Goal: Information Seeking & Learning: Learn about a topic

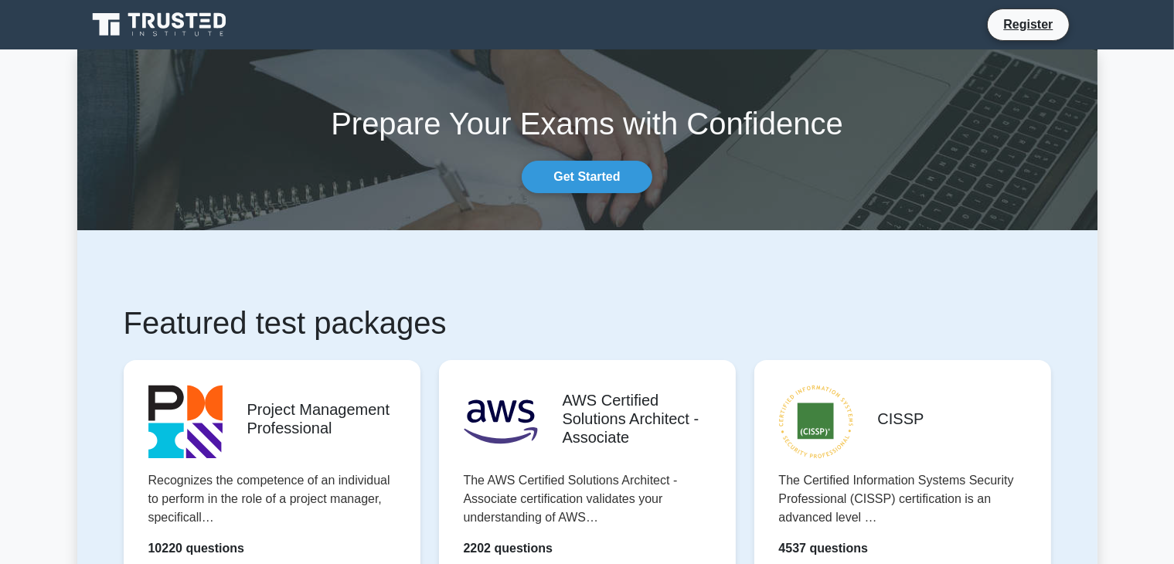
click at [668, 155] on div "Prepare Your Exams with Confidence Get Started" at bounding box center [587, 140] width 1039 height 107
click at [581, 177] on link "Get Started" at bounding box center [587, 177] width 130 height 32
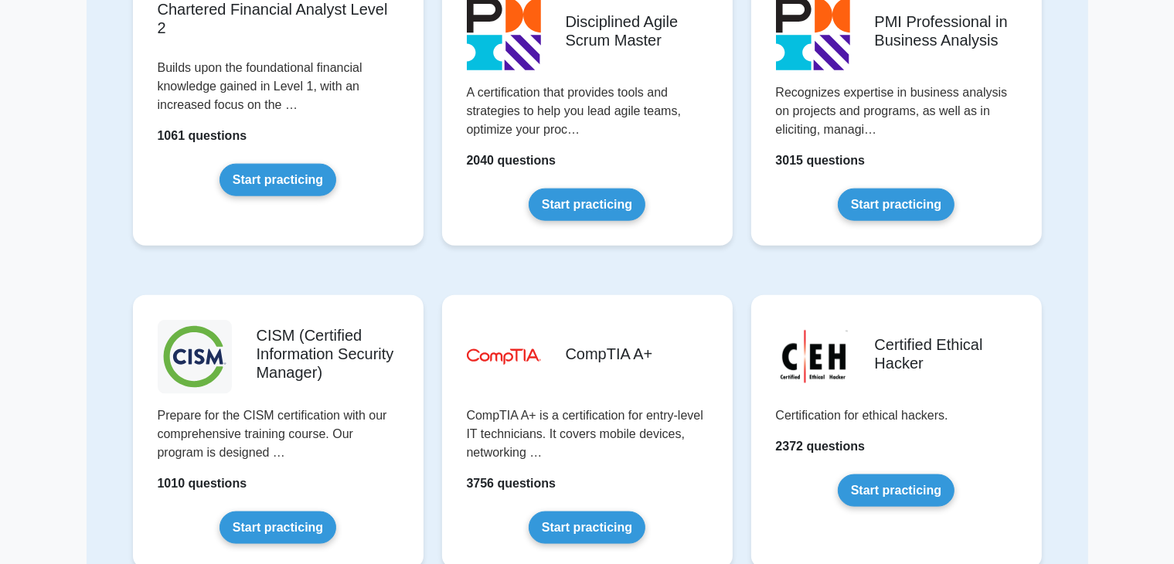
scroll to position [1838, 0]
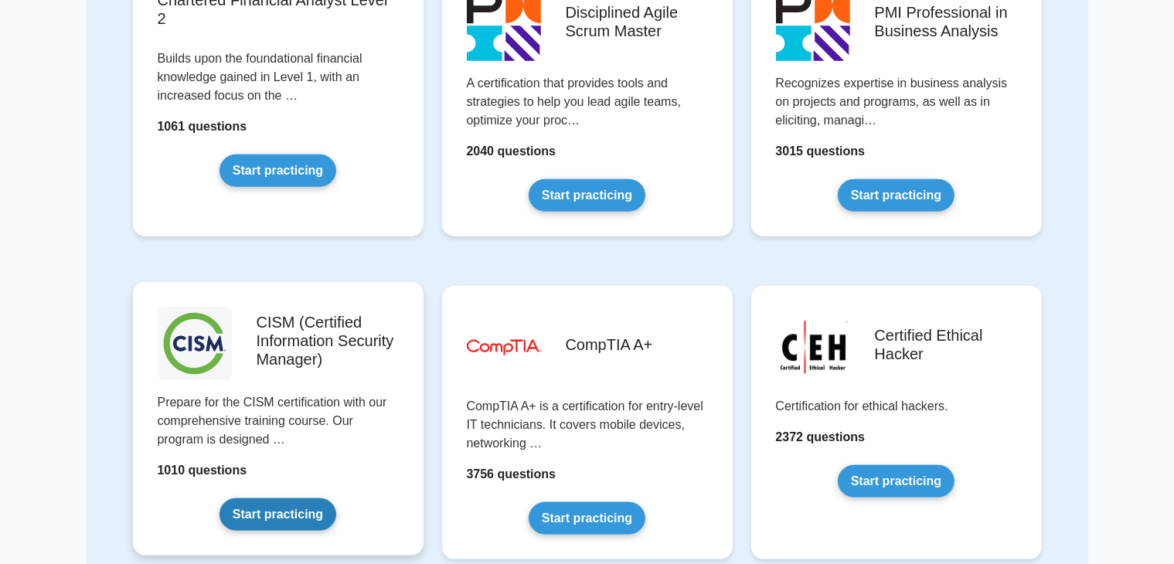
click at [277, 514] on link "Start practicing" at bounding box center [277, 514] width 117 height 32
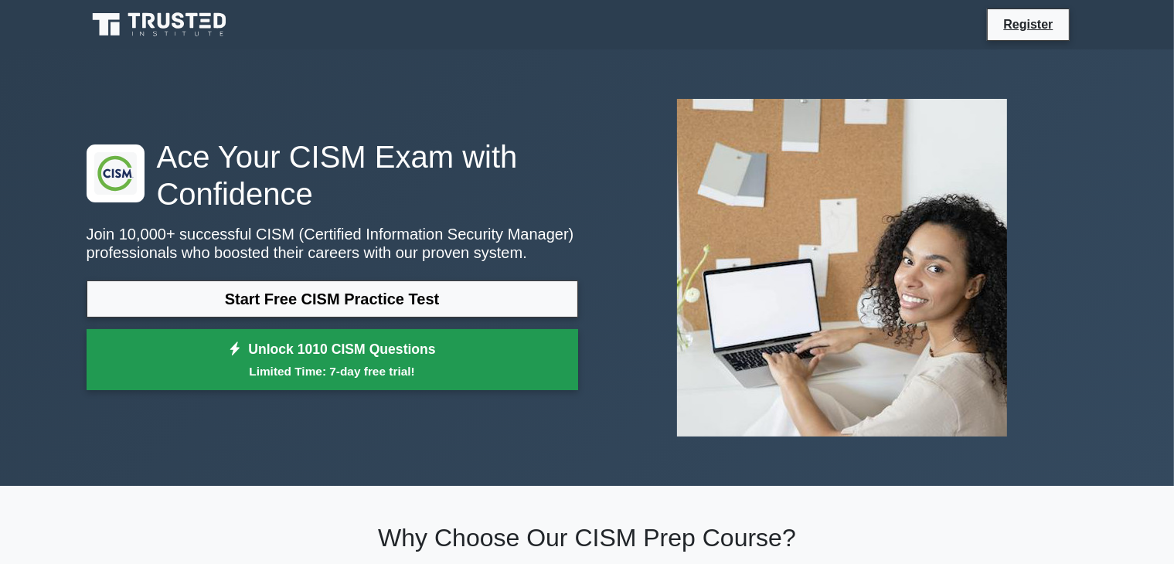
click at [552, 331] on link "Unlock 1010 CISM Questions Limited Time: 7-day free trial!" at bounding box center [332, 360] width 491 height 62
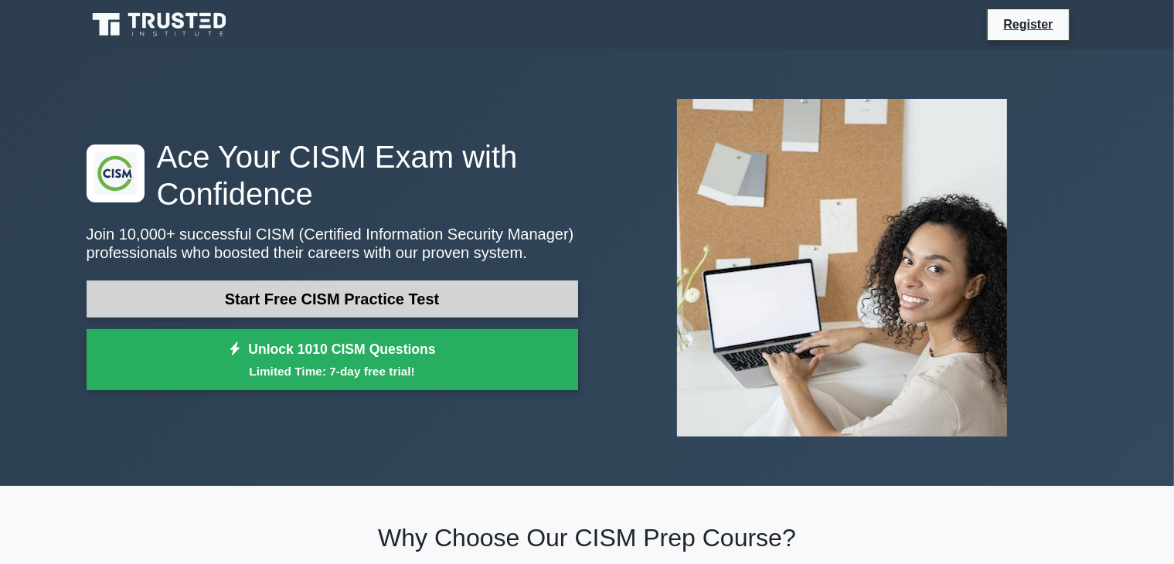
click at [336, 291] on link "Start Free CISM Practice Test" at bounding box center [332, 298] width 491 height 37
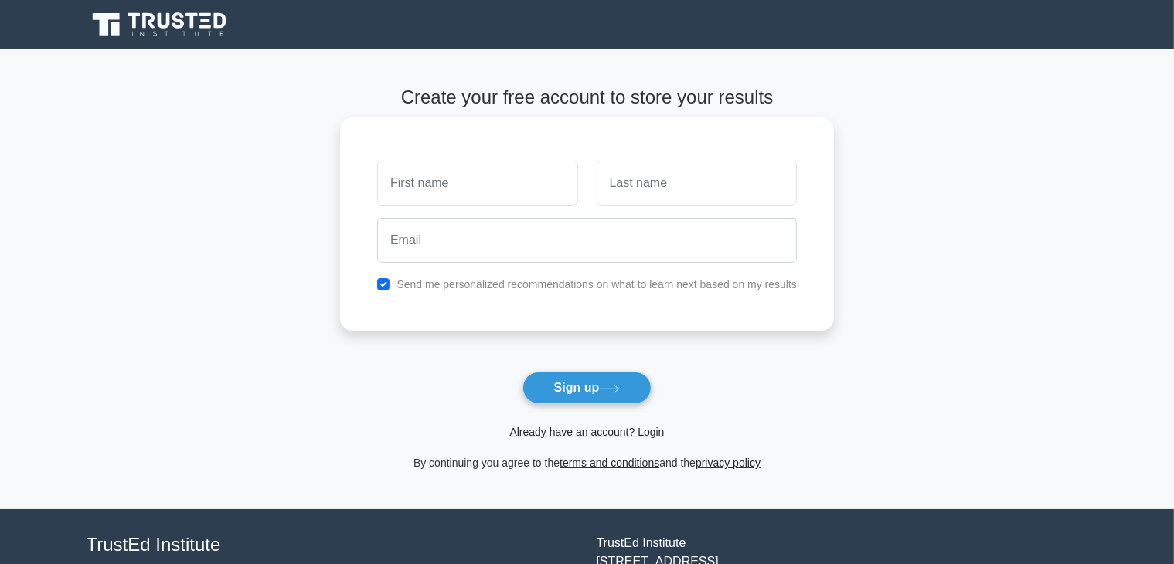
click at [450, 185] on input "text" at bounding box center [477, 183] width 200 height 45
type input "fares"
click at [665, 183] on input "text" at bounding box center [697, 183] width 200 height 45
type input "salman"
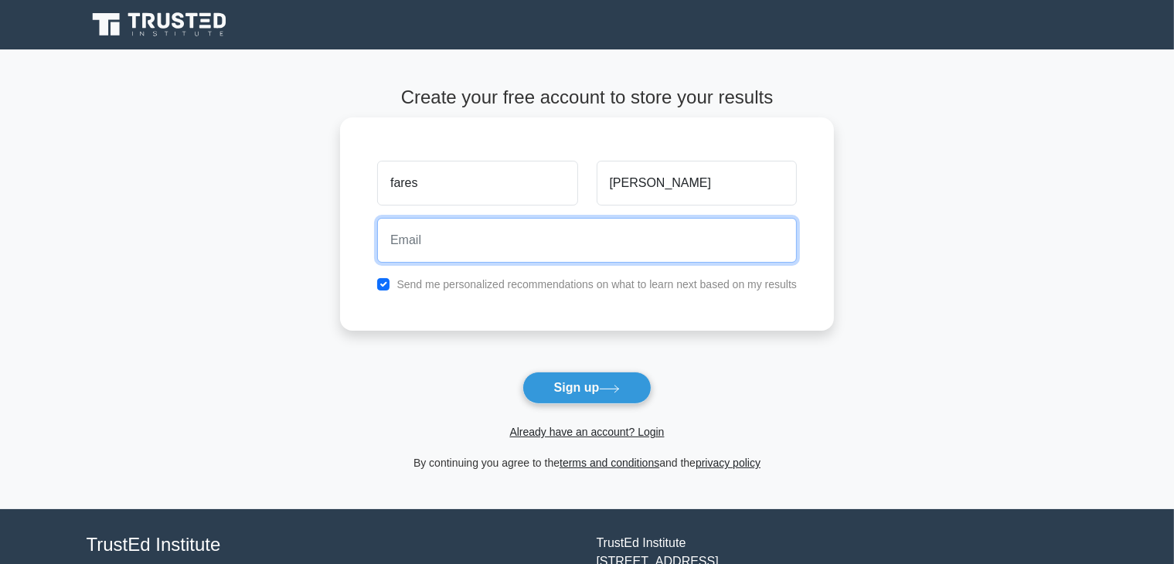
click at [436, 247] on input "email" at bounding box center [587, 240] width 420 height 45
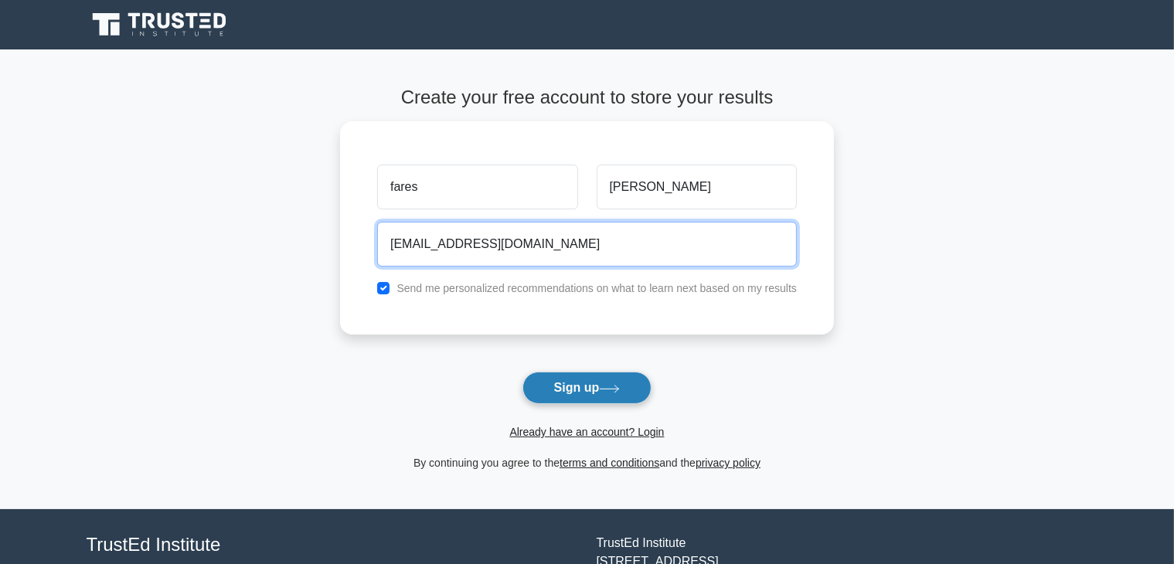
type input "farisadeeb26@gmail.com"
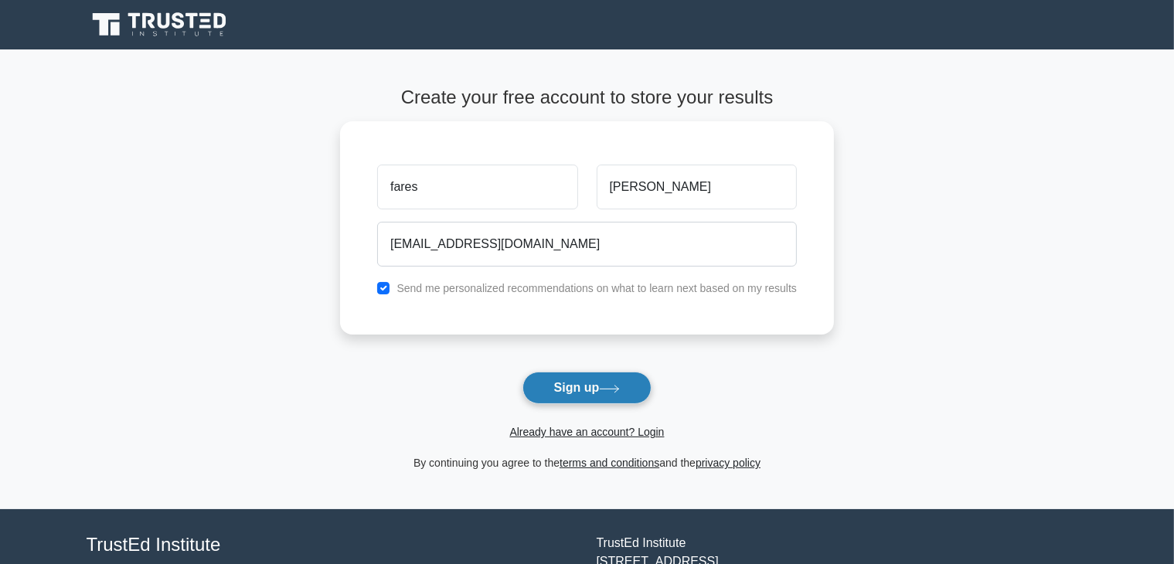
click at [568, 390] on button "Sign up" at bounding box center [587, 388] width 130 height 32
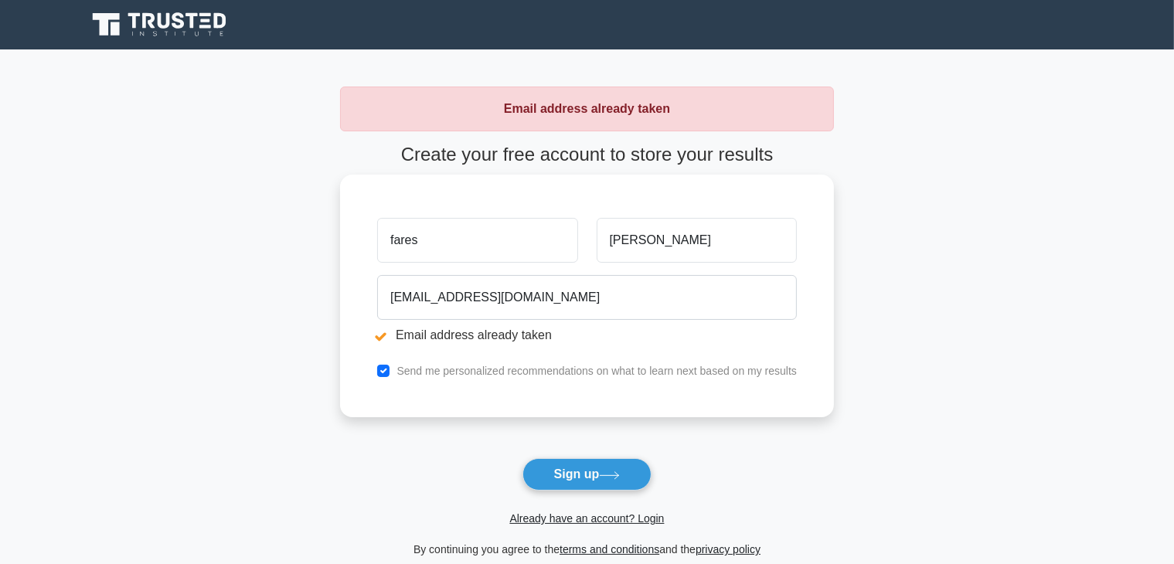
click at [513, 334] on li "Email address already taken" at bounding box center [587, 335] width 420 height 19
click at [578, 479] on button "Sign up" at bounding box center [587, 474] width 130 height 32
drag, startPoint x: 385, startPoint y: 372, endPoint x: 267, endPoint y: 159, distance: 243.8
click at [267, 159] on main "Email address already taken Create your free account to store your results fare…" at bounding box center [587, 322] width 1174 height 546
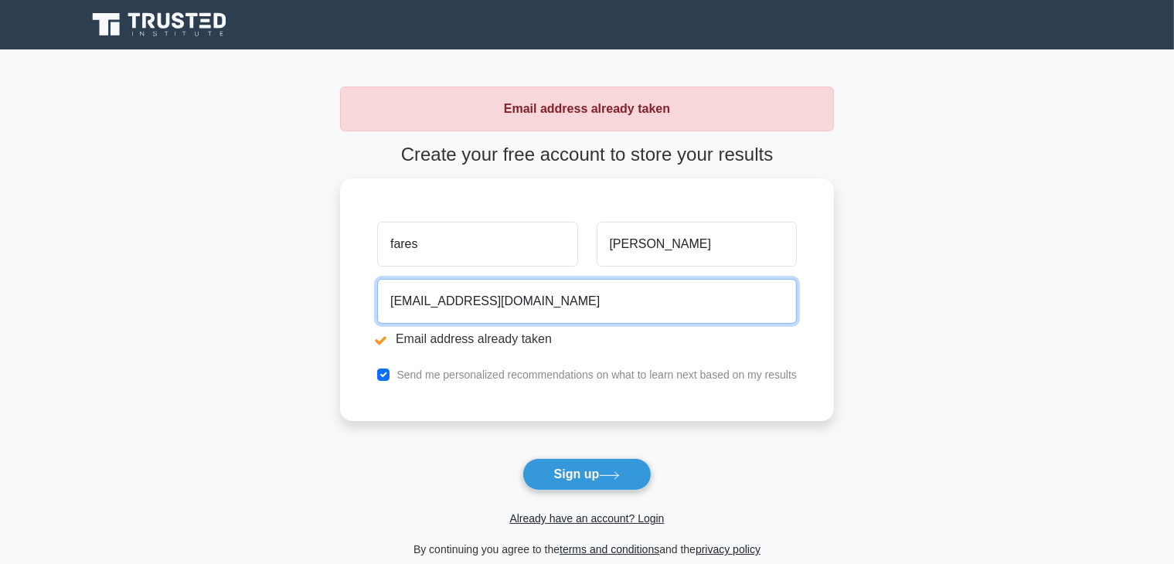
drag, startPoint x: 535, startPoint y: 297, endPoint x: 334, endPoint y: 308, distance: 202.0
click at [334, 308] on main "Email address already taken Create your free account to store your results fare…" at bounding box center [587, 322] width 1174 height 546
type input "fariss@jif.jo"
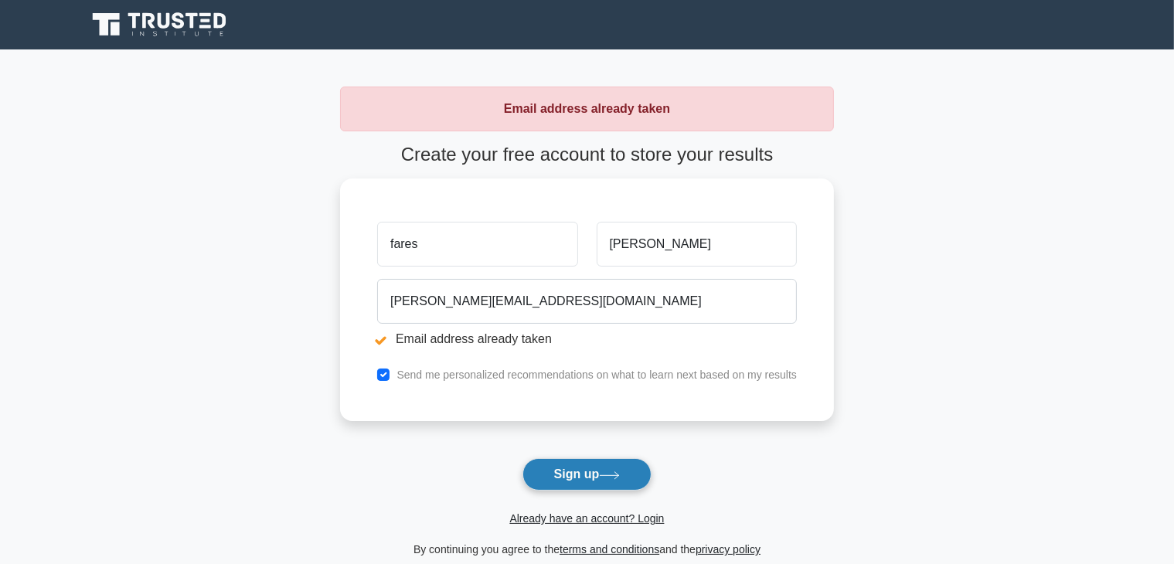
click at [571, 478] on button "Sign up" at bounding box center [587, 474] width 130 height 32
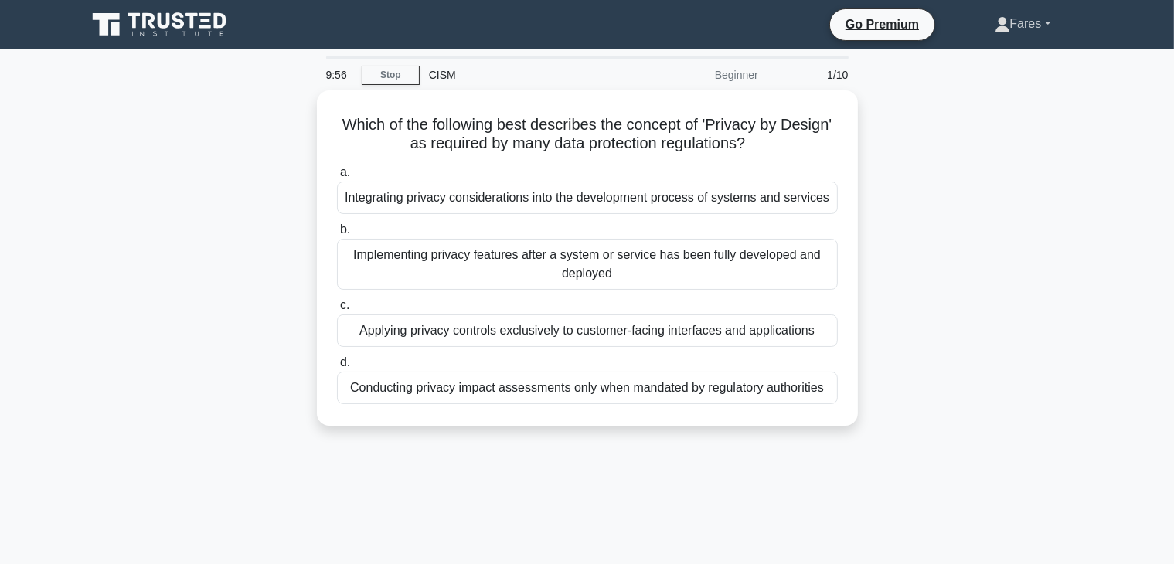
click at [1043, 29] on link "Fares" at bounding box center [1022, 23] width 131 height 31
click at [1116, 29] on nav "Go Premium Fares Profile" at bounding box center [587, 24] width 1174 height 49
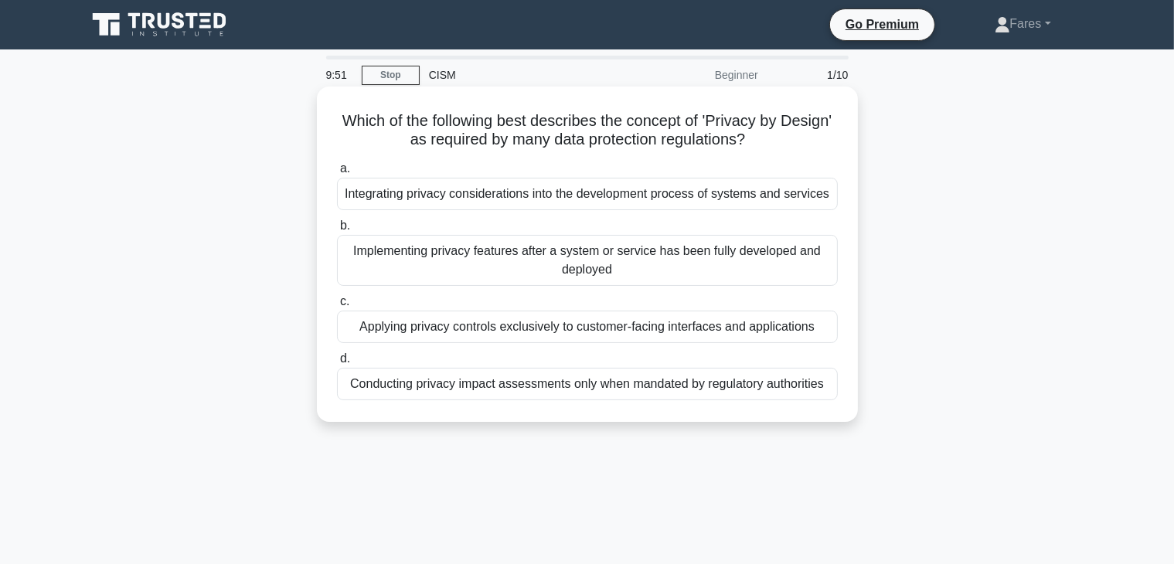
click at [521, 213] on div "a. Integrating privacy considerations into the development process of systems a…" at bounding box center [587, 279] width 519 height 247
click at [736, 305] on label "c. Applying privacy controls exclusively to customer-facing interfaces and appl…" at bounding box center [587, 317] width 501 height 51
click at [337, 305] on input "c. Applying privacy controls exclusively to customer-facing interfaces and appl…" at bounding box center [337, 302] width 0 height 10
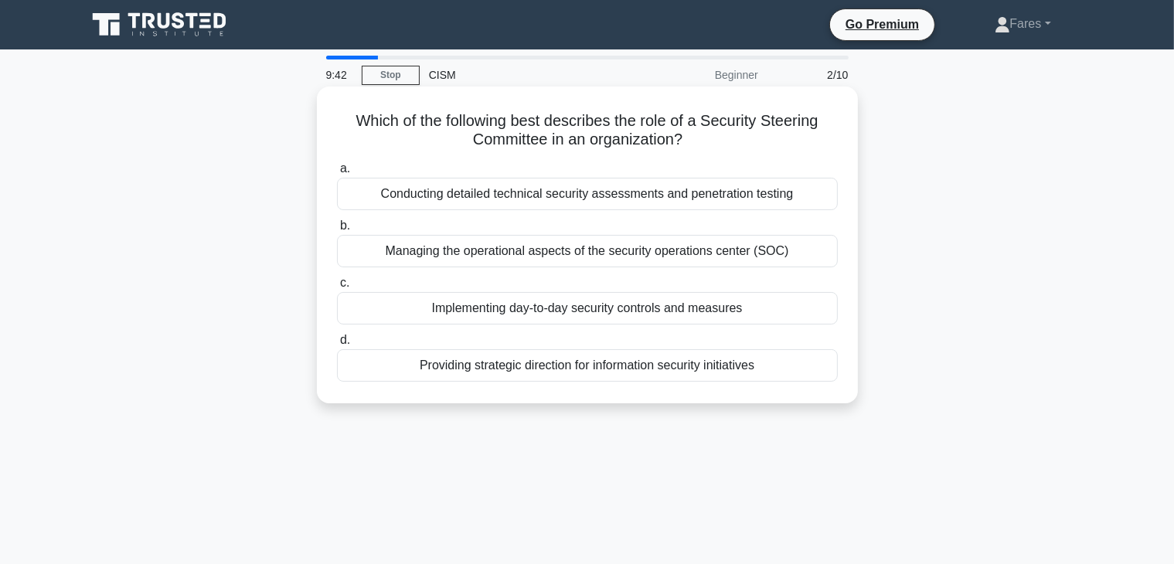
drag, startPoint x: 745, startPoint y: 313, endPoint x: 841, endPoint y: 138, distance: 199.2
click at [841, 138] on div "Which of the following best describes the role of a Security Steering Committee…" at bounding box center [587, 245] width 529 height 304
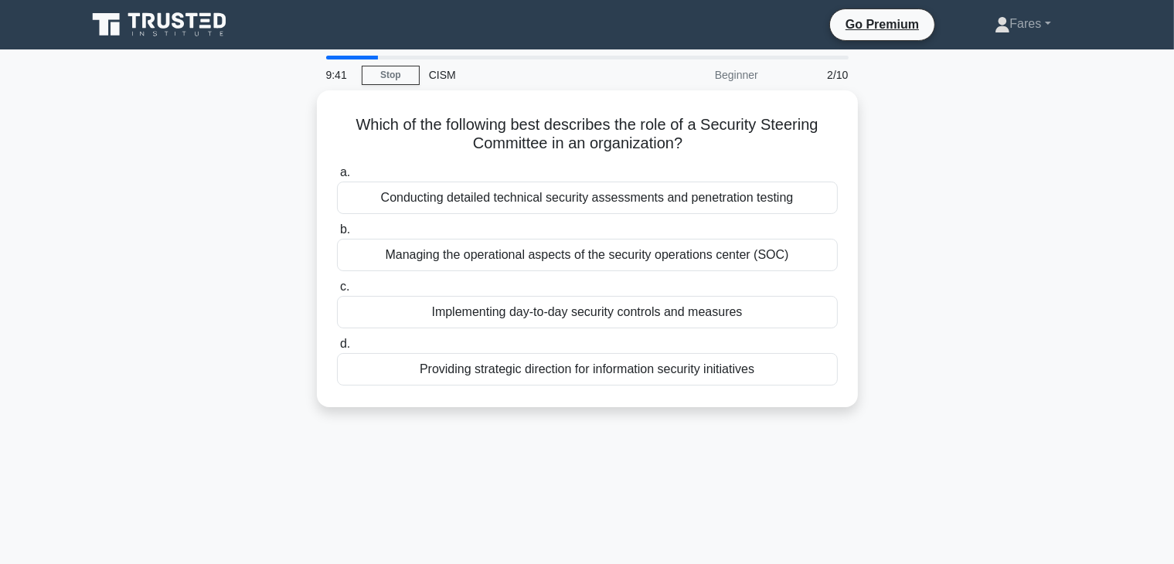
click at [1113, 168] on main "9:41 Stop CISM Beginner 2/10 Which of the following best describes the role of …" at bounding box center [587, 441] width 1174 height 785
click at [1113, 168] on main "9:40 Stop CISM Beginner 2/10 Which of the following best describes the role of …" at bounding box center [587, 441] width 1174 height 785
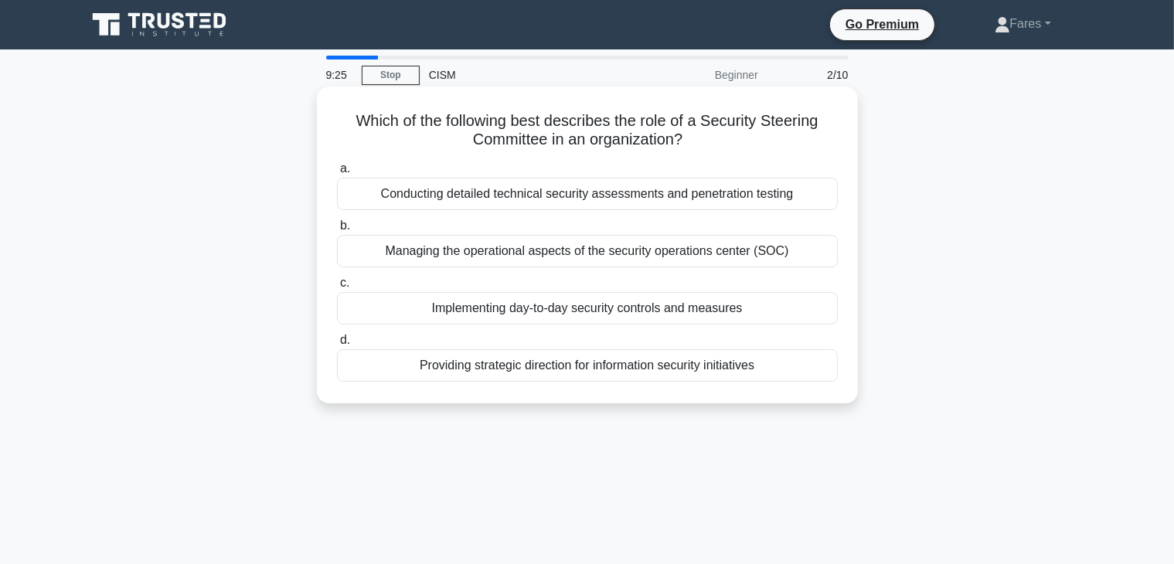
click at [604, 362] on div "Providing strategic direction for information security initiatives" at bounding box center [587, 365] width 501 height 32
click at [337, 345] on input "d. Providing strategic direction for information security initiatives" at bounding box center [337, 340] width 0 height 10
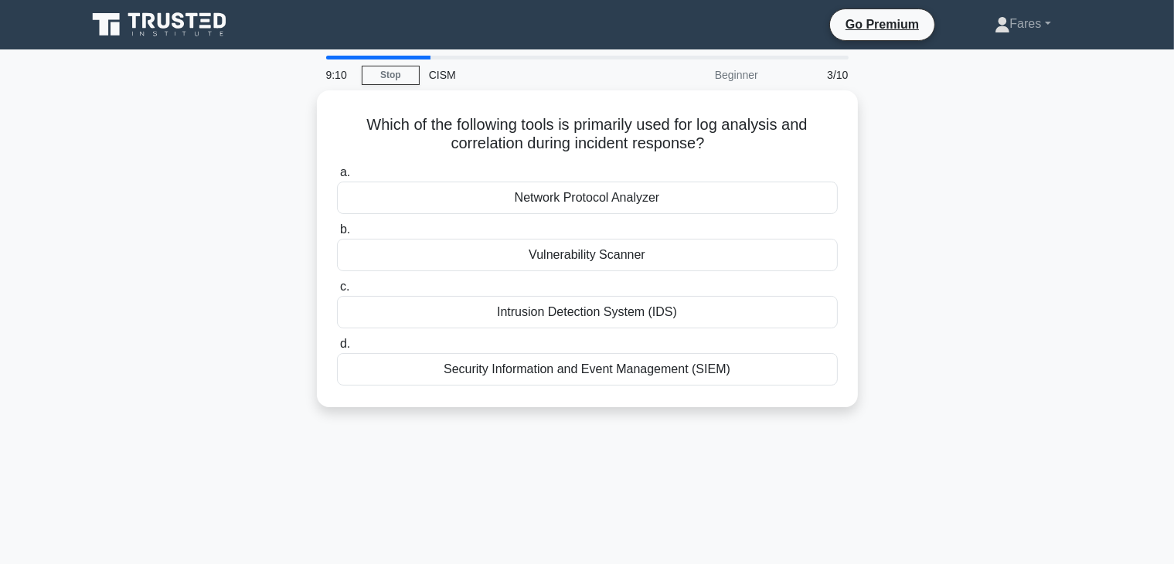
click at [532, 467] on div "9:10 Stop CISM Beginner 3/10 Which of the following tools is primarily used for…" at bounding box center [587, 442] width 1020 height 773
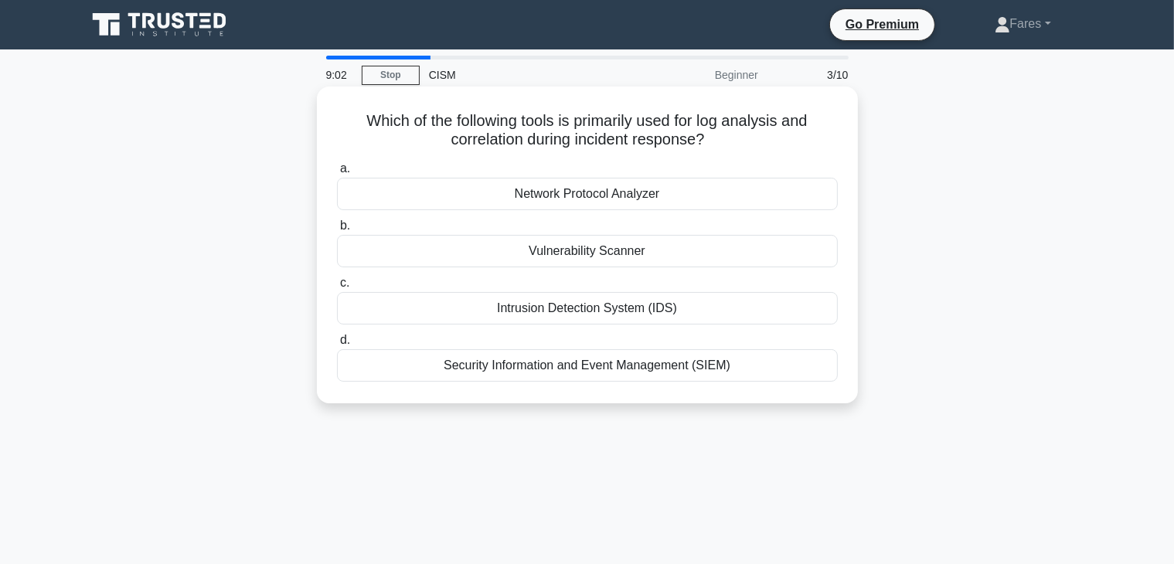
click at [671, 365] on div "Security Information and Event Management (SIEM)" at bounding box center [587, 365] width 501 height 32
click at [337, 345] on input "d. Security Information and Event Management (SIEM)" at bounding box center [337, 340] width 0 height 10
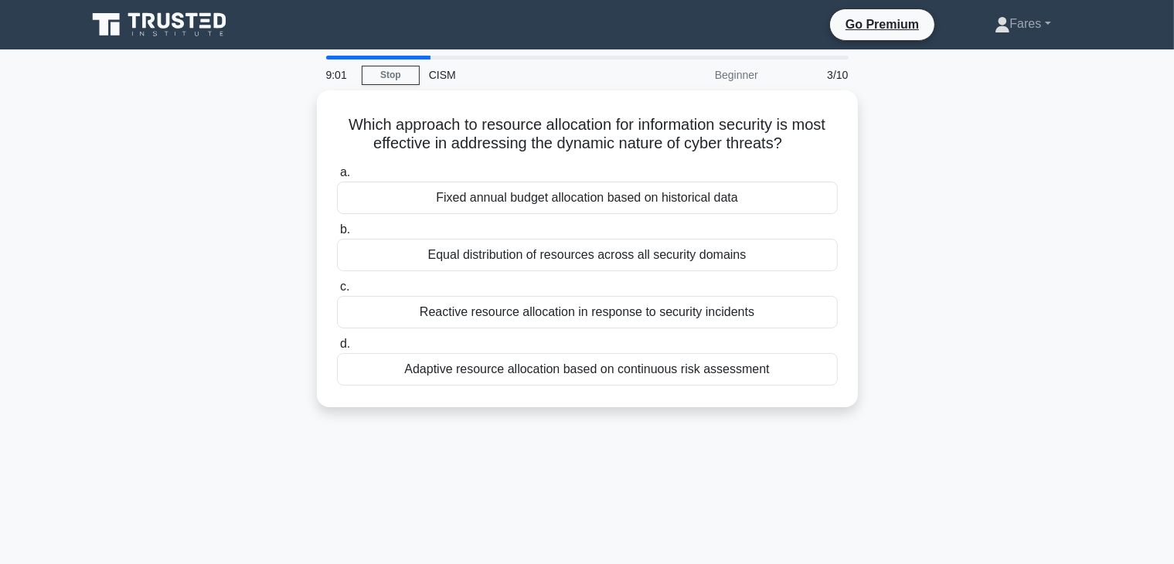
click at [671, 365] on div "Adaptive resource allocation based on continuous risk assessment" at bounding box center [587, 369] width 501 height 32
click at [337, 349] on input "d. Adaptive resource allocation based on continuous risk assessment" at bounding box center [337, 344] width 0 height 10
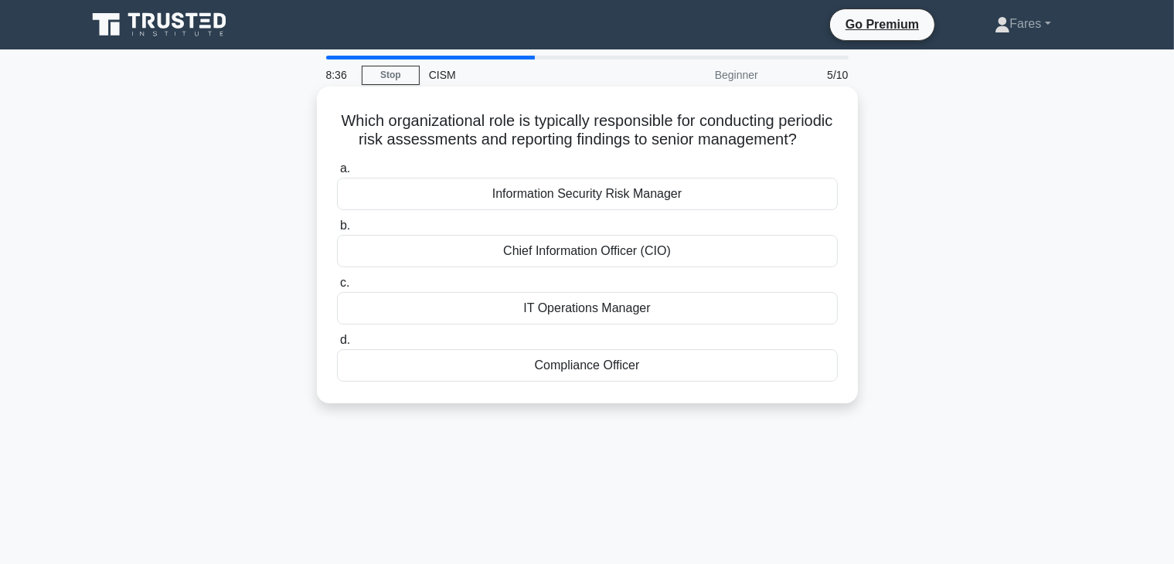
click at [726, 264] on div "Chief Information Officer (CIO)" at bounding box center [587, 251] width 501 height 32
click at [337, 231] on input "b. Chief Information Officer (CIO)" at bounding box center [337, 226] width 0 height 10
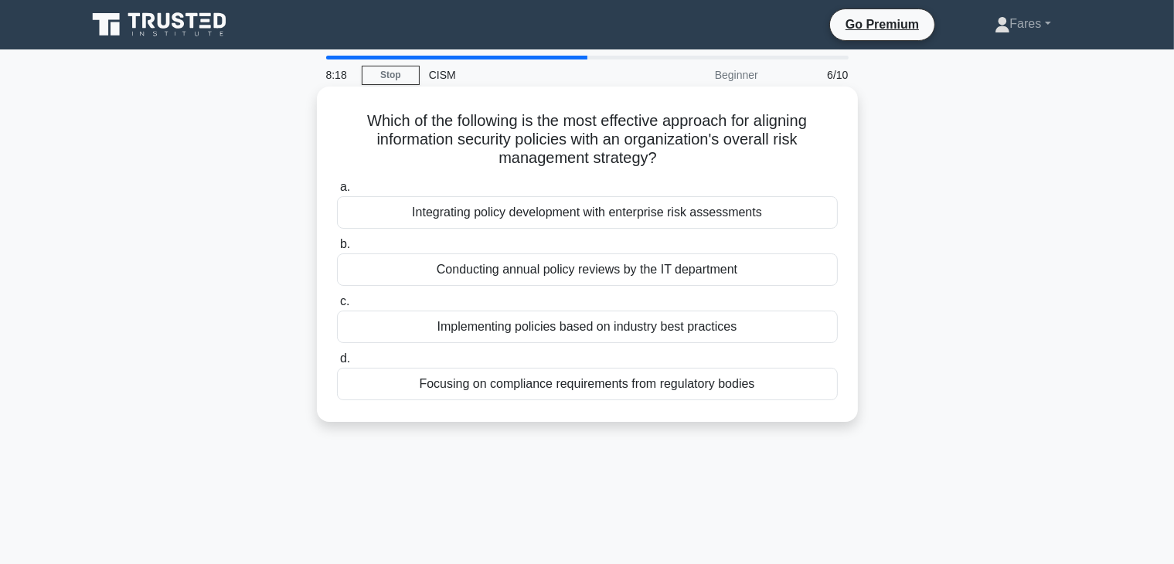
click at [753, 214] on div "Integrating policy development with enterprise risk assessments" at bounding box center [587, 212] width 501 height 32
click at [337, 192] on input "a. Integrating policy development with enterprise risk assessments" at bounding box center [337, 187] width 0 height 10
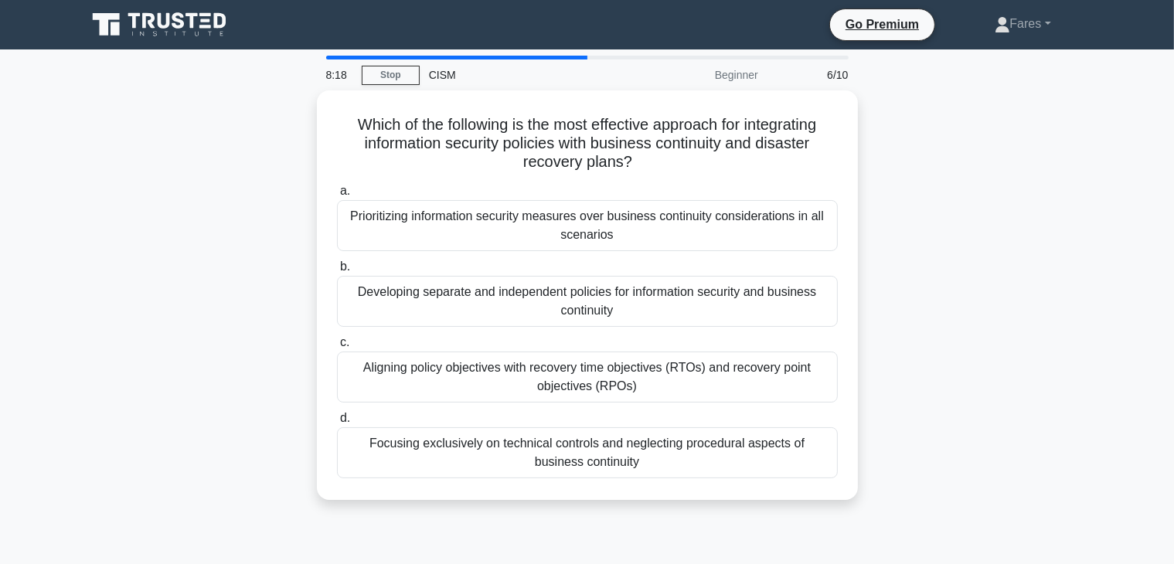
click at [753, 214] on div "Prioritizing information security measures over business continuity considerati…" at bounding box center [587, 225] width 501 height 51
click at [337, 196] on input "a. Prioritizing information security measures over business continuity consider…" at bounding box center [337, 191] width 0 height 10
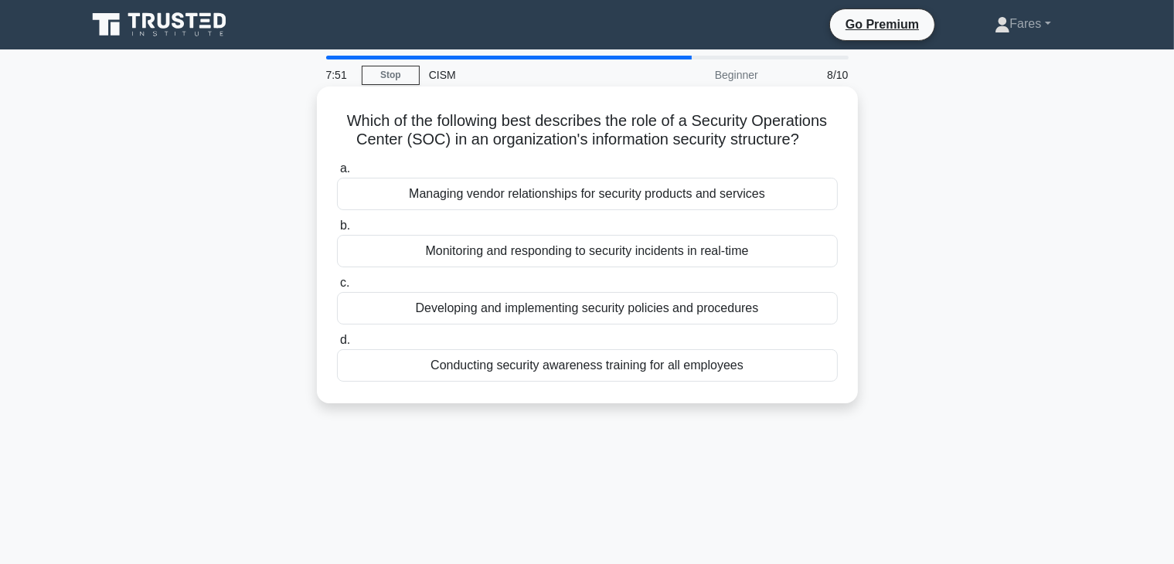
click at [797, 260] on div "Monitoring and responding to security incidents in real-time" at bounding box center [587, 251] width 501 height 32
click at [337, 231] on input "b. Monitoring and responding to security incidents in real-time" at bounding box center [337, 226] width 0 height 10
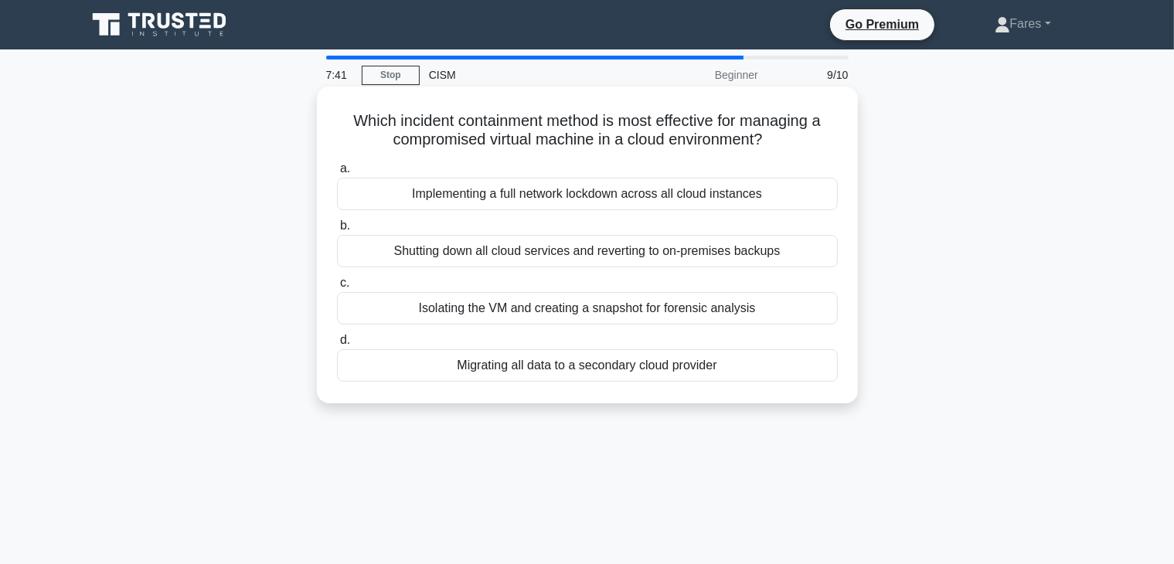
click at [719, 314] on div "Isolating the VM and creating a snapshot for forensic analysis" at bounding box center [587, 308] width 501 height 32
click at [337, 288] on input "c. Isolating the VM and creating a snapshot for forensic analysis" at bounding box center [337, 283] width 0 height 10
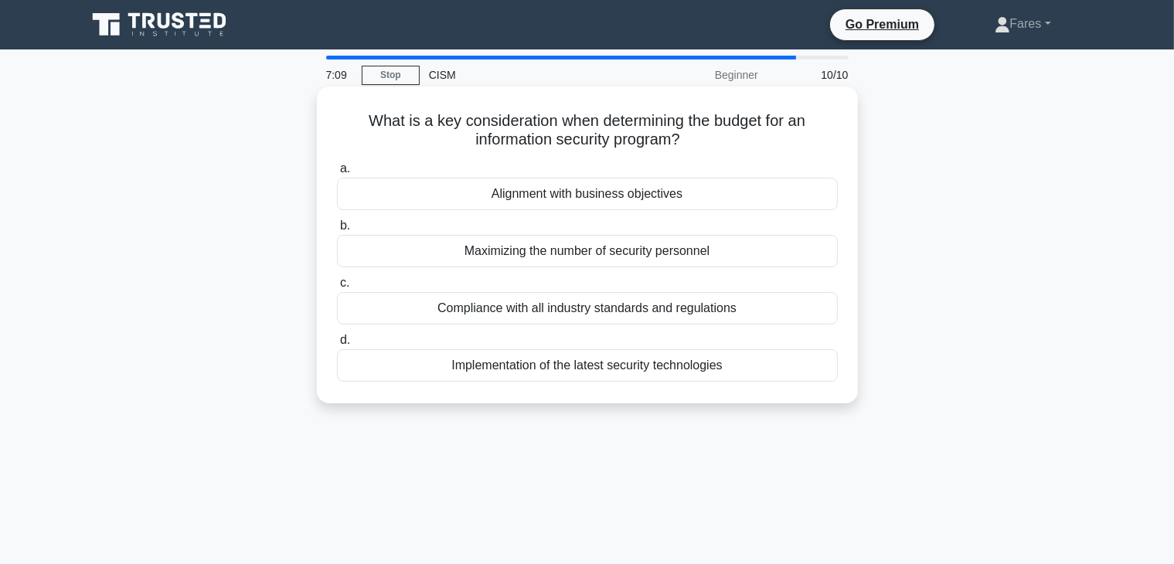
click at [755, 199] on div "Alignment with business objectives" at bounding box center [587, 194] width 501 height 32
click at [337, 174] on input "a. Alignment with business objectives" at bounding box center [337, 169] width 0 height 10
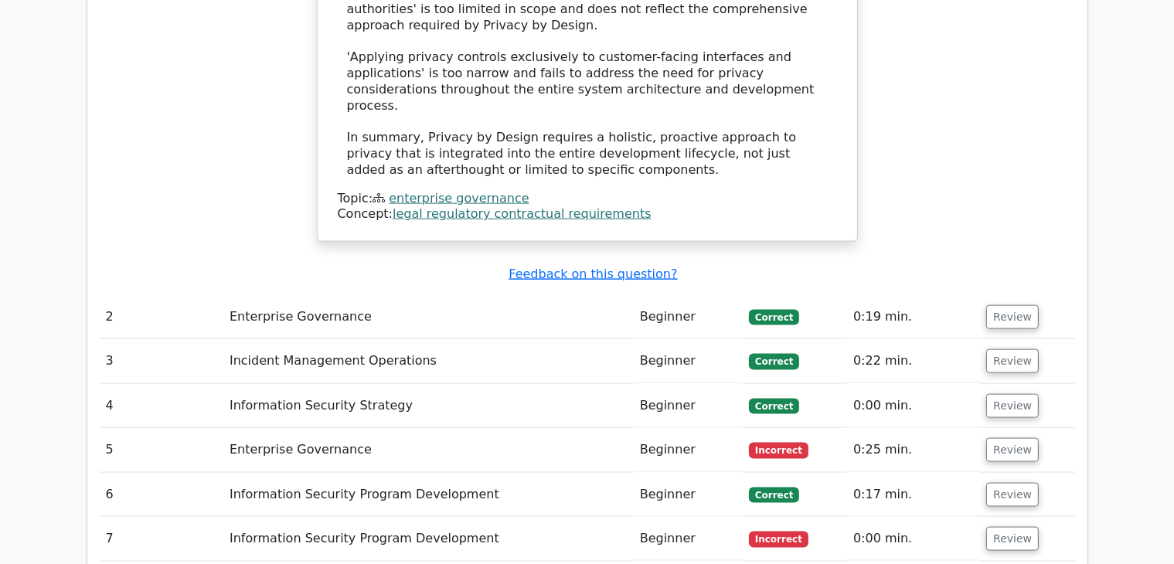
scroll to position [2013, 0]
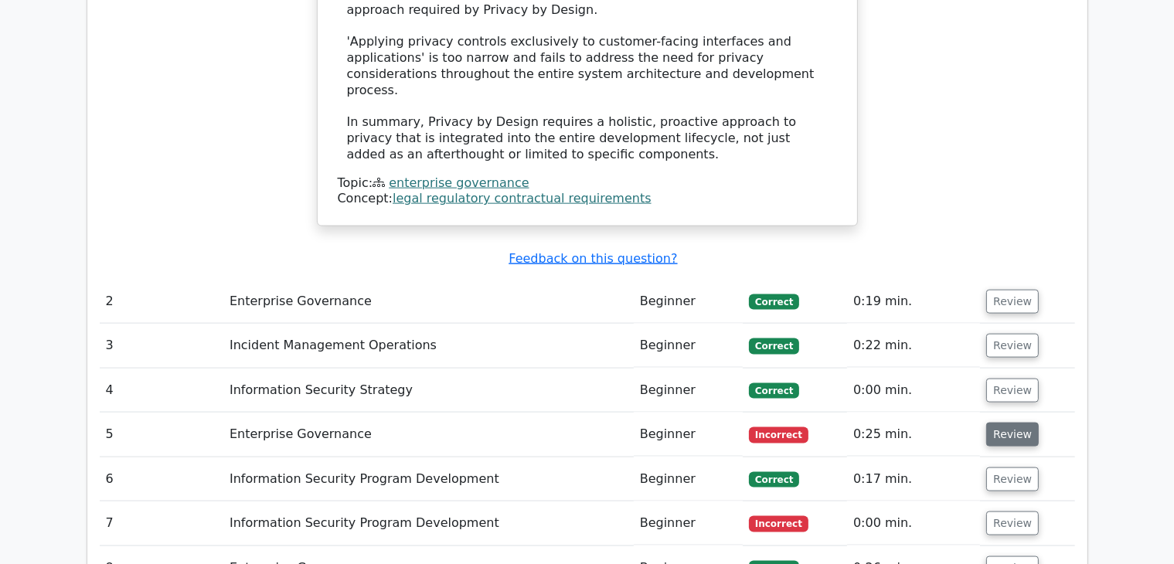
click at [1007, 423] on button "Review" at bounding box center [1012, 435] width 53 height 24
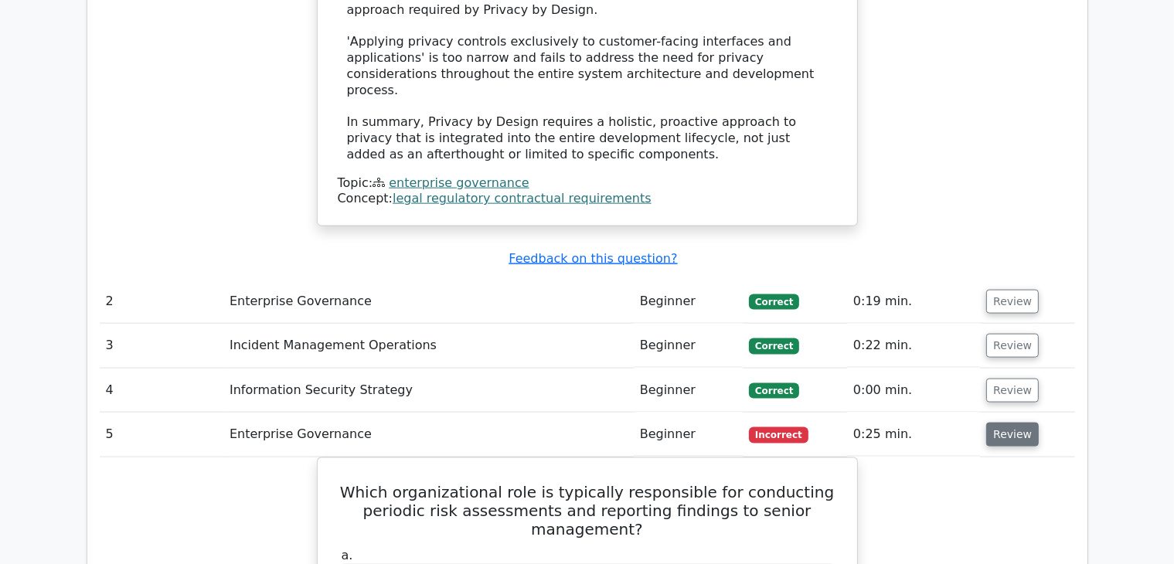
click at [1005, 423] on button "Review" at bounding box center [1012, 435] width 53 height 24
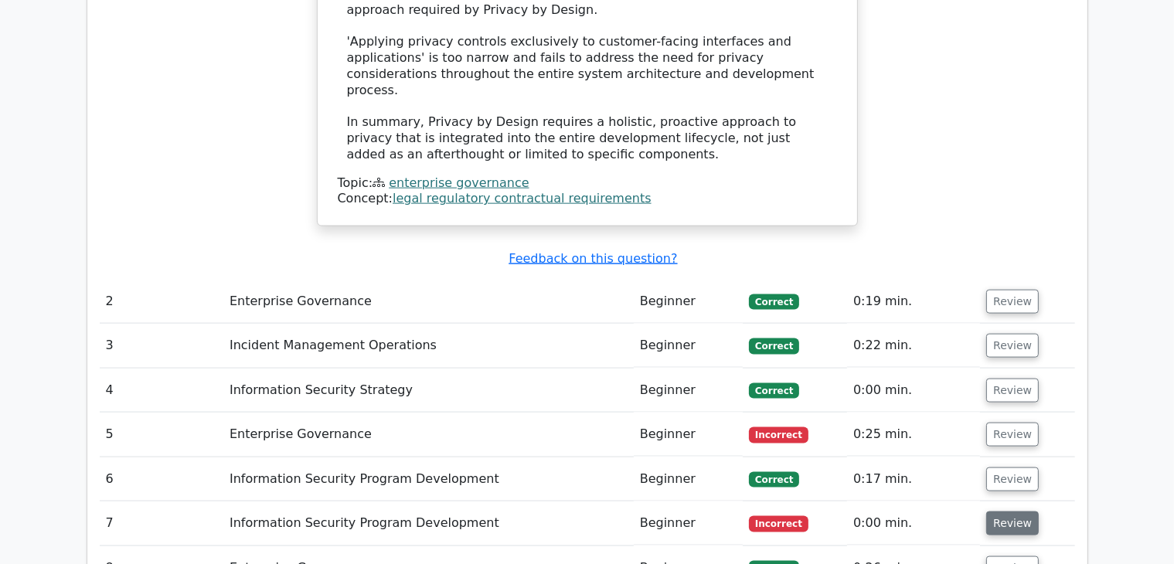
click at [1008, 512] on button "Review" at bounding box center [1012, 524] width 53 height 24
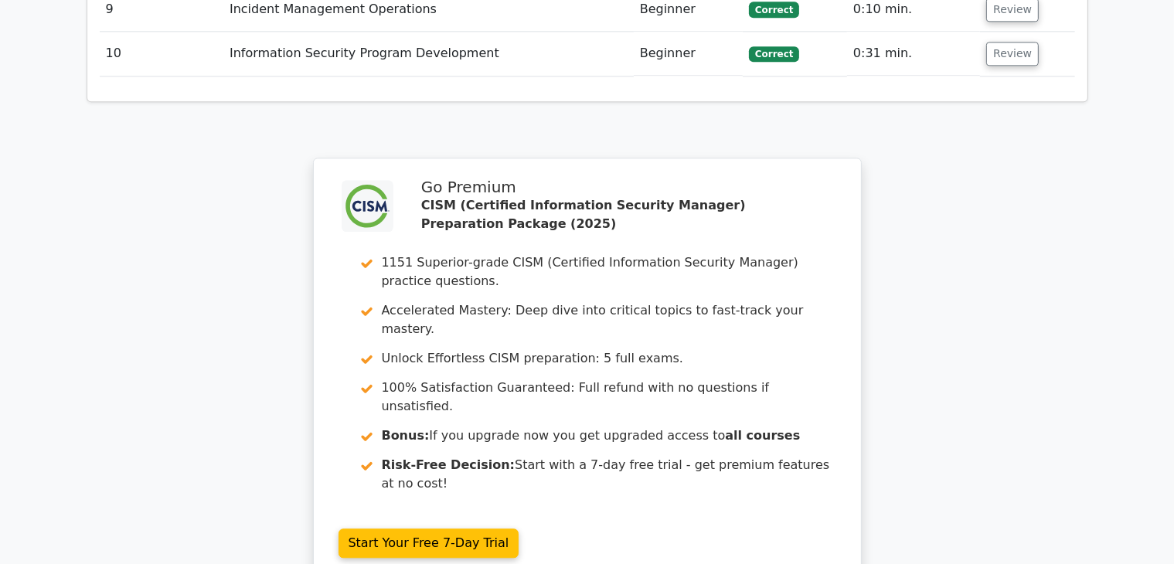
scroll to position [3678, 0]
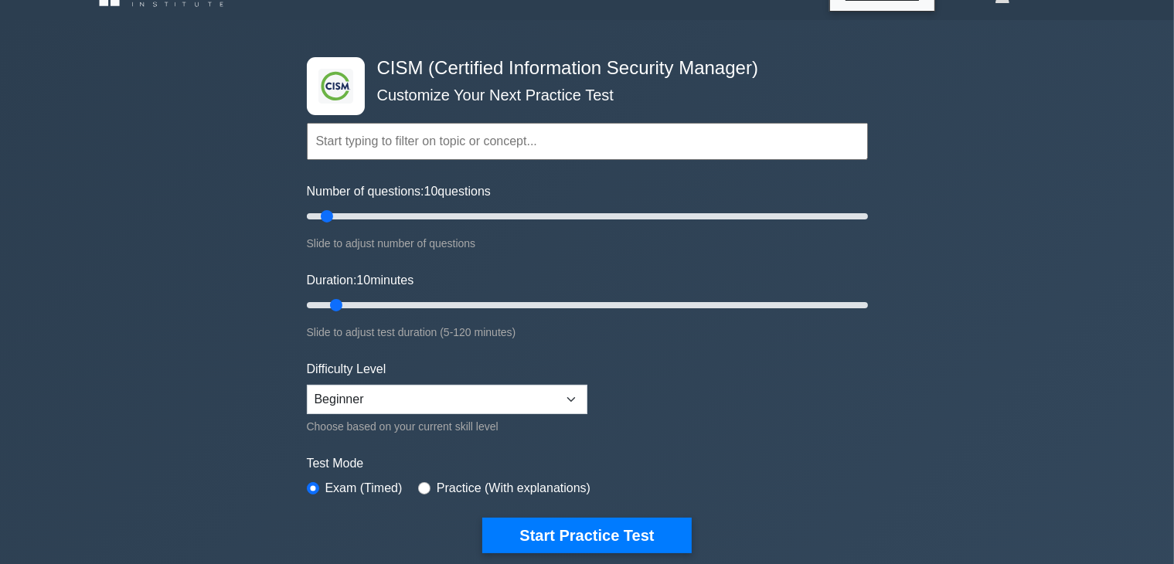
scroll to position [34, 0]
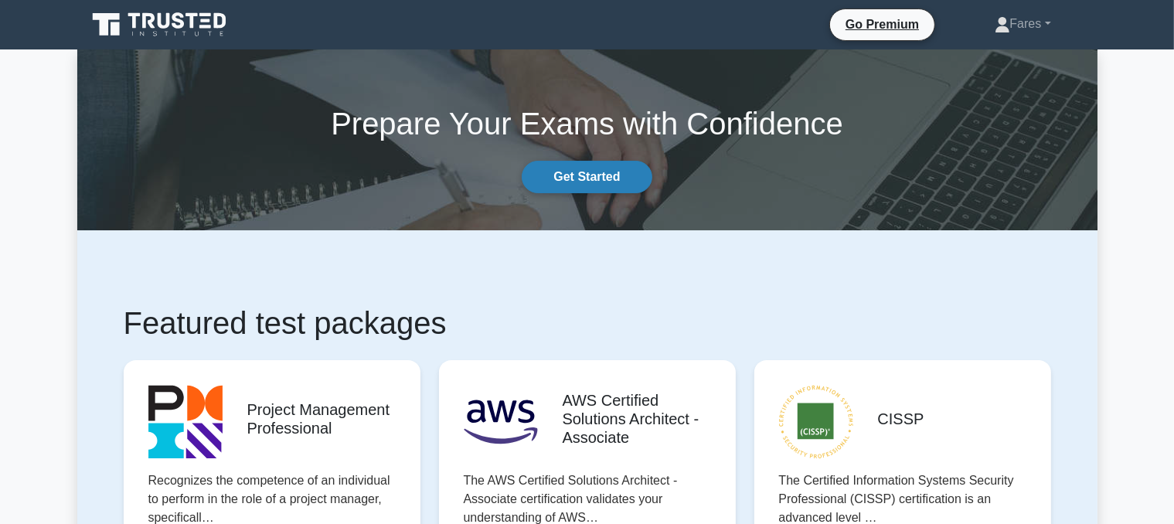
click at [593, 172] on link "Get Started" at bounding box center [587, 177] width 130 height 32
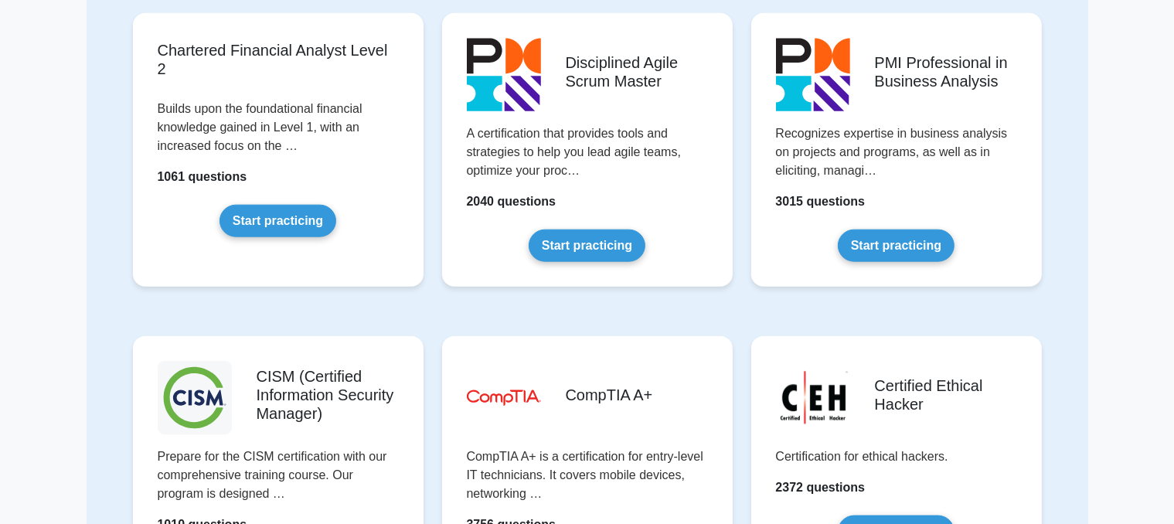
scroll to position [1871, 0]
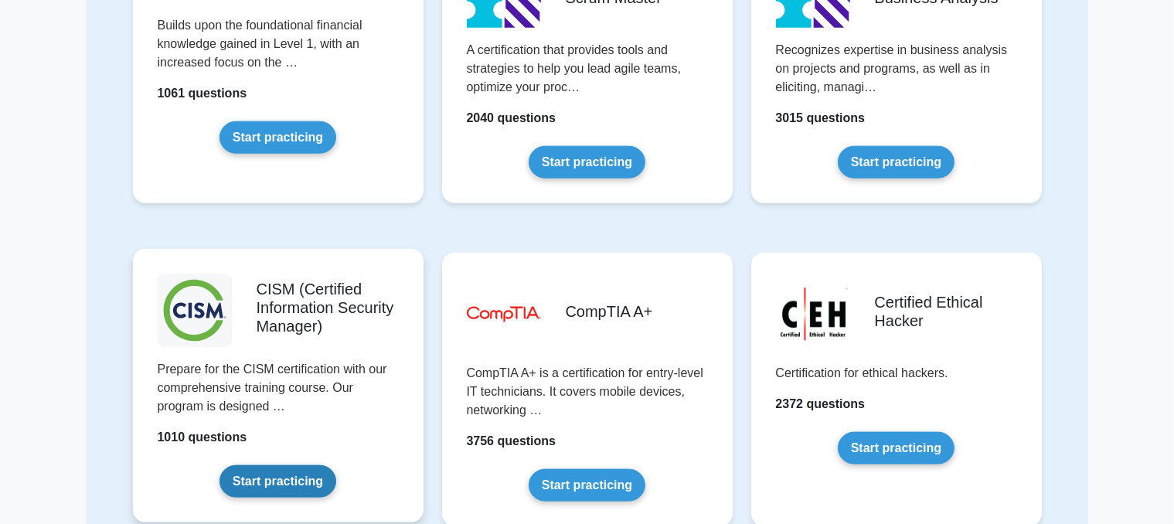
click at [250, 486] on link "Start practicing" at bounding box center [277, 481] width 117 height 32
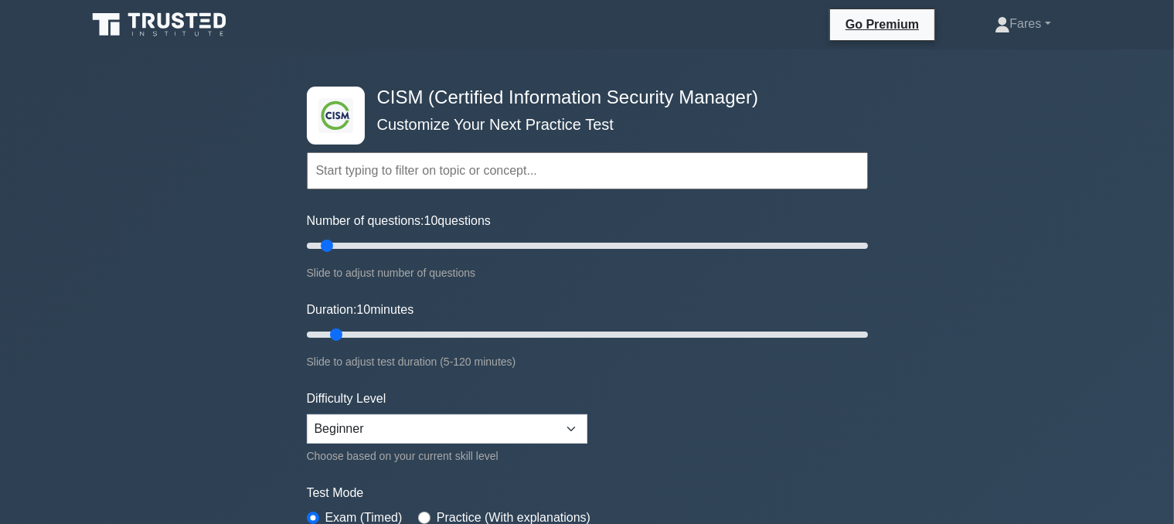
click at [1085, 246] on div ".clsa-1{fill:#f6f7f8;}.clsa-2{fill:#6bb345;}.clsa-3{fill:#1d2e5c;} CISM (Certif…" at bounding box center [587, 520] width 1174 height 943
click at [416, 431] on select "Beginner Intermediate Expert" at bounding box center [447, 428] width 280 height 29
select select "expert"
click at [307, 414] on select "Beginner Intermediate Expert" at bounding box center [447, 428] width 280 height 29
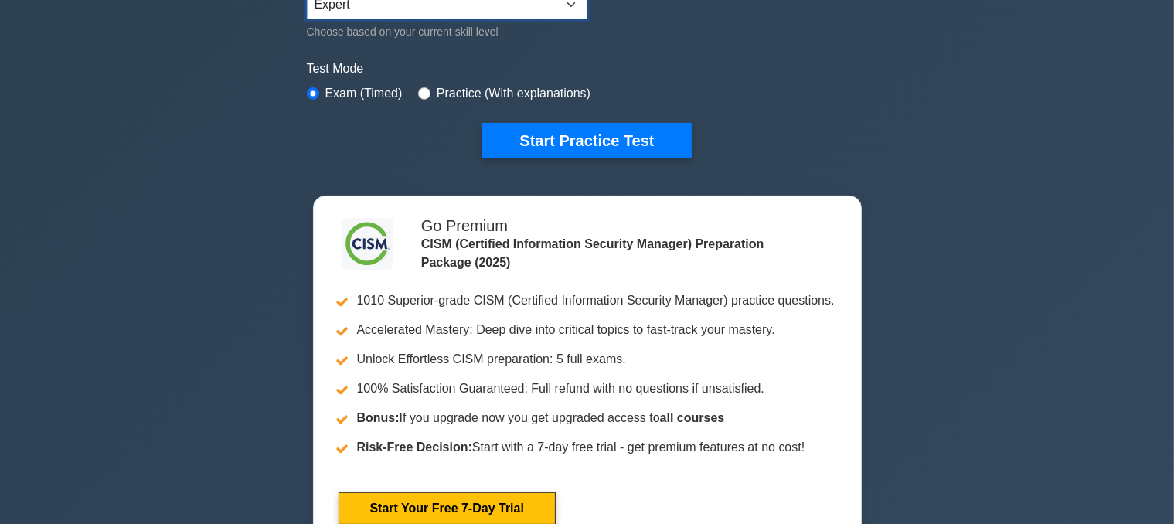
scroll to position [457, 0]
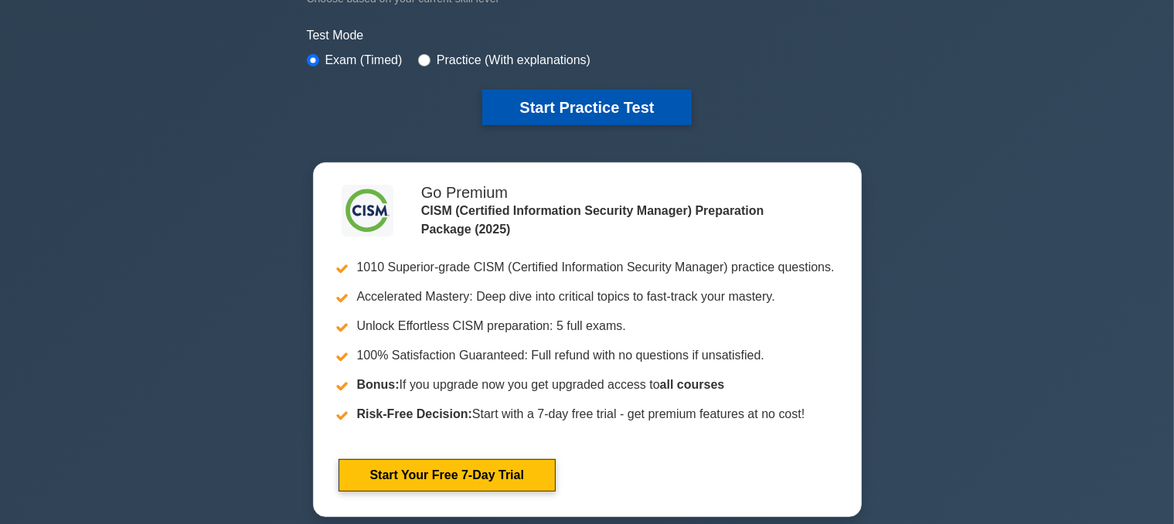
click at [593, 107] on button "Start Practice Test" at bounding box center [586, 108] width 209 height 36
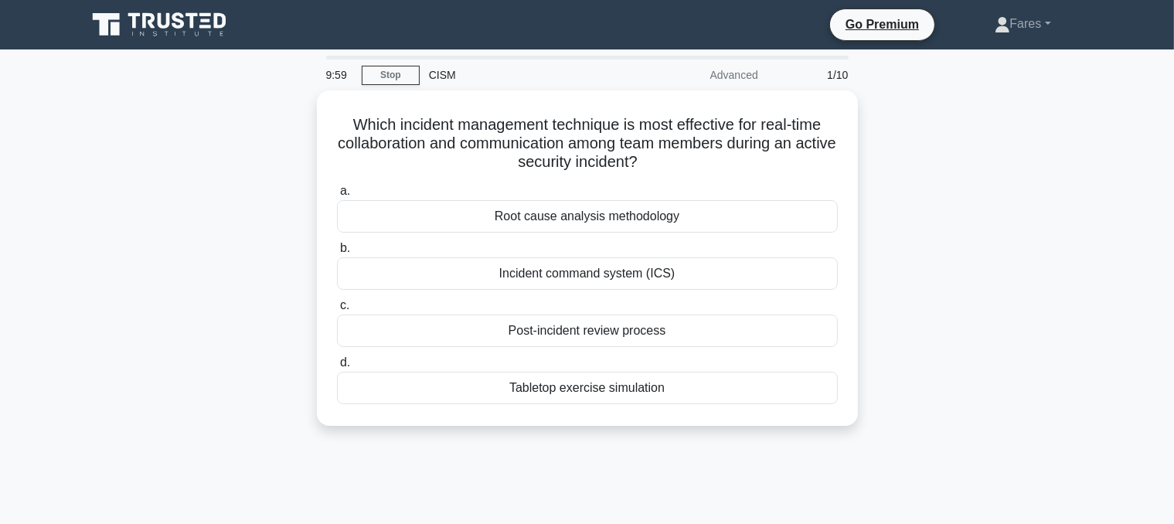
click at [1076, 66] on div "9:59 Stop CISM Advanced 1/10 Which incident management technique is most effect…" at bounding box center [587, 442] width 1020 height 773
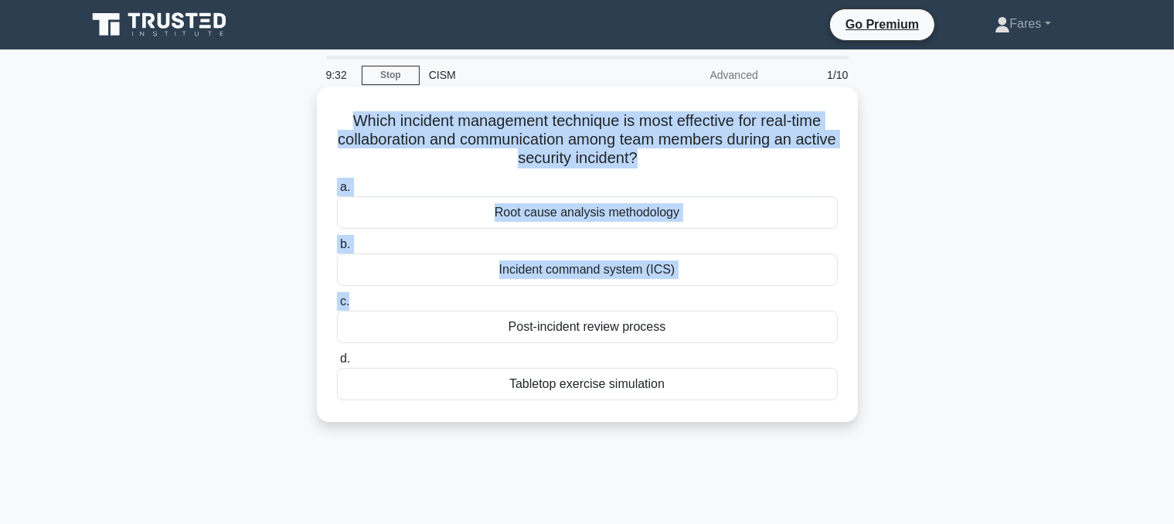
drag, startPoint x: 1076, startPoint y: 66, endPoint x: 753, endPoint y: 301, distance: 398.9
click at [753, 301] on div "9:32 Stop CISM Advanced 1/10 Which incident management technique is most effect…" at bounding box center [587, 442] width 1020 height 773
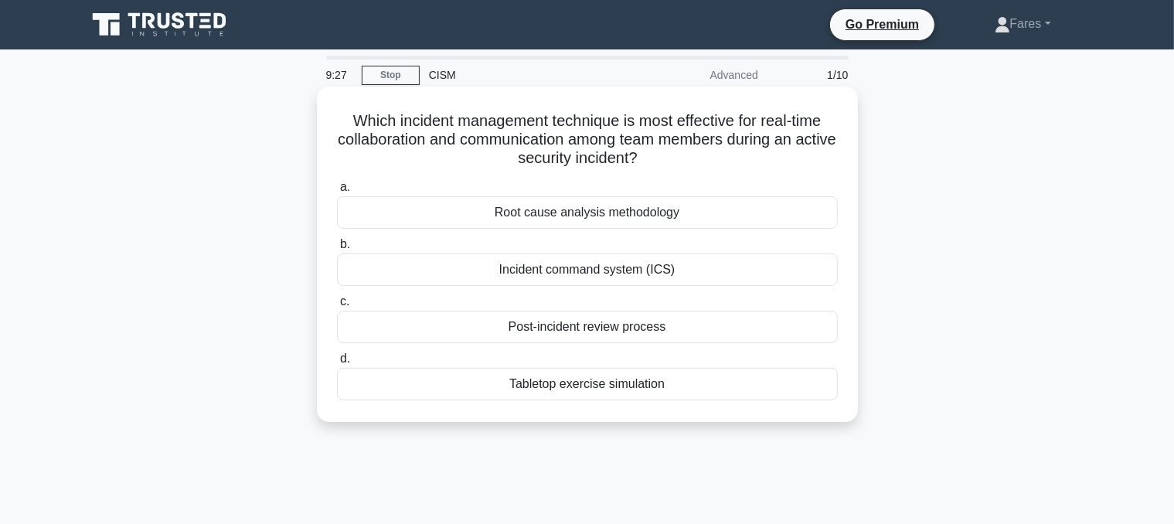
click at [615, 387] on div "Tabletop exercise simulation" at bounding box center [587, 384] width 501 height 32
click at [337, 364] on input "d. Tabletop exercise simulation" at bounding box center [337, 359] width 0 height 10
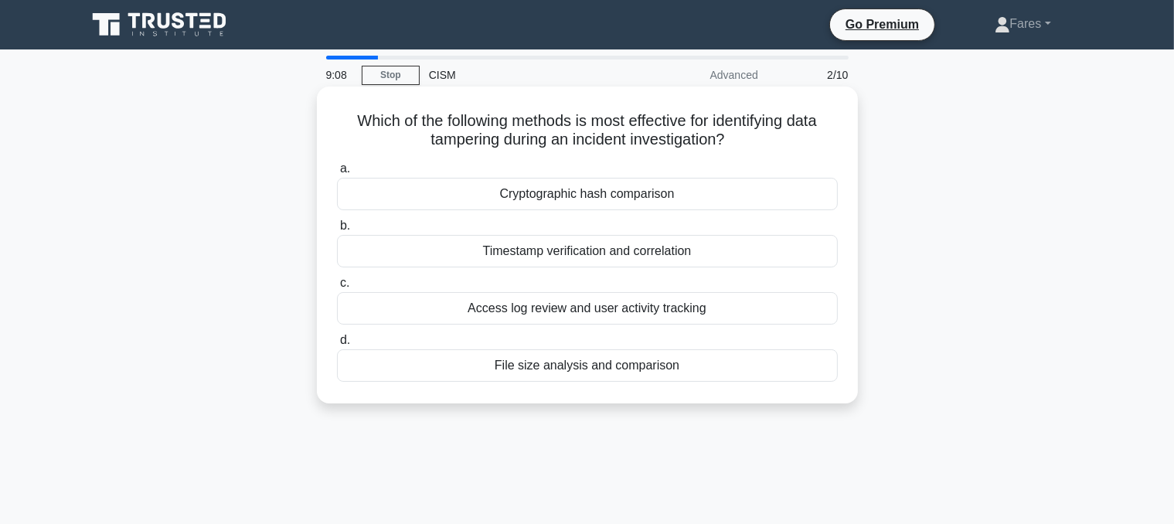
click at [645, 199] on div "Cryptographic hash comparison" at bounding box center [587, 194] width 501 height 32
click at [337, 174] on input "a. Cryptographic hash comparison" at bounding box center [337, 169] width 0 height 10
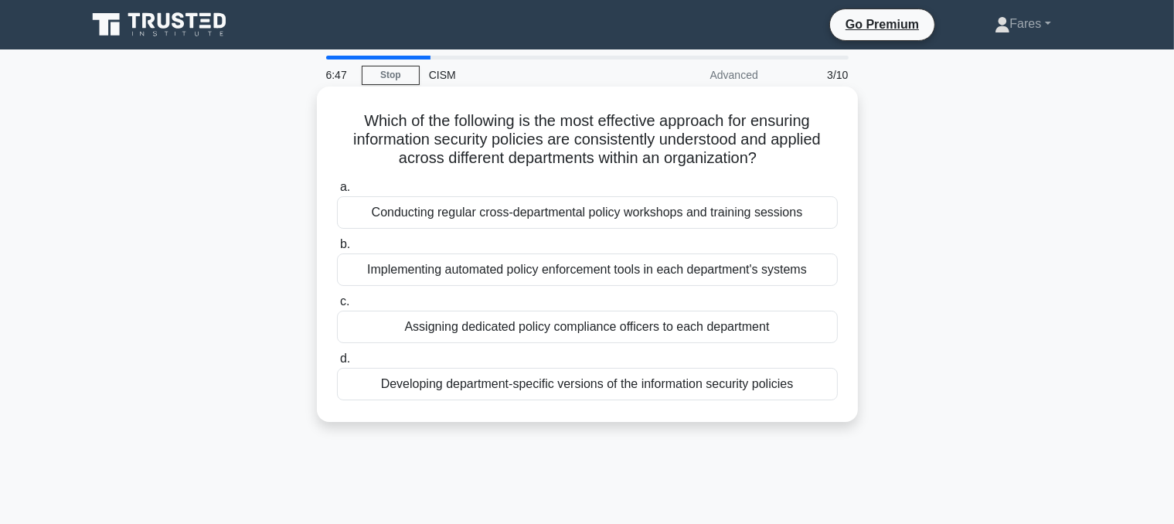
click at [714, 216] on div "Conducting regular cross-departmental policy workshops and training sessions" at bounding box center [587, 212] width 501 height 32
click at [337, 192] on input "a. Conducting regular cross-departmental policy workshops and training sessions" at bounding box center [337, 187] width 0 height 10
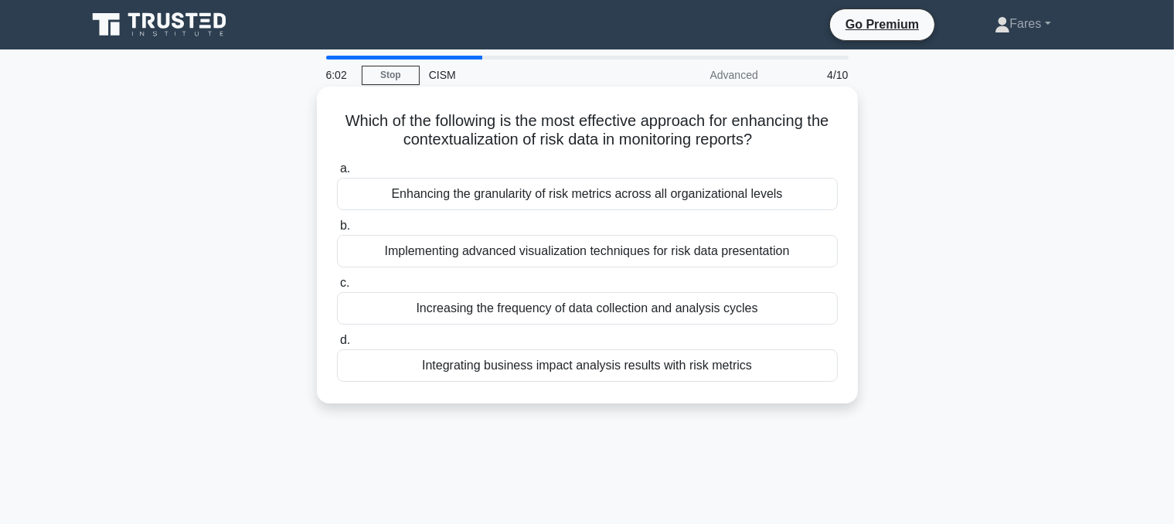
click at [720, 368] on div "Integrating business impact analysis results with risk metrics" at bounding box center [587, 365] width 501 height 32
click at [337, 345] on input "d. Integrating business impact analysis results with risk metrics" at bounding box center [337, 340] width 0 height 10
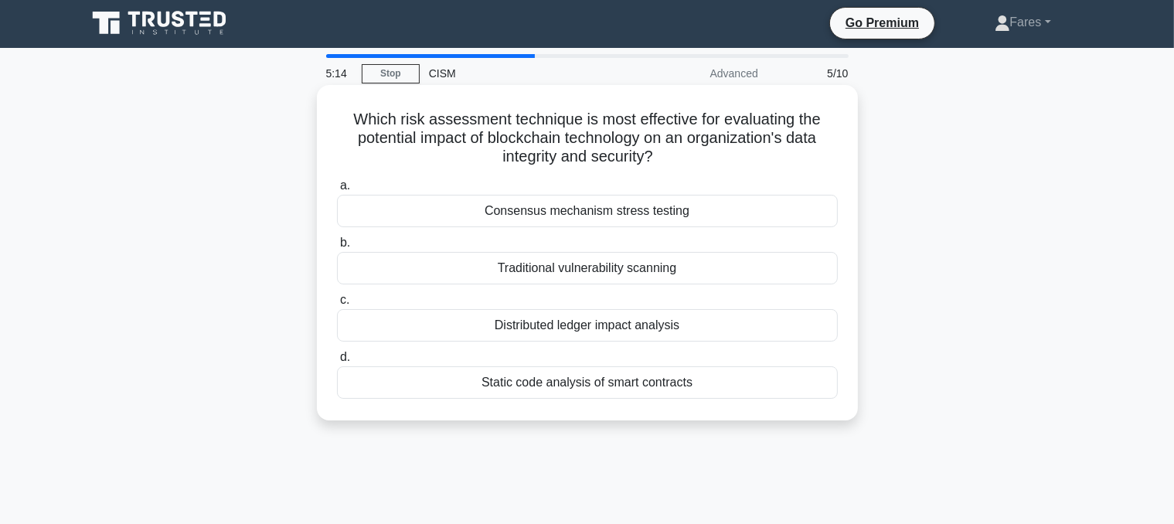
scroll to position [2, 0]
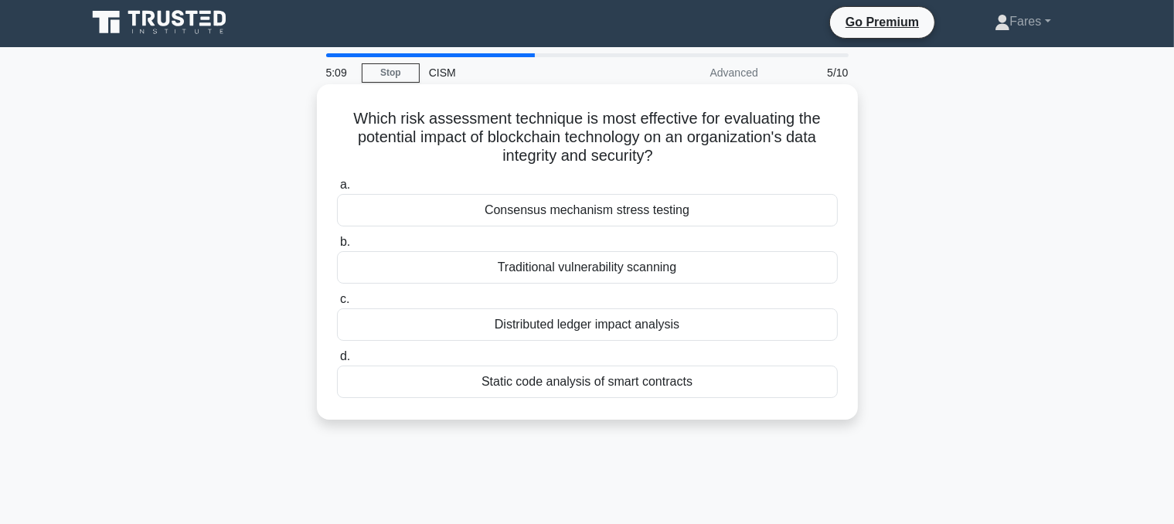
click at [691, 335] on div "Distributed ledger impact analysis" at bounding box center [587, 324] width 501 height 32
click at [337, 304] on input "c. Distributed ledger impact analysis" at bounding box center [337, 299] width 0 height 10
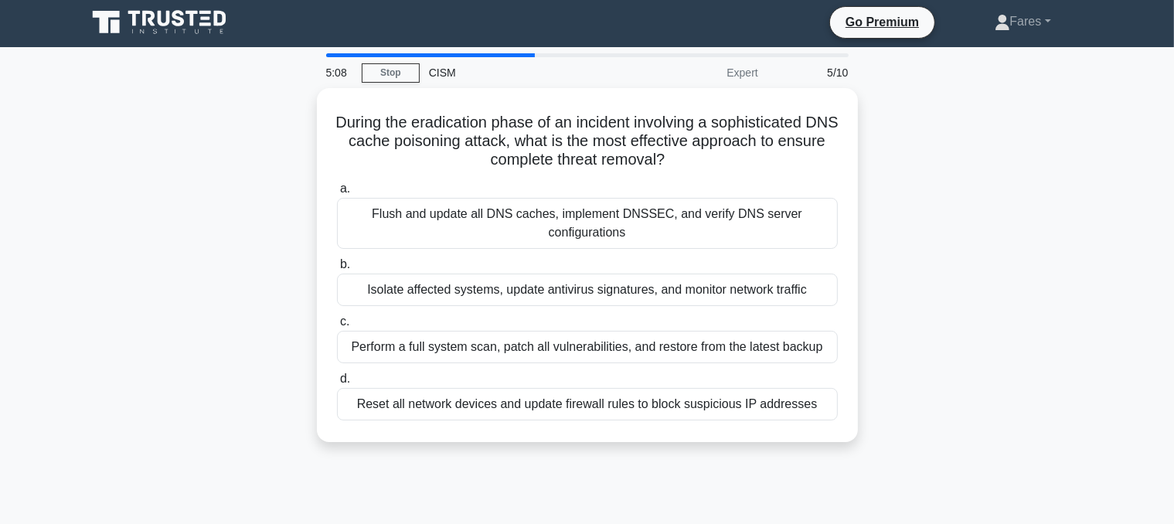
scroll to position [0, 0]
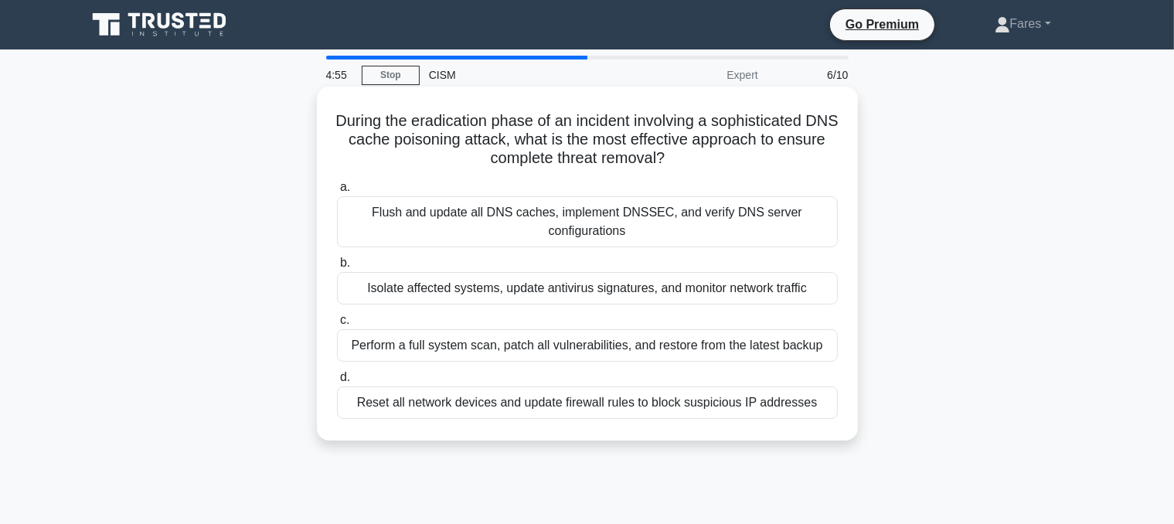
click at [641, 224] on div "Flush and update all DNS caches, implement DNSSEC, and verify DNS server config…" at bounding box center [587, 221] width 501 height 51
click at [337, 192] on input "a. Flush and update all DNS caches, implement DNSSEC, and verify DNS server con…" at bounding box center [337, 187] width 0 height 10
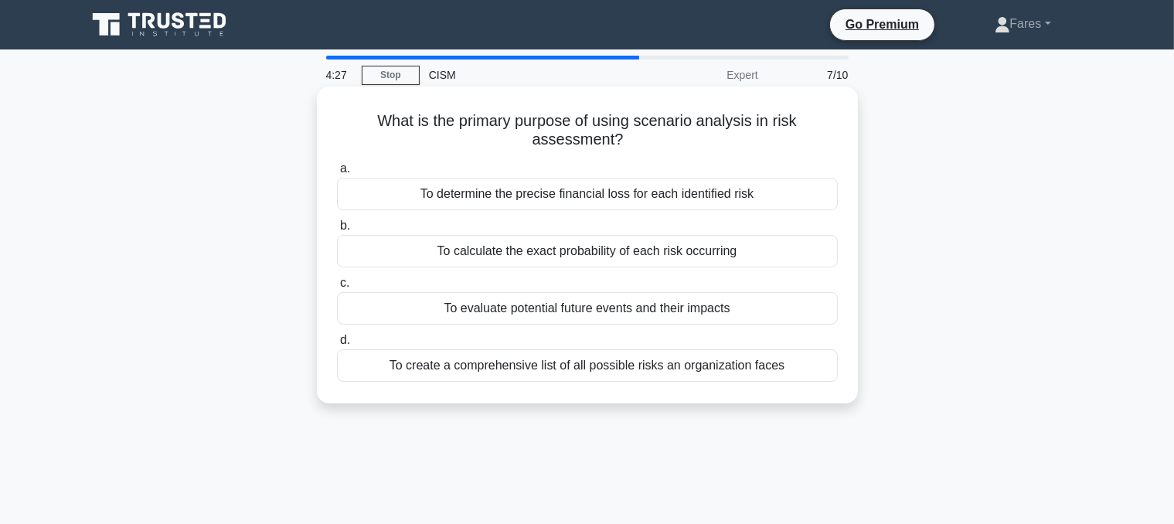
click at [729, 310] on div "To evaluate potential future events and their impacts" at bounding box center [587, 308] width 501 height 32
click at [337, 288] on input "c. To evaluate potential future events and their impacts" at bounding box center [337, 283] width 0 height 10
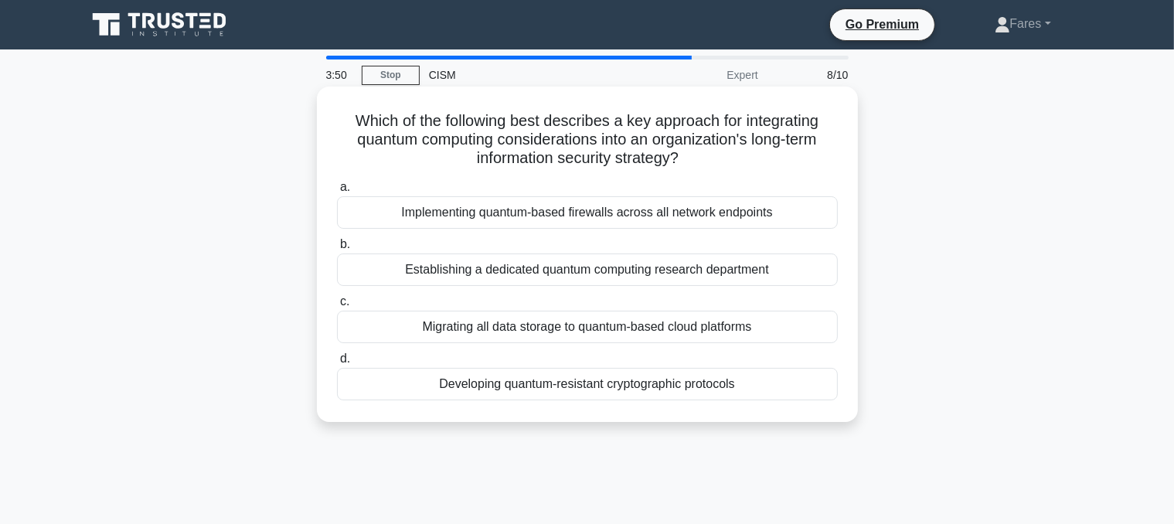
click at [621, 390] on div "Developing quantum-resistant cryptographic protocols" at bounding box center [587, 384] width 501 height 32
click at [337, 364] on input "d. Developing quantum-resistant cryptographic protocols" at bounding box center [337, 359] width 0 height 10
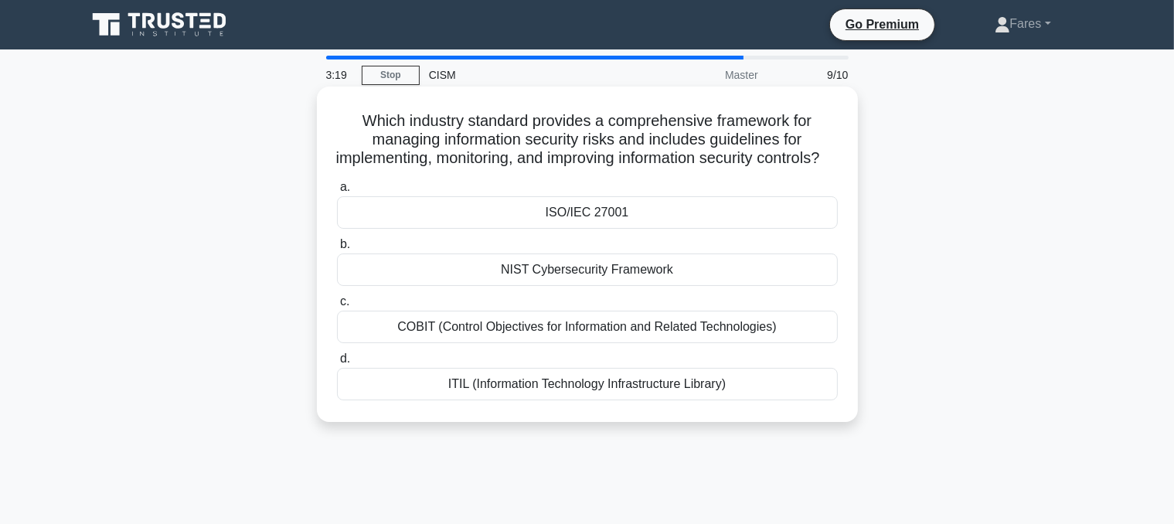
click at [776, 342] on div "COBIT (Control Objectives for Information and Related Technologies)" at bounding box center [587, 327] width 501 height 32
click at [337, 307] on input "c. COBIT (Control Objectives for Information and Related Technologies)" at bounding box center [337, 302] width 0 height 10
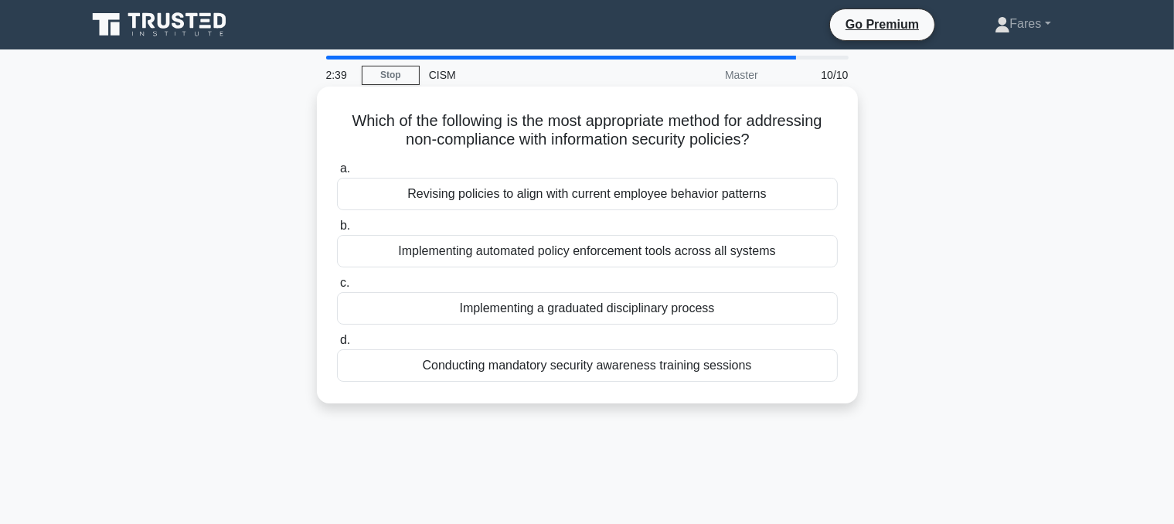
click at [712, 199] on div "Revising policies to align with current employee behavior patterns" at bounding box center [587, 194] width 501 height 32
click at [337, 174] on input "a. Revising policies to align with current employee behavior patterns" at bounding box center [337, 169] width 0 height 10
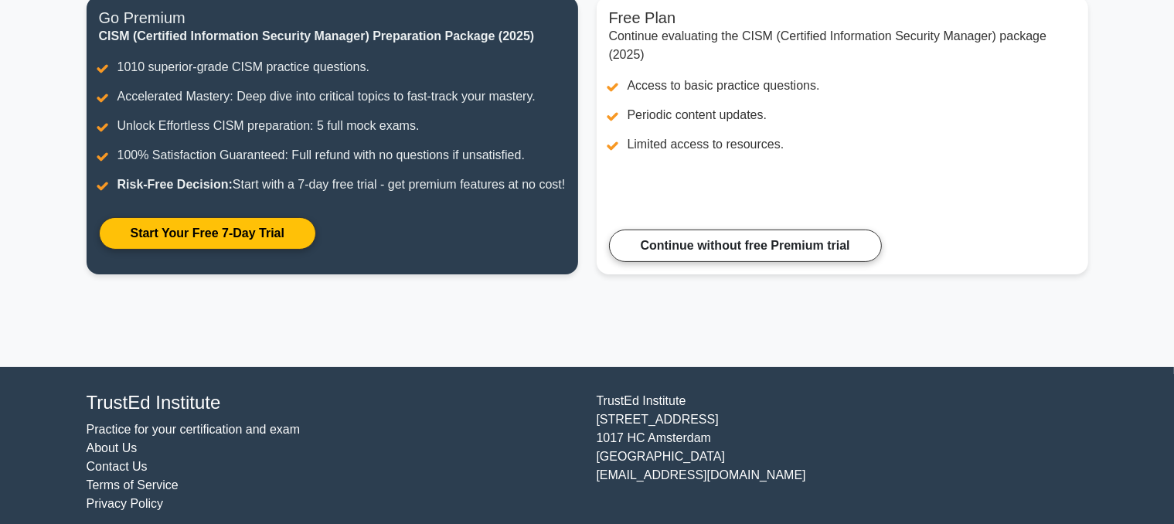
scroll to position [229, 0]
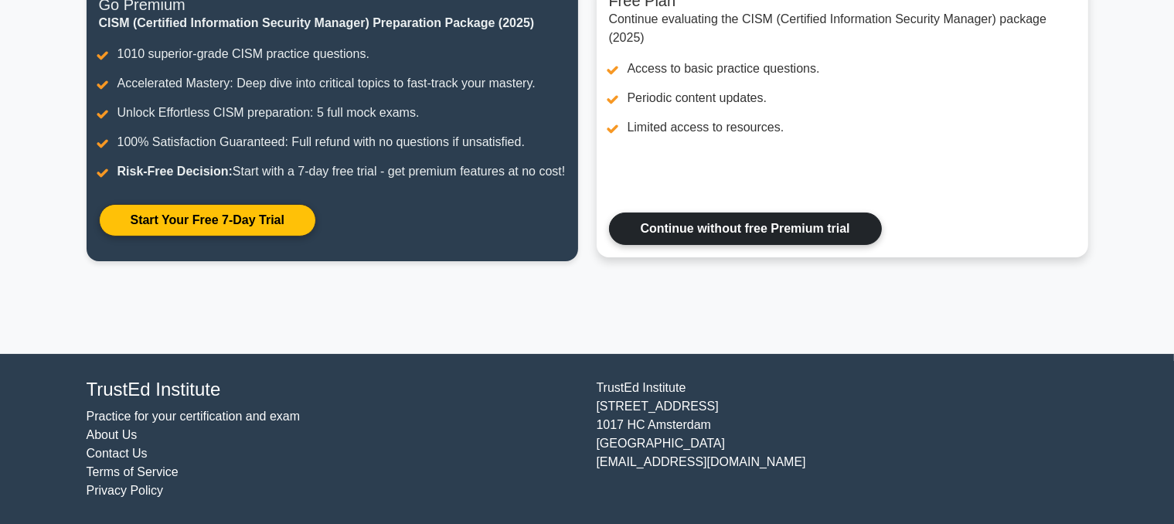
click at [722, 231] on link "Continue without free Premium trial" at bounding box center [745, 228] width 273 height 32
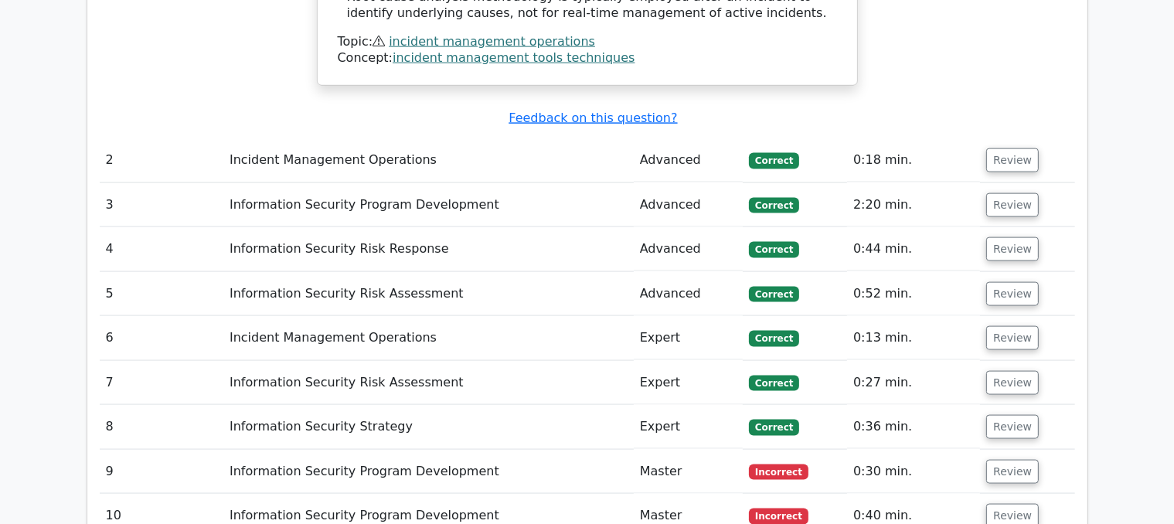
scroll to position [2129, 0]
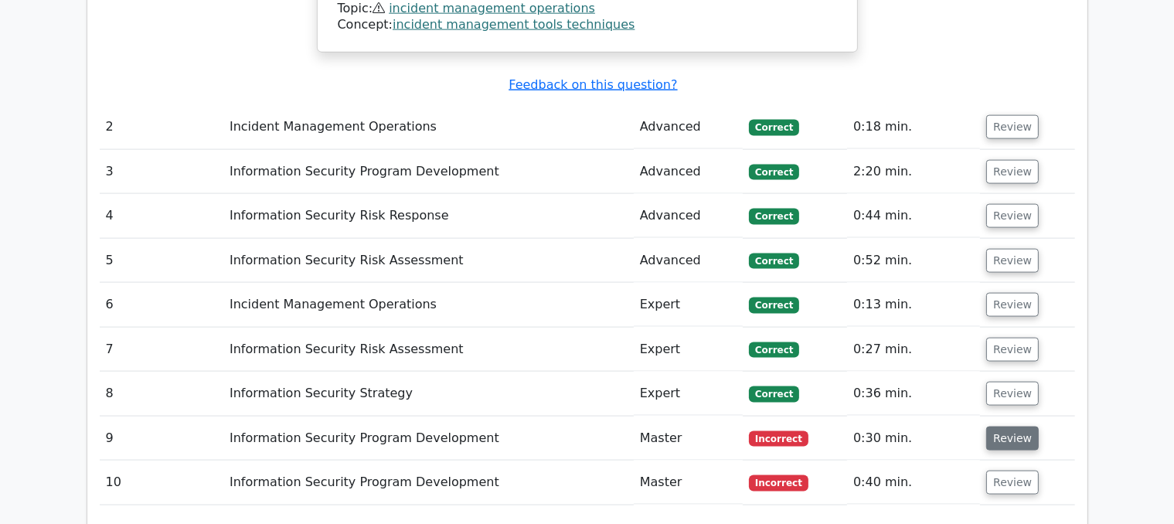
click at [1017, 427] on button "Review" at bounding box center [1012, 439] width 53 height 24
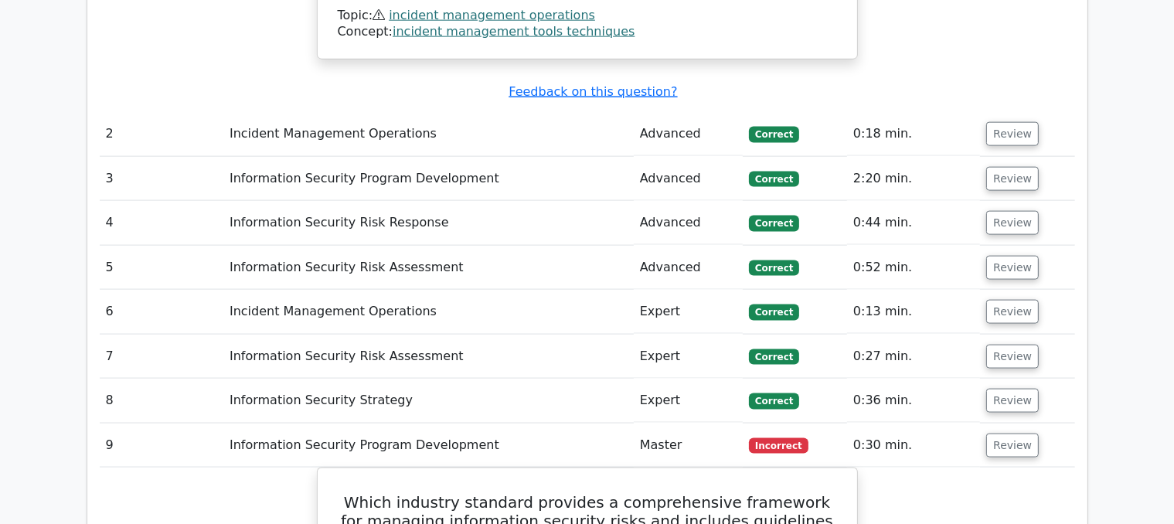
scroll to position [2068, 0]
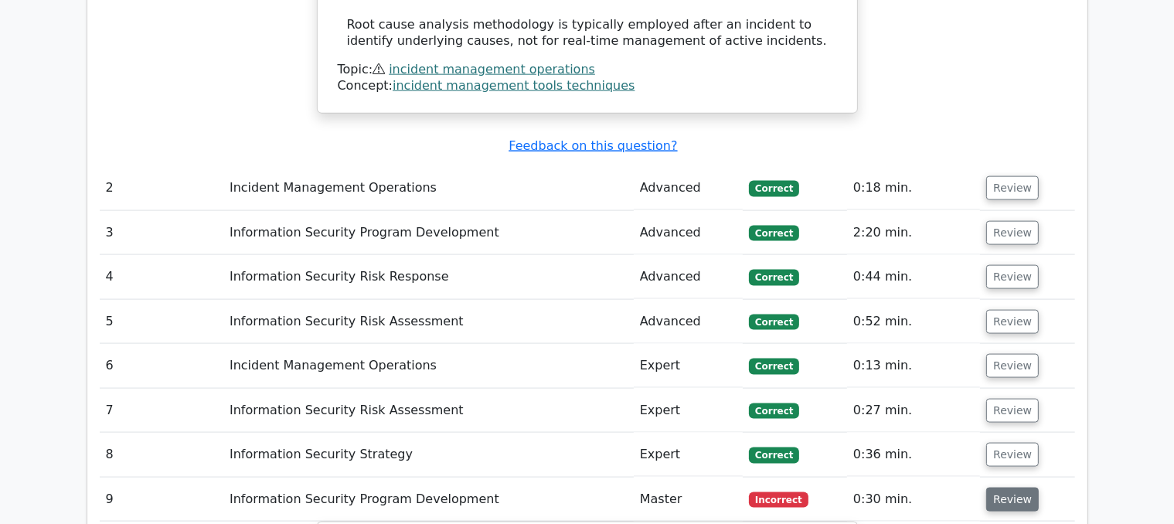
click at [1005, 488] on button "Review" at bounding box center [1012, 500] width 53 height 24
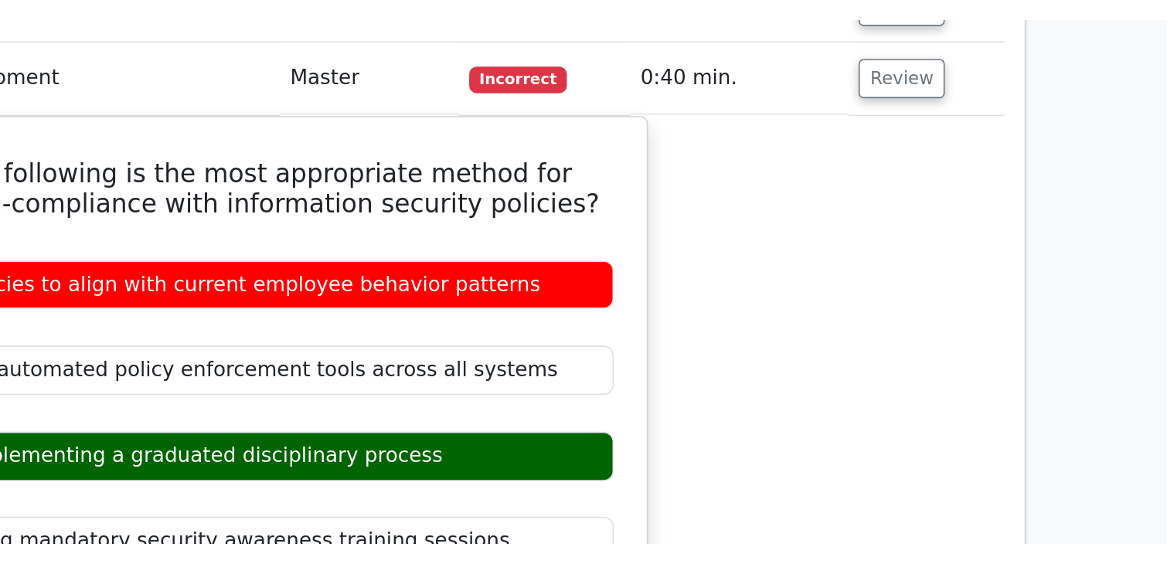
scroll to position [2446, 0]
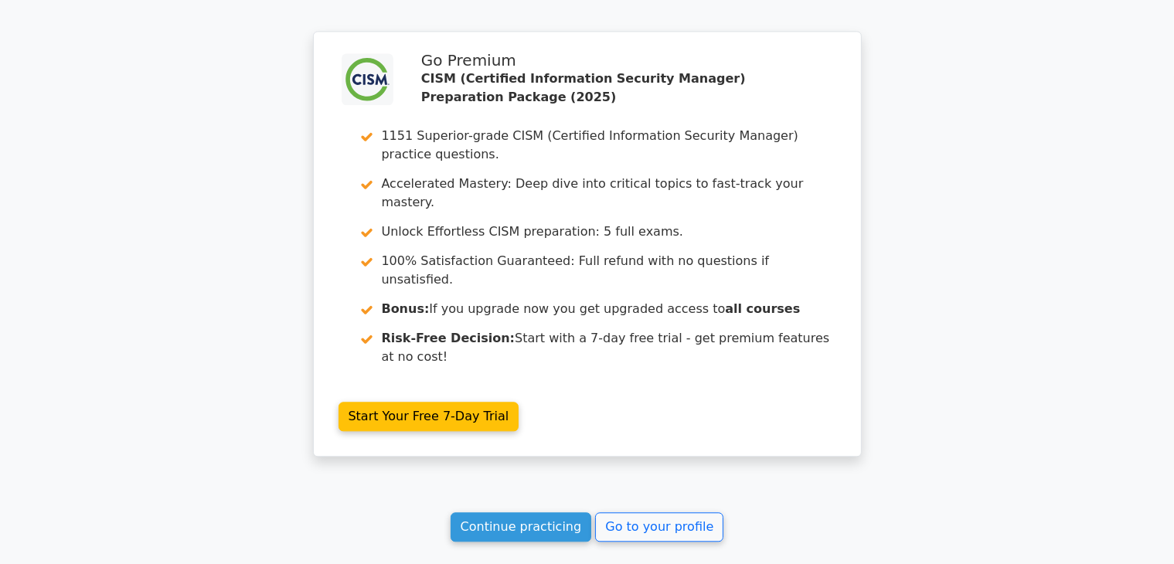
scroll to position [3713, 0]
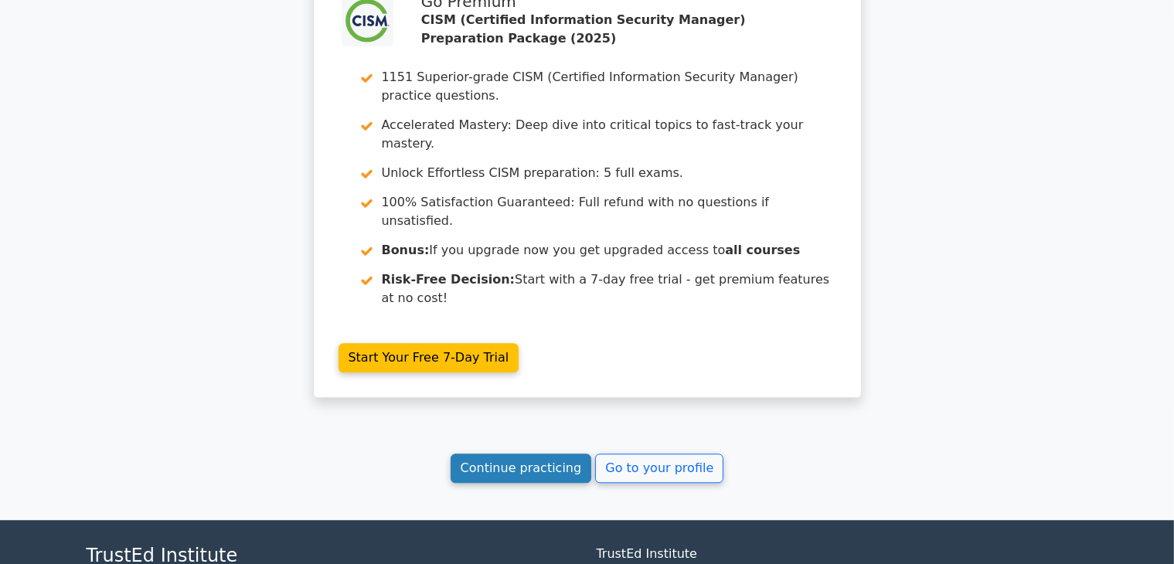
click at [522, 454] on link "Continue practicing" at bounding box center [520, 468] width 141 height 29
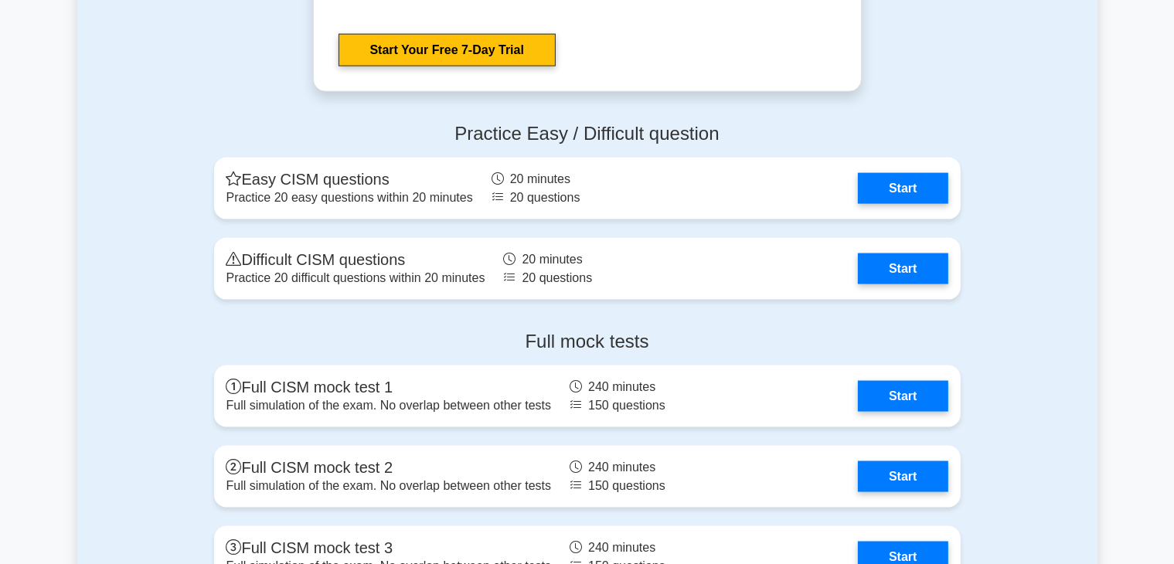
scroll to position [2213, 0]
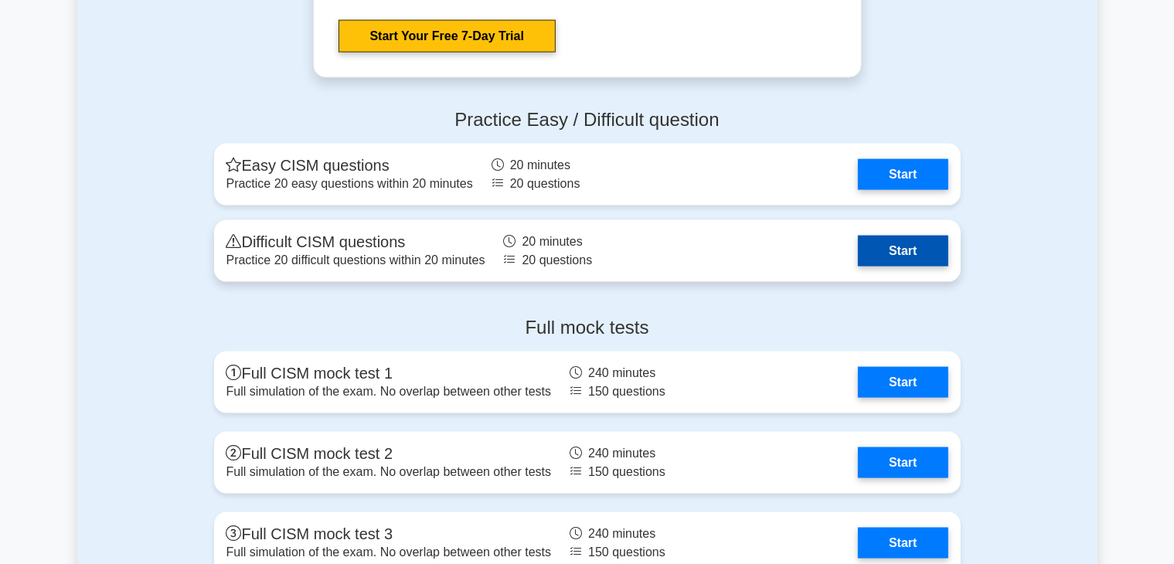
click at [906, 247] on link "Start" at bounding box center [903, 251] width 90 height 31
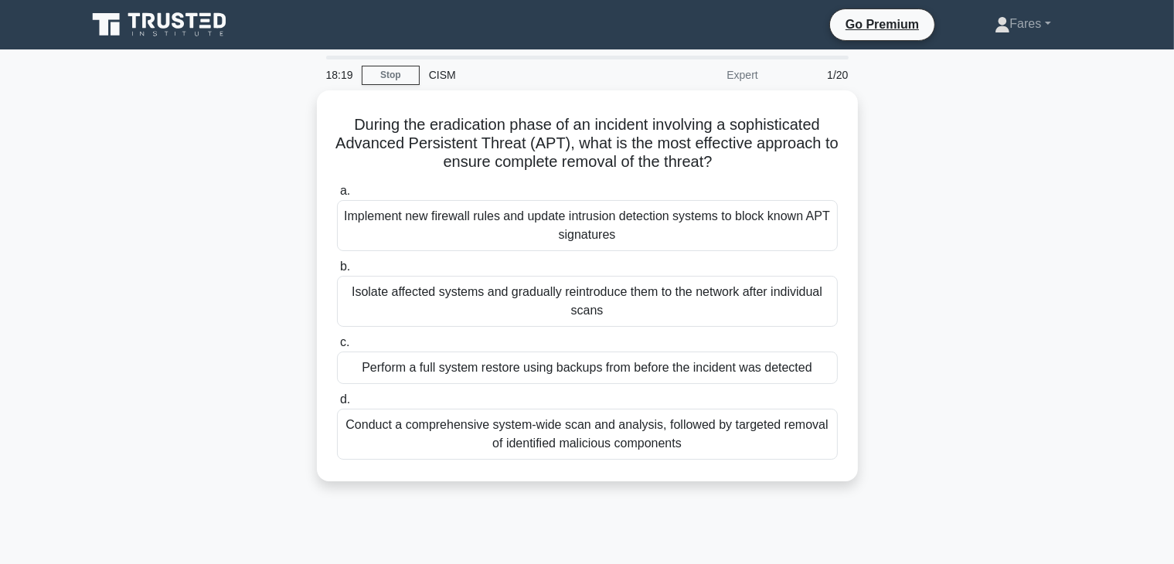
drag, startPoint x: 0, startPoint y: 0, endPoint x: 926, endPoint y: 313, distance: 977.2
click at [926, 313] on main "18:19 Stop CISM Expert 1/20 During the eradication phase of an incident involvi…" at bounding box center [587, 441] width 1174 height 785
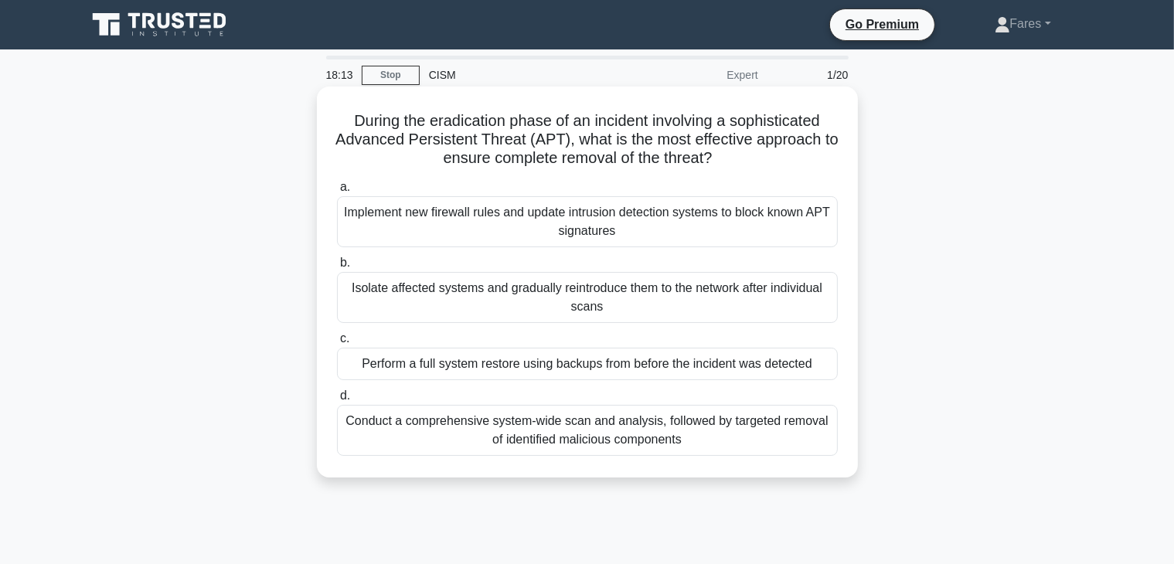
click at [677, 381] on div "a. Implement new firewall rules and update intrusion detection systems to block…" at bounding box center [587, 317] width 519 height 284
click at [685, 366] on div "Perform a full system restore using backups from before the incident was detect…" at bounding box center [587, 364] width 501 height 32
click at [337, 344] on input "c. Perform a full system restore using backups from before the incident was det…" at bounding box center [337, 339] width 0 height 10
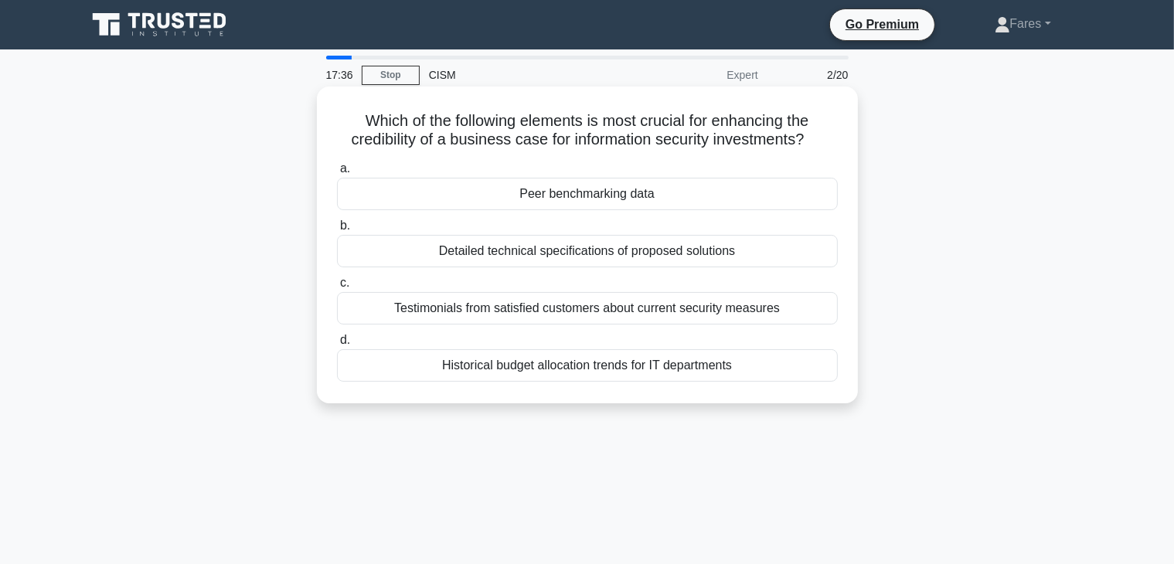
click at [614, 201] on div "Peer benchmarking data" at bounding box center [587, 194] width 501 height 32
click at [337, 174] on input "a. Peer benchmarking data" at bounding box center [337, 169] width 0 height 10
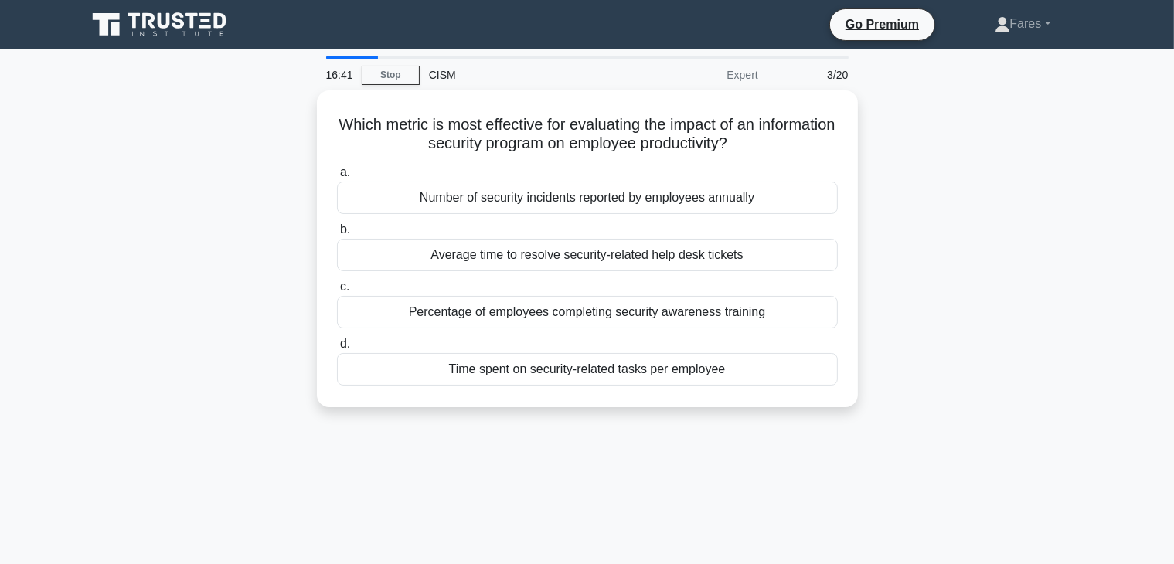
click at [888, 460] on div "16:41 Stop CISM Expert 3/20 Which metric is most effective for evaluating the i…" at bounding box center [587, 442] width 1020 height 773
drag, startPoint x: 888, startPoint y: 460, endPoint x: 893, endPoint y: 423, distance: 37.5
click at [888, 460] on div "16:41 Stop CISM Expert 3/20 Which metric is most effective for evaluating the i…" at bounding box center [587, 442] width 1020 height 773
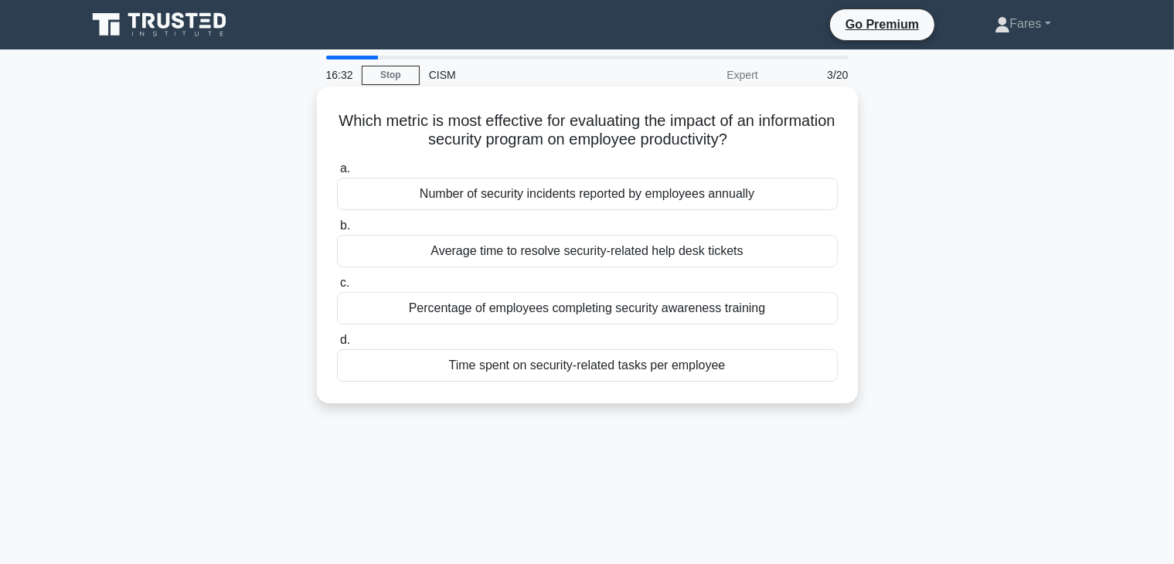
click at [622, 370] on div "Time spent on security-related tasks per employee" at bounding box center [587, 365] width 501 height 32
click at [337, 345] on input "d. Time spent on security-related tasks per employee" at bounding box center [337, 340] width 0 height 10
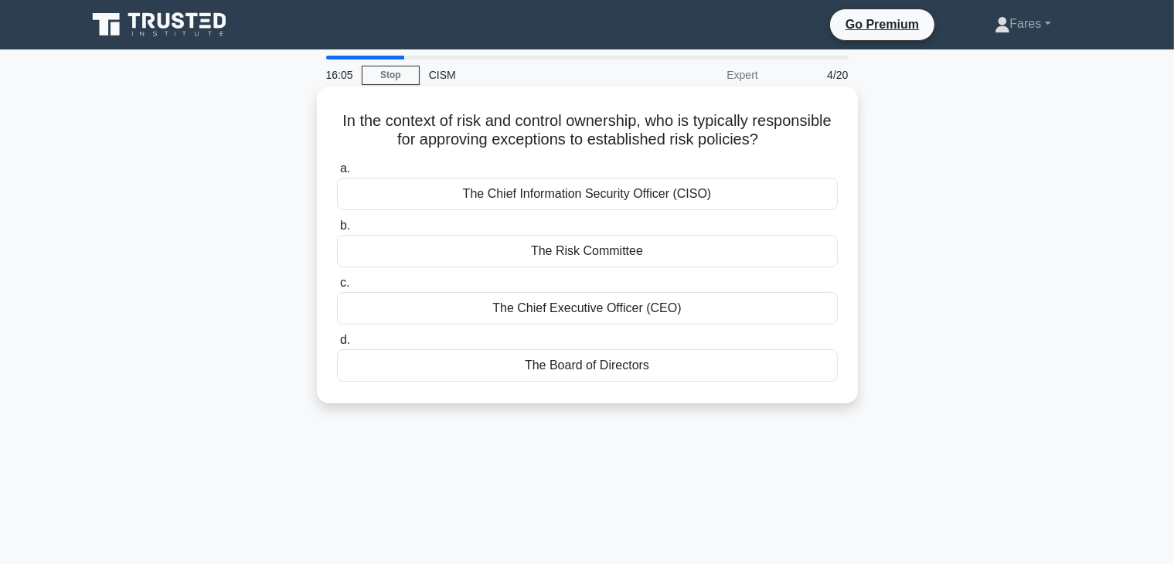
click at [647, 367] on div "The Board of Directors" at bounding box center [587, 365] width 501 height 32
click at [337, 345] on input "d. The Board of Directors" at bounding box center [337, 340] width 0 height 10
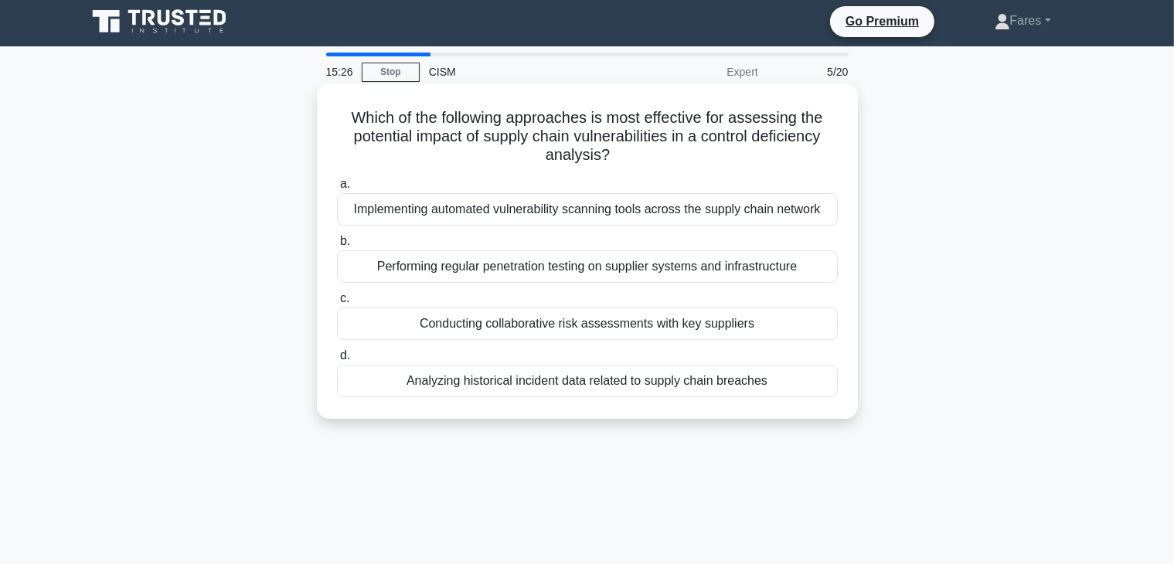
scroll to position [6, 0]
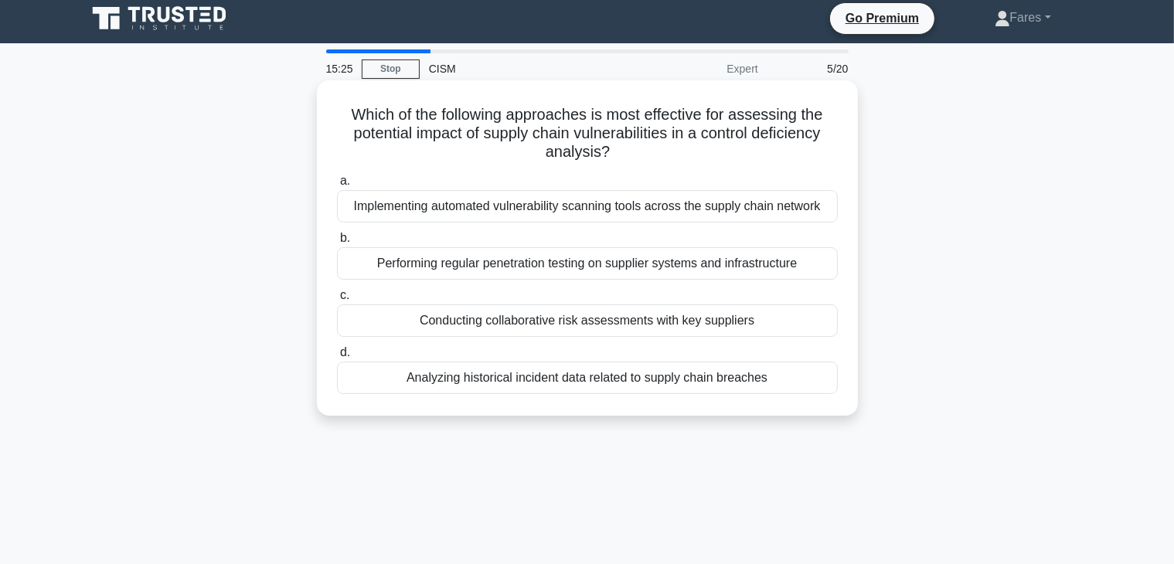
click at [702, 329] on div "Conducting collaborative risk assessments with key suppliers" at bounding box center [587, 320] width 501 height 32
click at [337, 301] on input "c. Conducting collaborative risk assessments with key suppliers" at bounding box center [337, 296] width 0 height 10
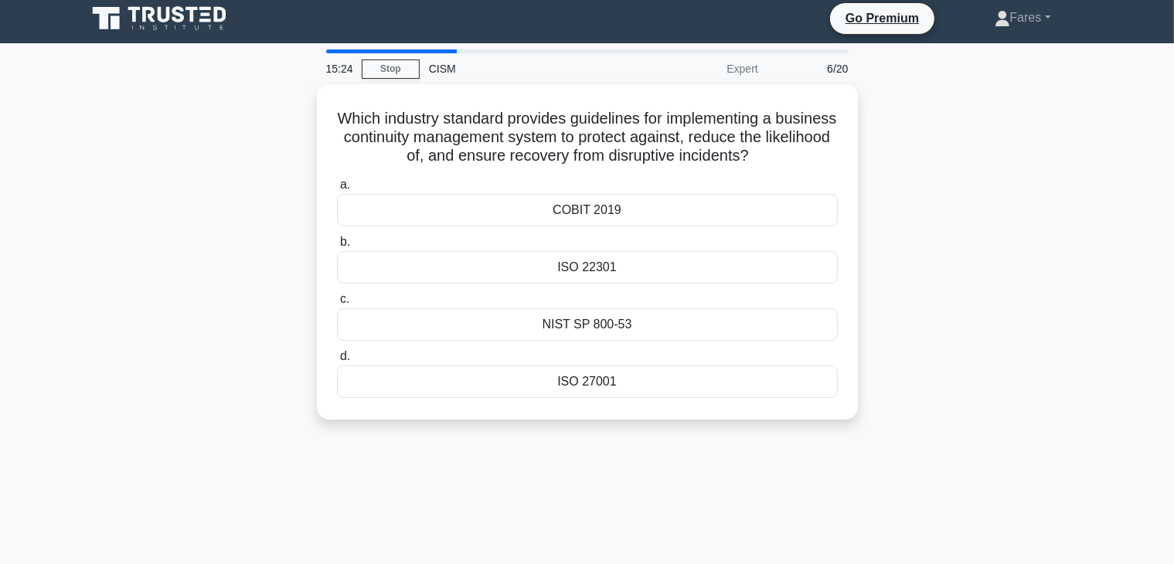
scroll to position [0, 0]
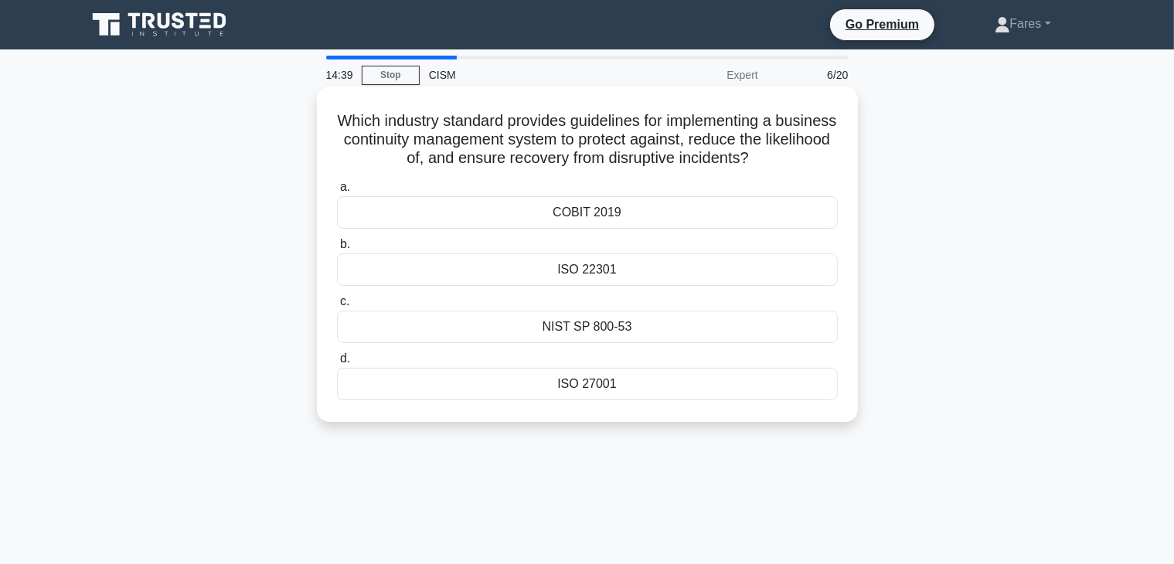
drag, startPoint x: 597, startPoint y: 337, endPoint x: 584, endPoint y: 270, distance: 68.4
click at [584, 270] on div "a. COBIT 2019 b. ISO 22301 c. d." at bounding box center [587, 289] width 519 height 229
click at [736, 274] on div "ISO 22301" at bounding box center [587, 269] width 501 height 32
click at [337, 250] on input "b. ISO 22301" at bounding box center [337, 245] width 0 height 10
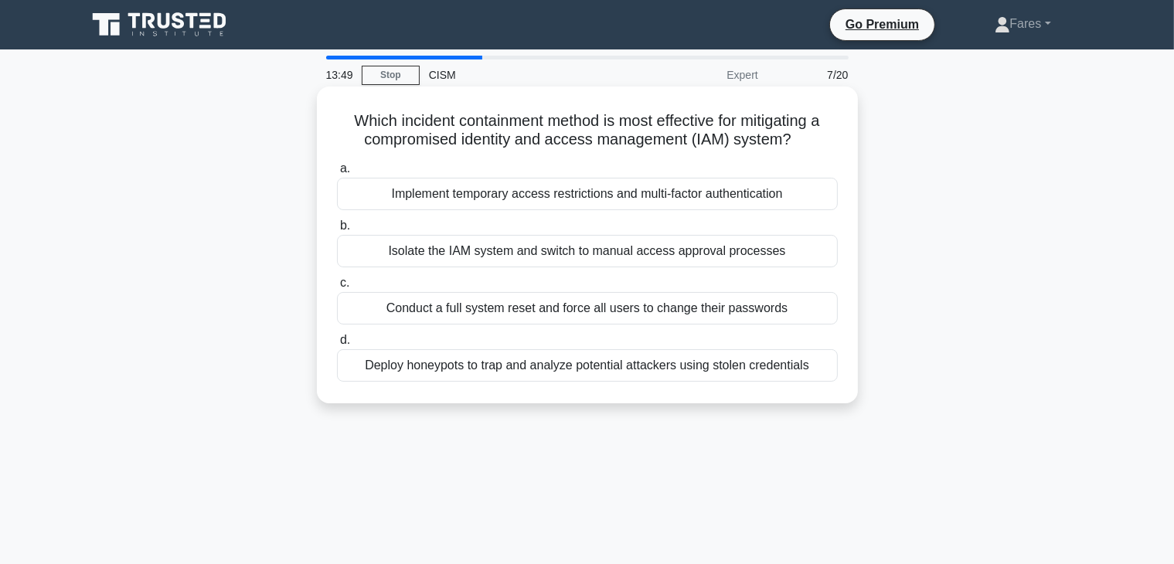
click at [654, 195] on div "Implement temporary access restrictions and multi-factor authentication" at bounding box center [587, 194] width 501 height 32
click at [337, 174] on input "a. Implement temporary access restrictions and multi-factor authentication" at bounding box center [337, 169] width 0 height 10
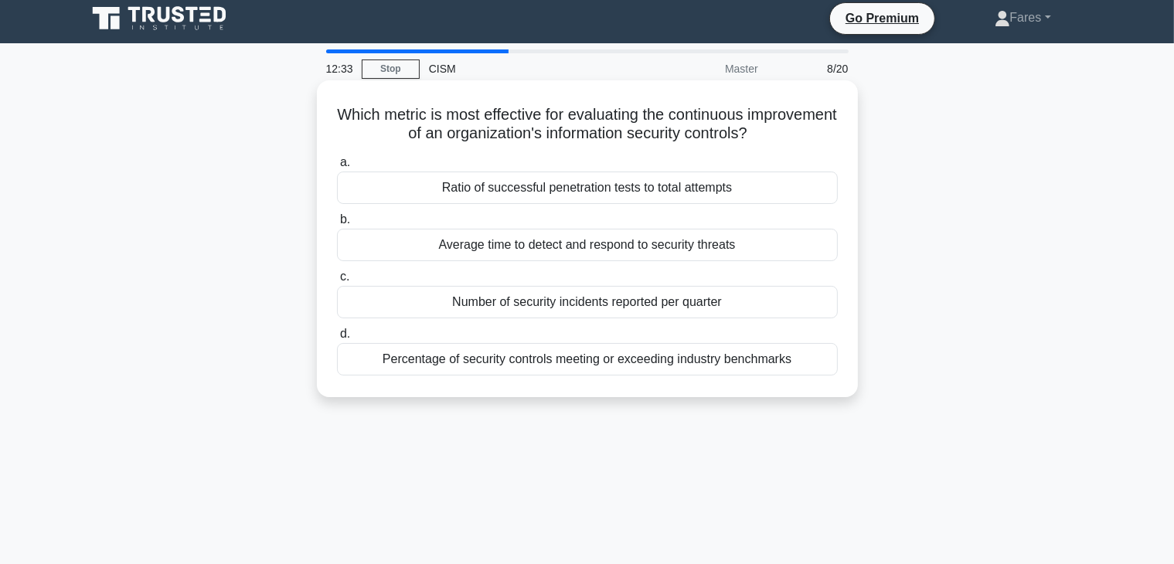
scroll to position [6, 0]
click at [710, 358] on div "Percentage of security controls meeting or exceeding industry benchmarks" at bounding box center [587, 359] width 501 height 32
click at [337, 339] on input "d. Percentage of security controls meeting or exceeding industry benchmarks" at bounding box center [337, 334] width 0 height 10
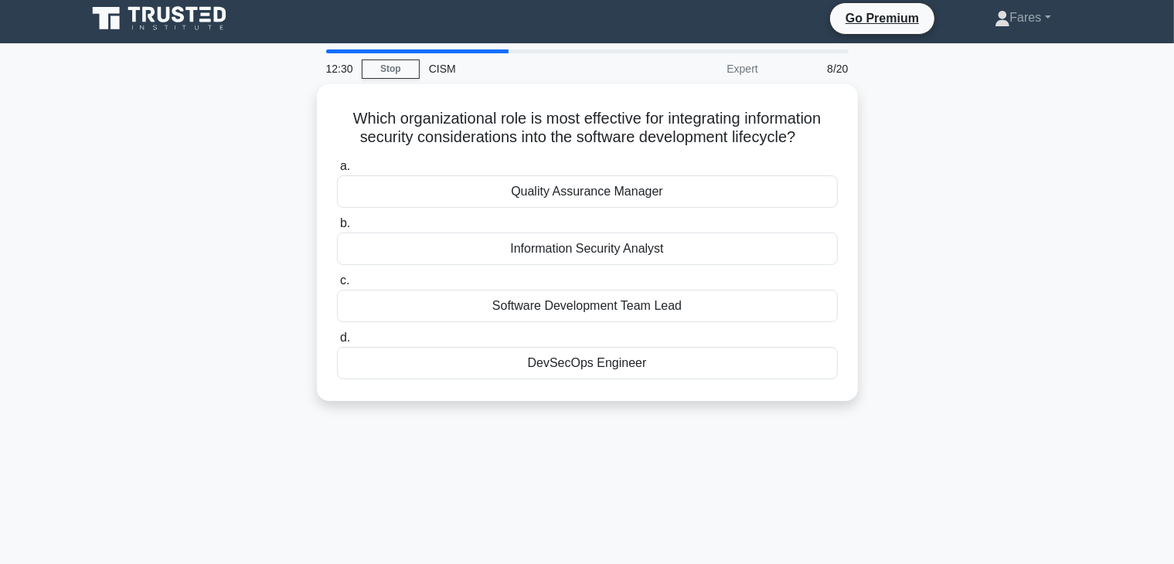
scroll to position [0, 0]
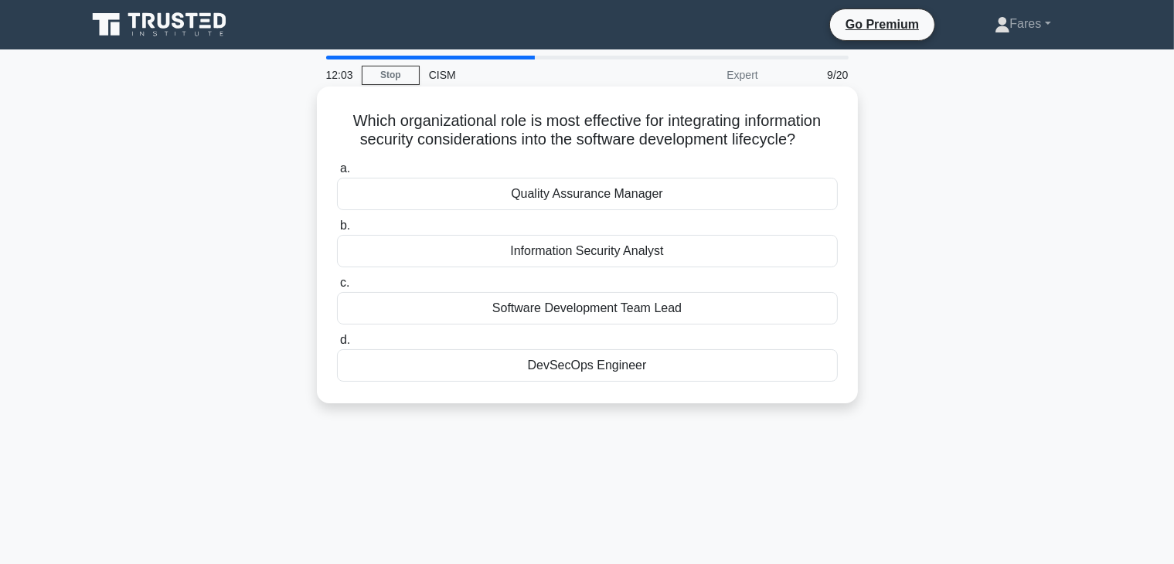
click at [627, 195] on div "Quality Assurance Manager" at bounding box center [587, 194] width 501 height 32
click at [337, 174] on input "a. Quality Assurance Manager" at bounding box center [337, 169] width 0 height 10
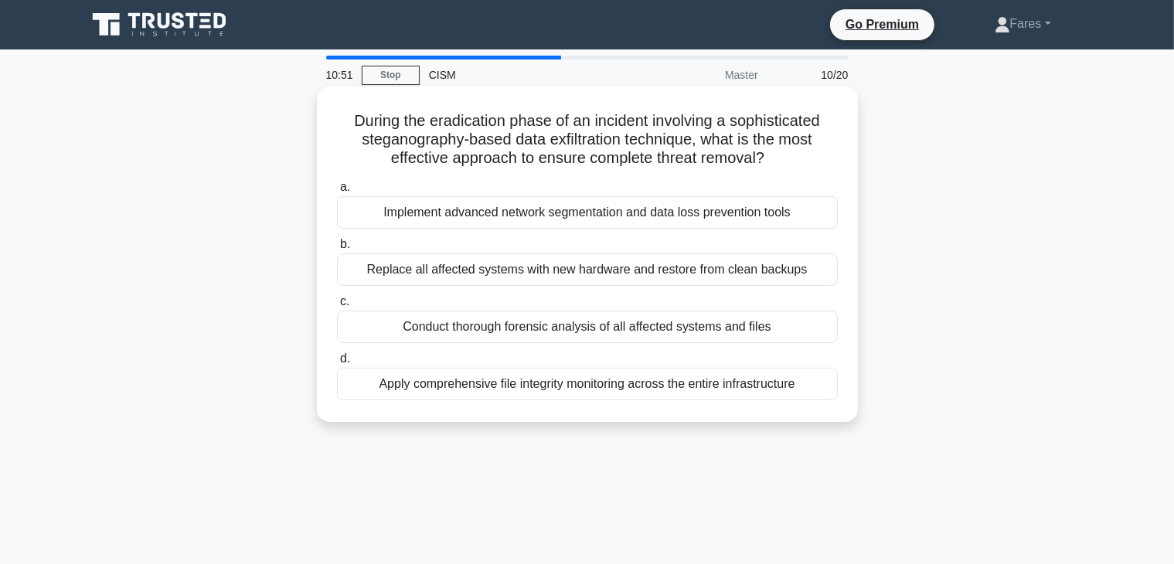
scroll to position [2, 0]
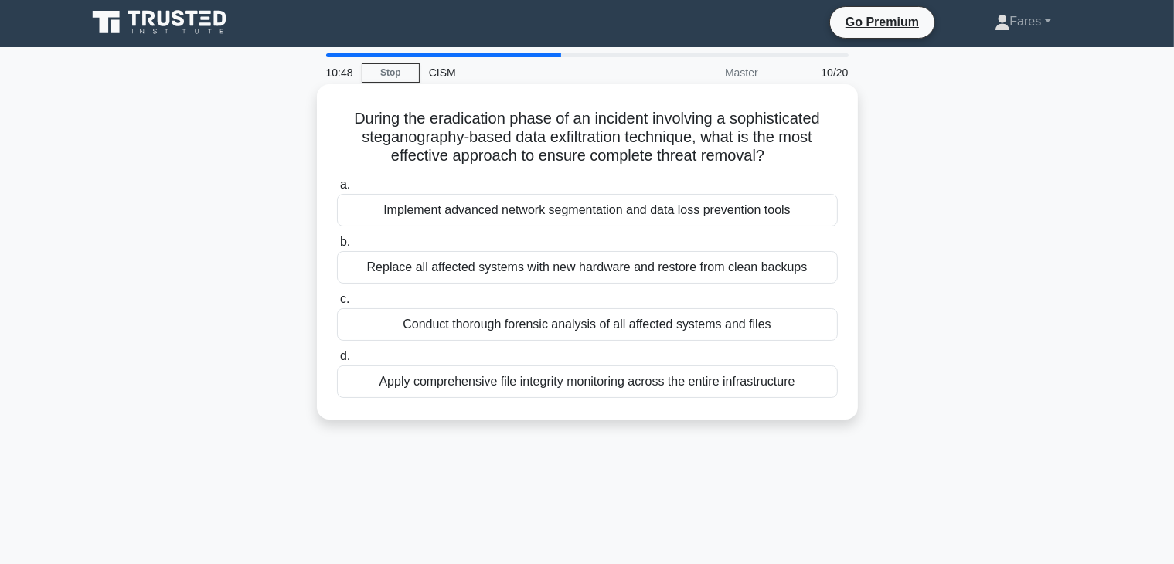
click at [677, 331] on div "Conduct thorough forensic analysis of all affected systems and files" at bounding box center [587, 324] width 501 height 32
click at [337, 304] on input "c. Conduct thorough forensic analysis of all affected systems and files" at bounding box center [337, 299] width 0 height 10
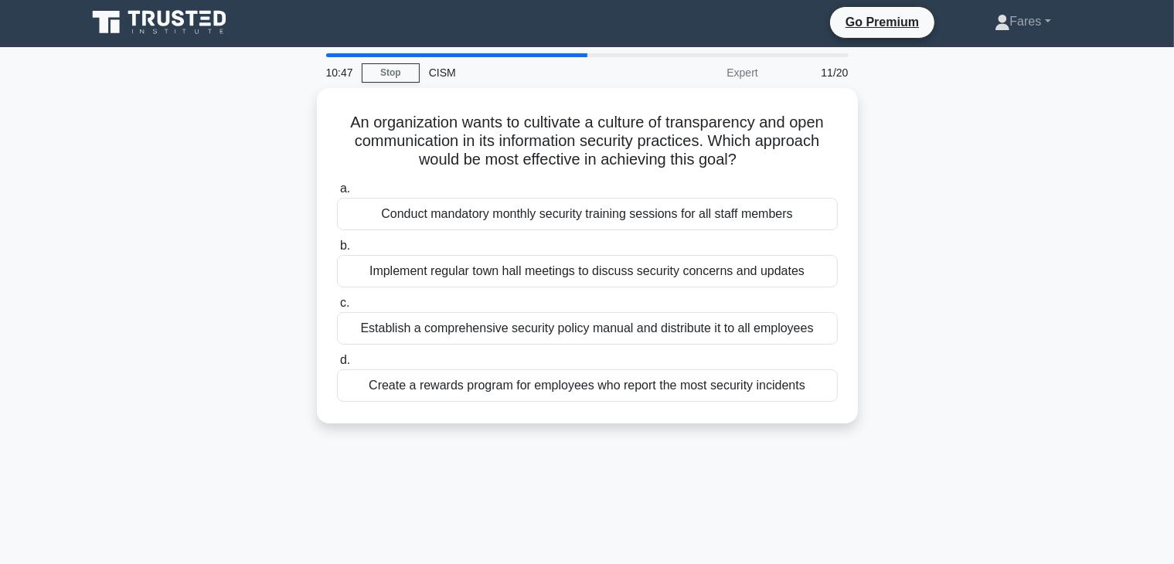
scroll to position [0, 0]
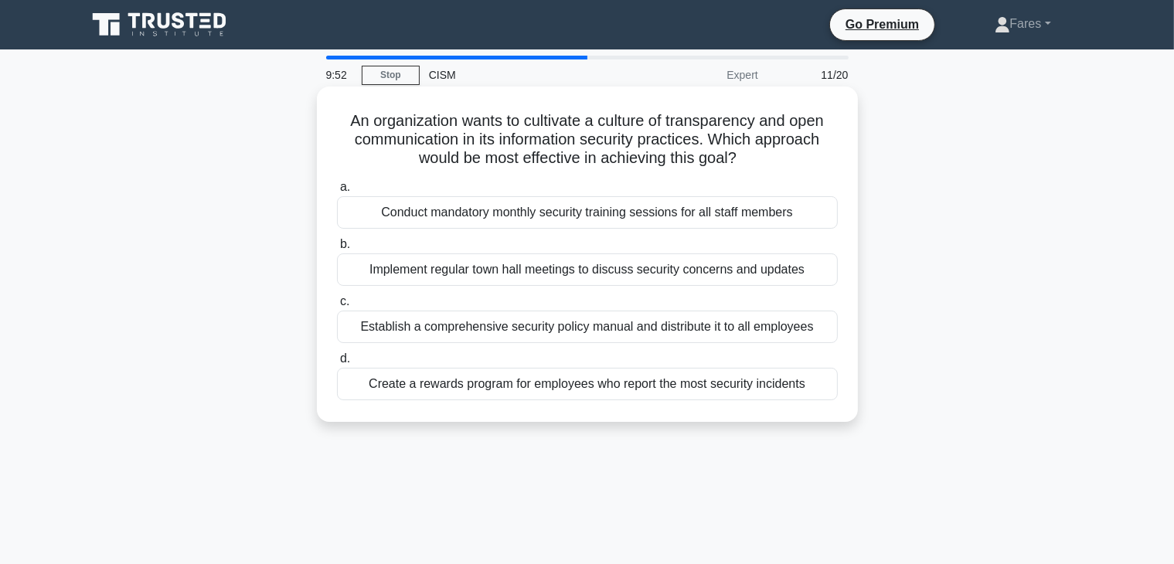
click at [765, 273] on div "Implement regular town hall meetings to discuss security concerns and updates" at bounding box center [587, 269] width 501 height 32
click at [337, 250] on input "b. Implement regular town hall meetings to discuss security concerns and updates" at bounding box center [337, 245] width 0 height 10
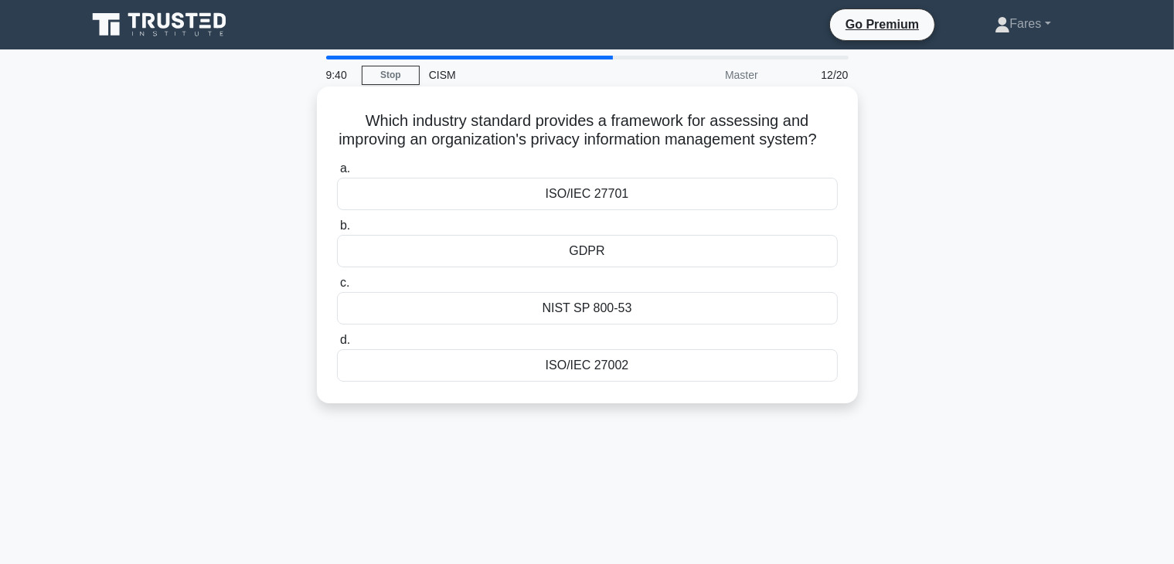
click at [590, 210] on div "ISO/IEC 27701" at bounding box center [587, 194] width 501 height 32
click at [337, 174] on input "a. ISO/IEC 27701" at bounding box center [337, 169] width 0 height 10
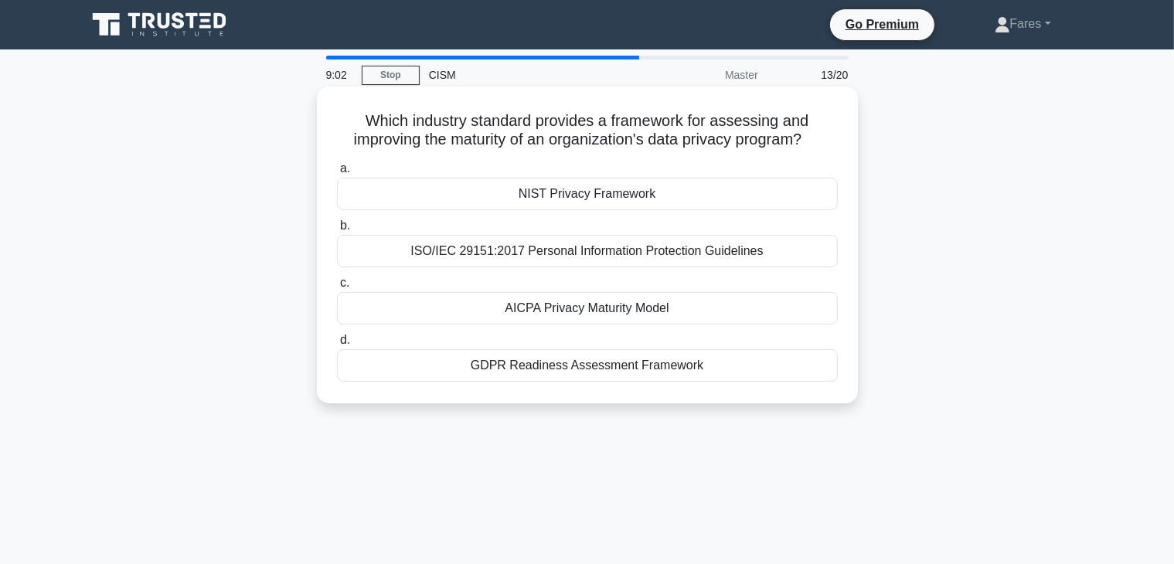
click at [744, 304] on div "AICPA Privacy Maturity Model" at bounding box center [587, 308] width 501 height 32
click at [337, 288] on input "c. AICPA Privacy Maturity Model" at bounding box center [337, 283] width 0 height 10
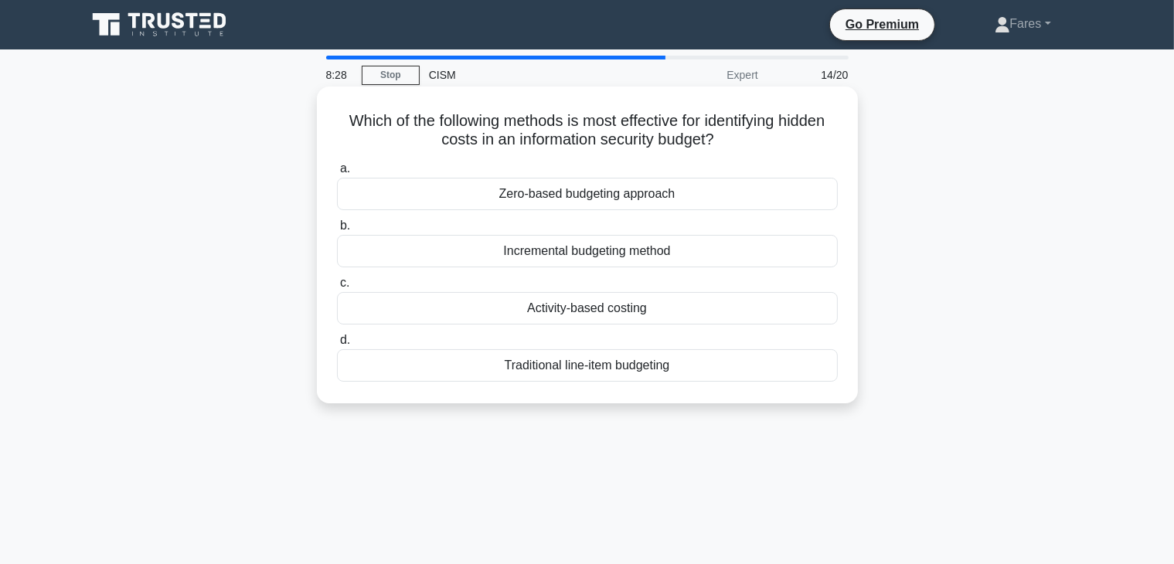
click at [587, 308] on div "Activity-based costing" at bounding box center [587, 308] width 501 height 32
click at [337, 288] on input "c. Activity-based costing" at bounding box center [337, 283] width 0 height 10
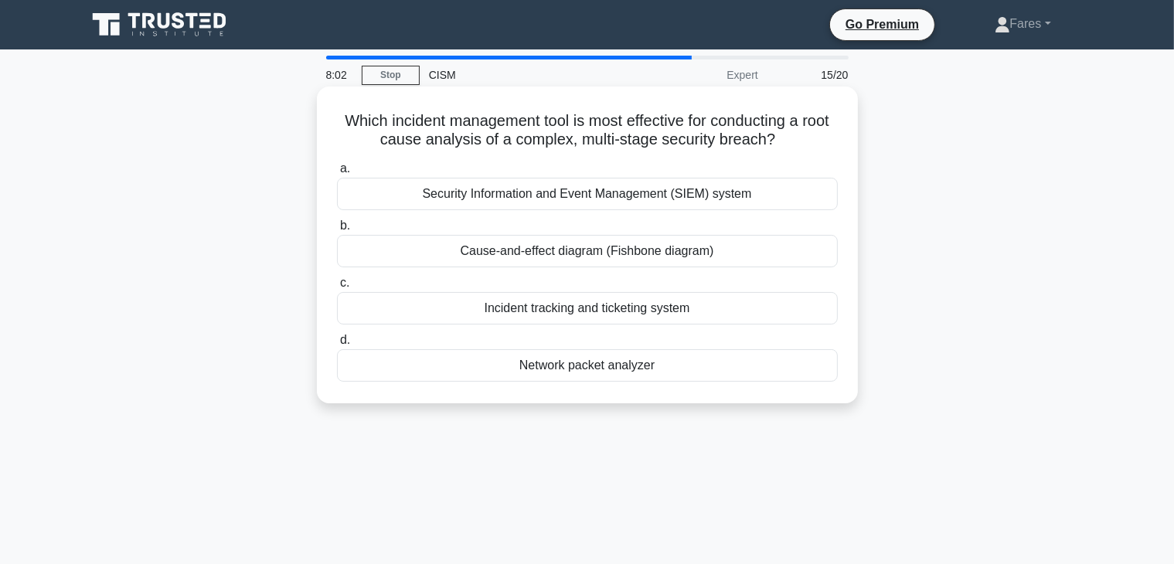
click at [706, 195] on div "Security Information and Event Management (SIEM) system" at bounding box center [587, 194] width 501 height 32
click at [337, 174] on input "a. Security Information and Event Management (SIEM) system" at bounding box center [337, 169] width 0 height 10
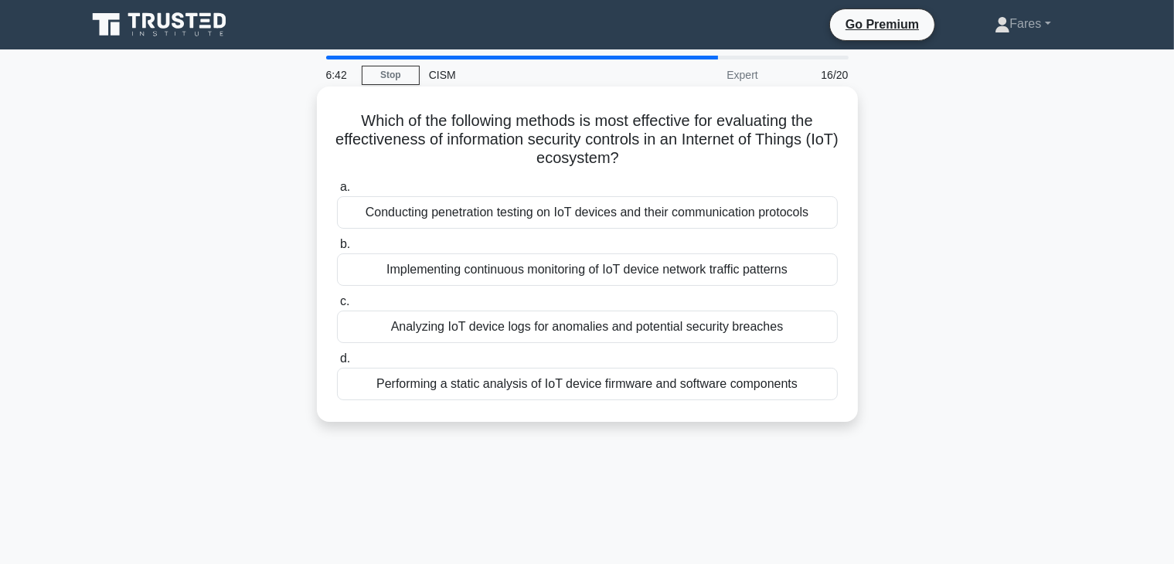
click at [743, 279] on div "Implementing continuous monitoring of IoT device network traffic patterns" at bounding box center [587, 269] width 501 height 32
click at [337, 250] on input "b. Implementing continuous monitoring of IoT device network traffic patterns" at bounding box center [337, 245] width 0 height 10
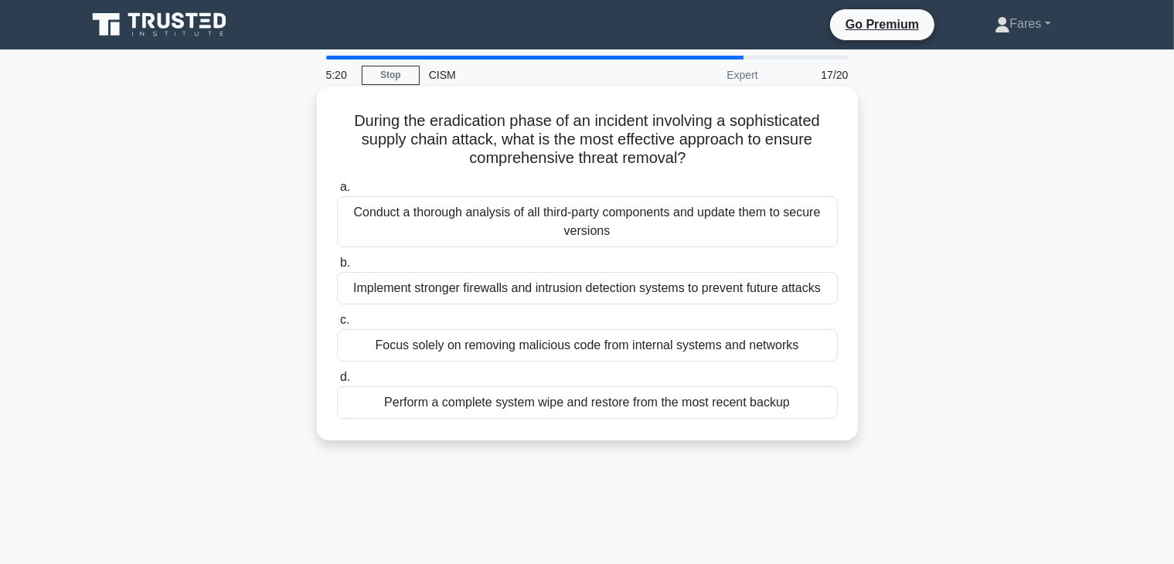
click at [782, 219] on div "Conduct a thorough analysis of all third-party components and update them to se…" at bounding box center [587, 221] width 501 height 51
click at [337, 192] on input "a. Conduct a thorough analysis of all third-party components and update them to…" at bounding box center [337, 187] width 0 height 10
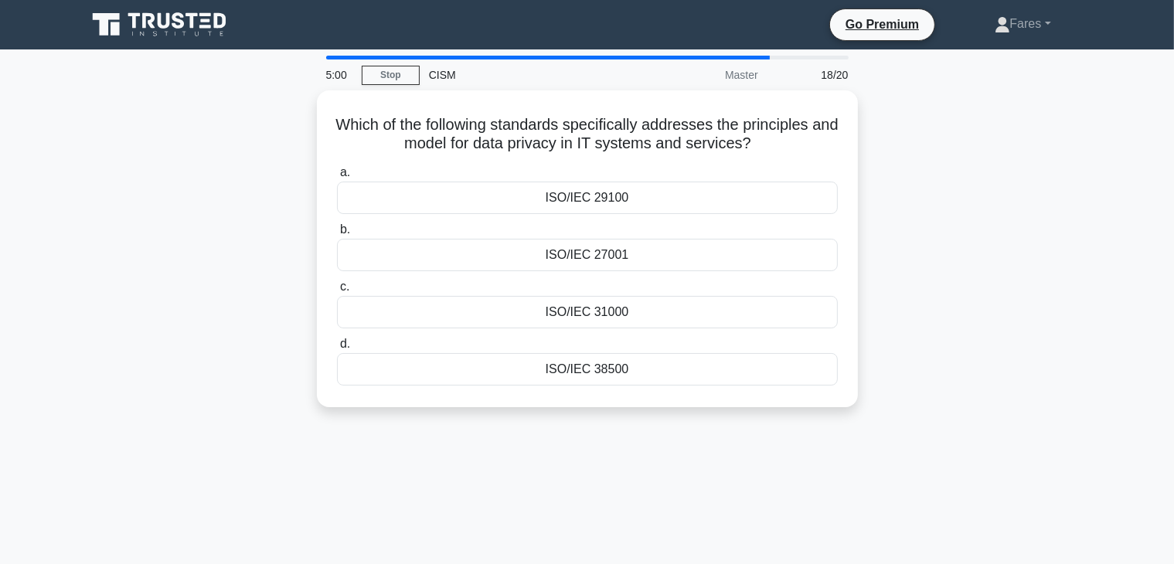
click at [988, 393] on div "Which of the following standards specifically addresses the principles and mode…" at bounding box center [587, 257] width 1020 height 335
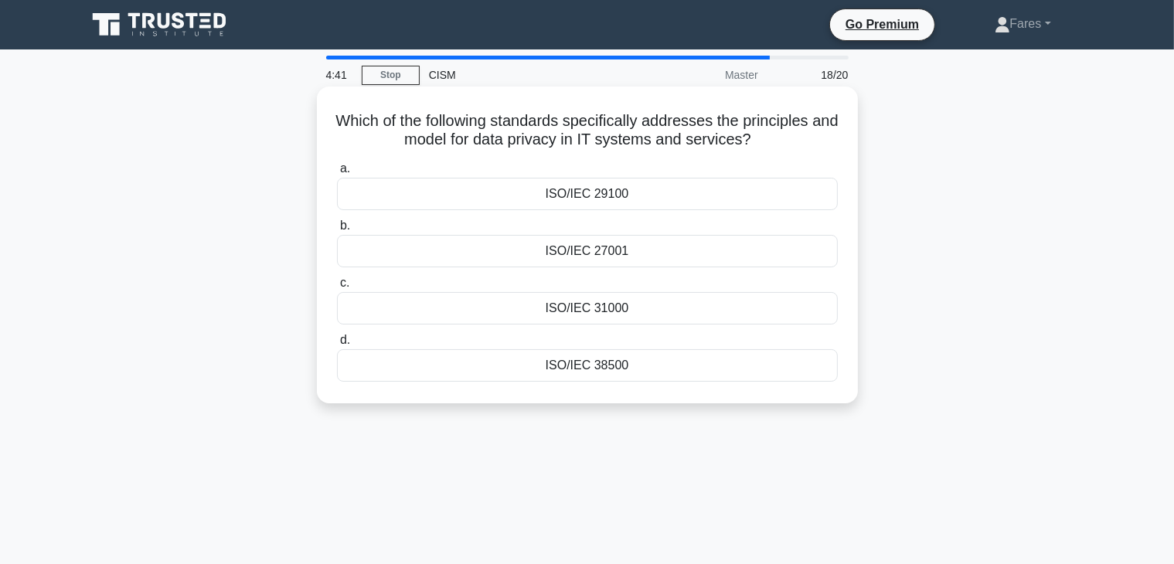
click at [732, 263] on div "ISO/IEC 27001" at bounding box center [587, 251] width 501 height 32
click at [337, 231] on input "b. ISO/IEC 27001" at bounding box center [337, 226] width 0 height 10
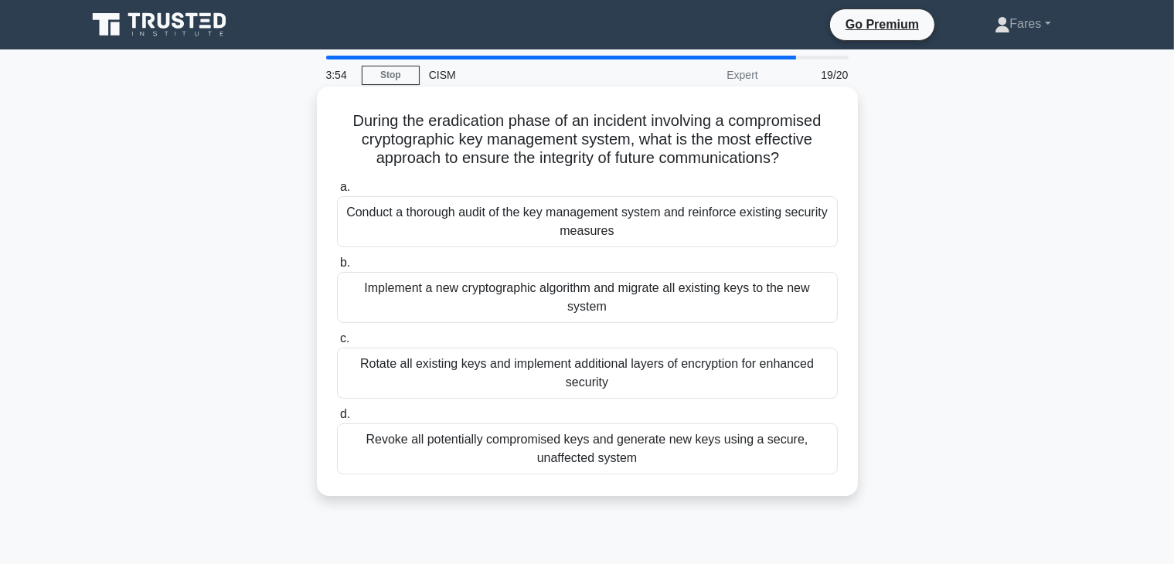
click at [695, 455] on div "Revoke all potentially compromised keys and generate new keys using a secure, u…" at bounding box center [587, 448] width 501 height 51
click at [337, 420] on input "d. Revoke all potentially compromised keys and generate new keys using a secure…" at bounding box center [337, 415] width 0 height 10
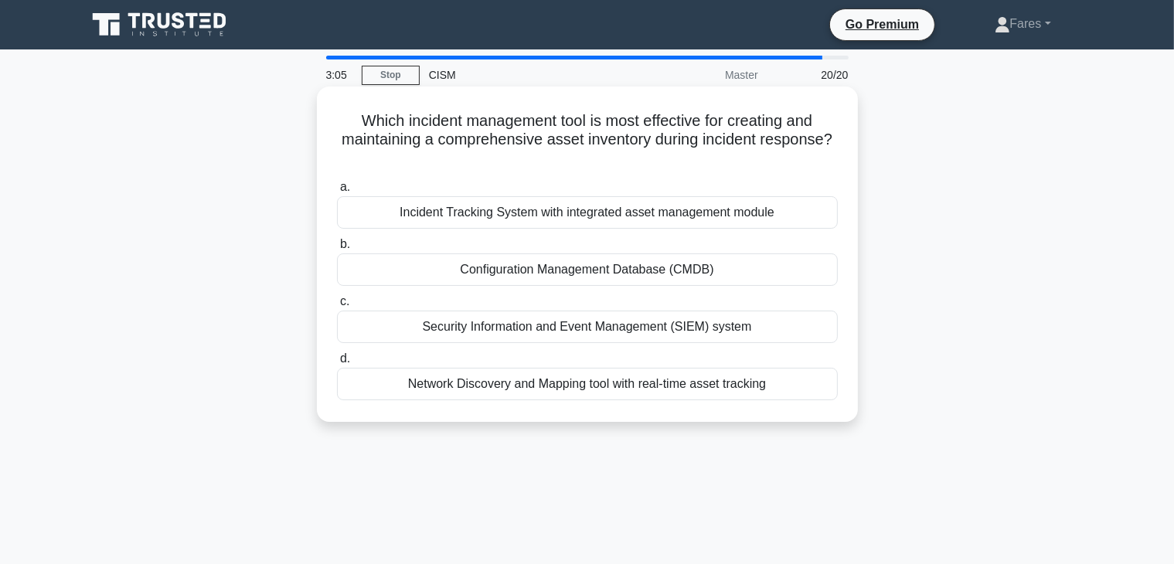
click at [677, 267] on div "Configuration Management Database (CMDB)" at bounding box center [587, 269] width 501 height 32
click at [337, 250] on input "b. Configuration Management Database (CMDB)" at bounding box center [337, 245] width 0 height 10
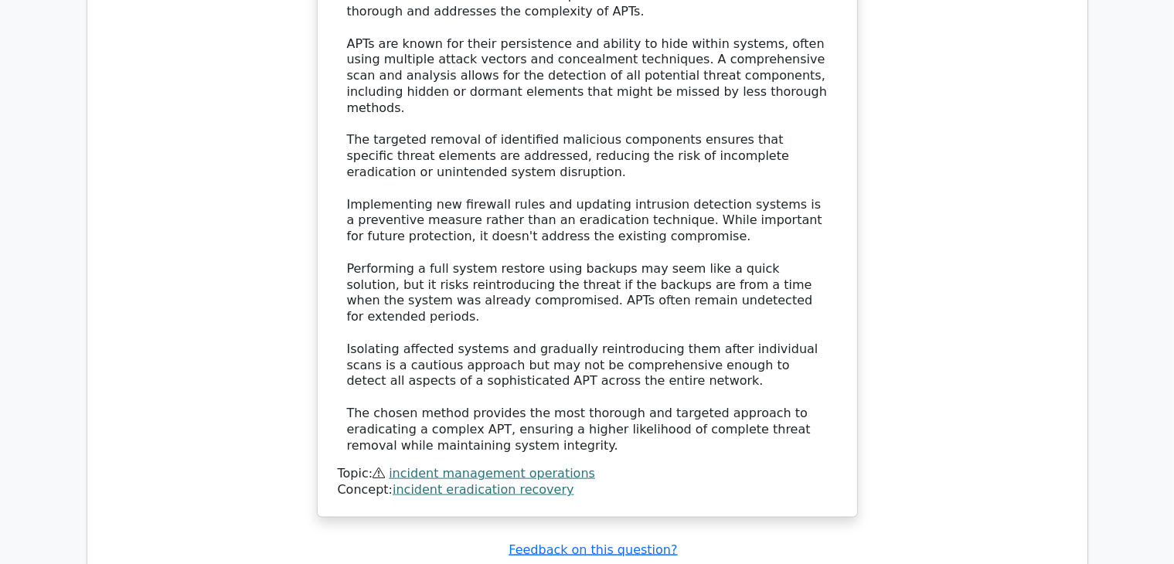
scroll to position [1911, 0]
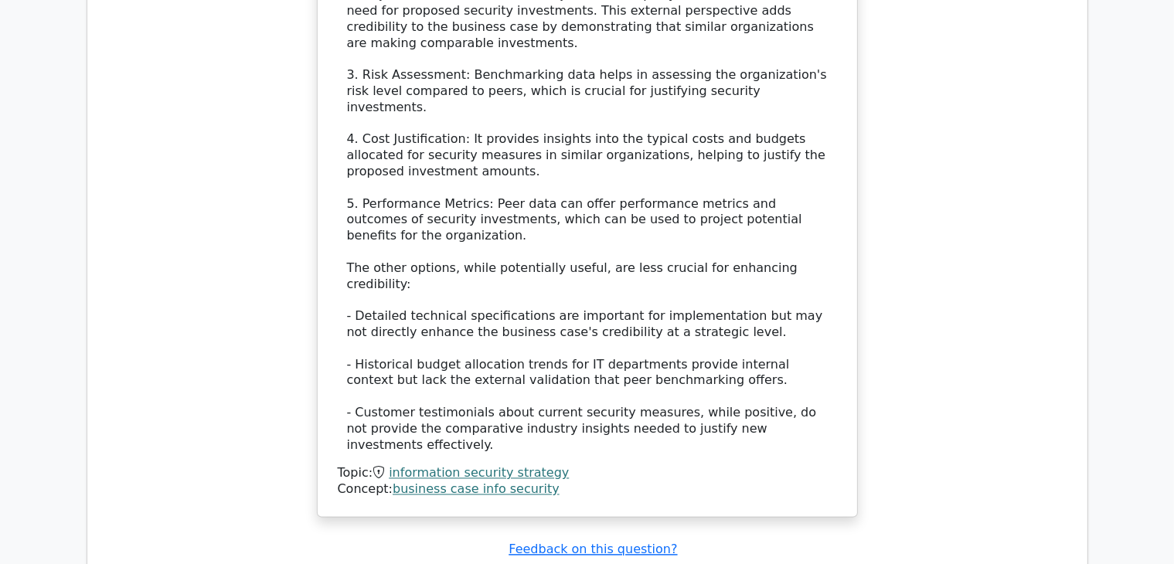
scroll to position [3046, 0]
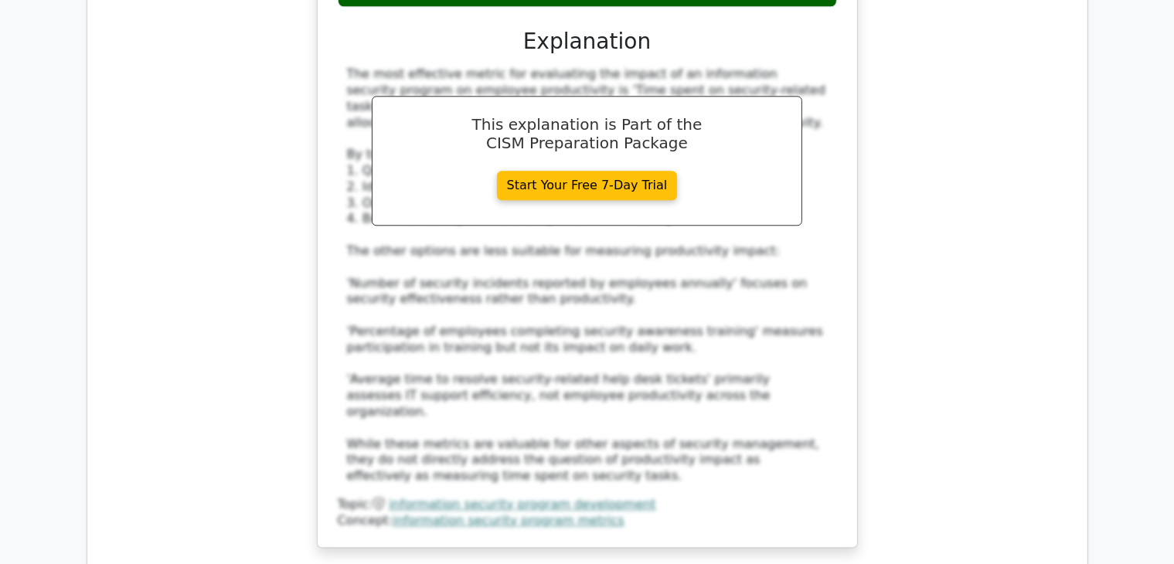
scroll to position [4009, 0]
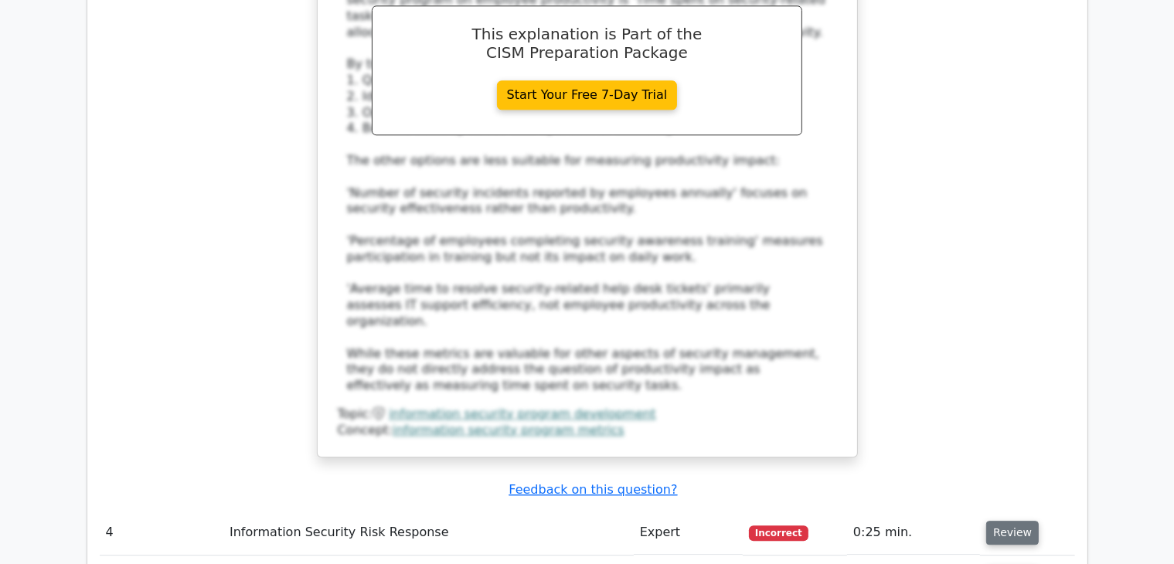
click at [1008, 521] on button "Review" at bounding box center [1012, 533] width 53 height 24
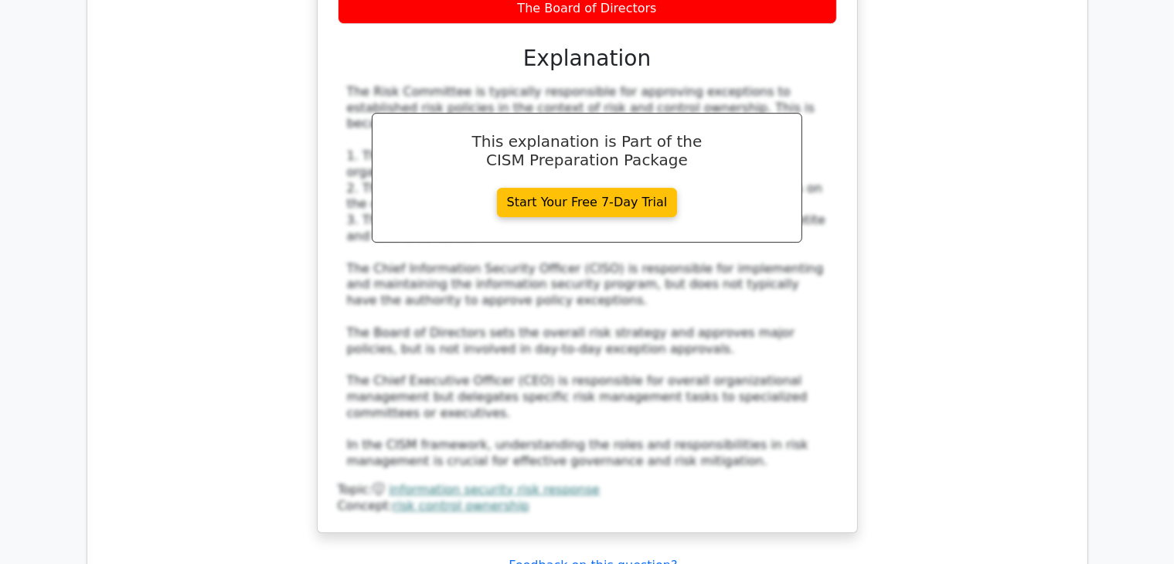
scroll to position [4868, 0]
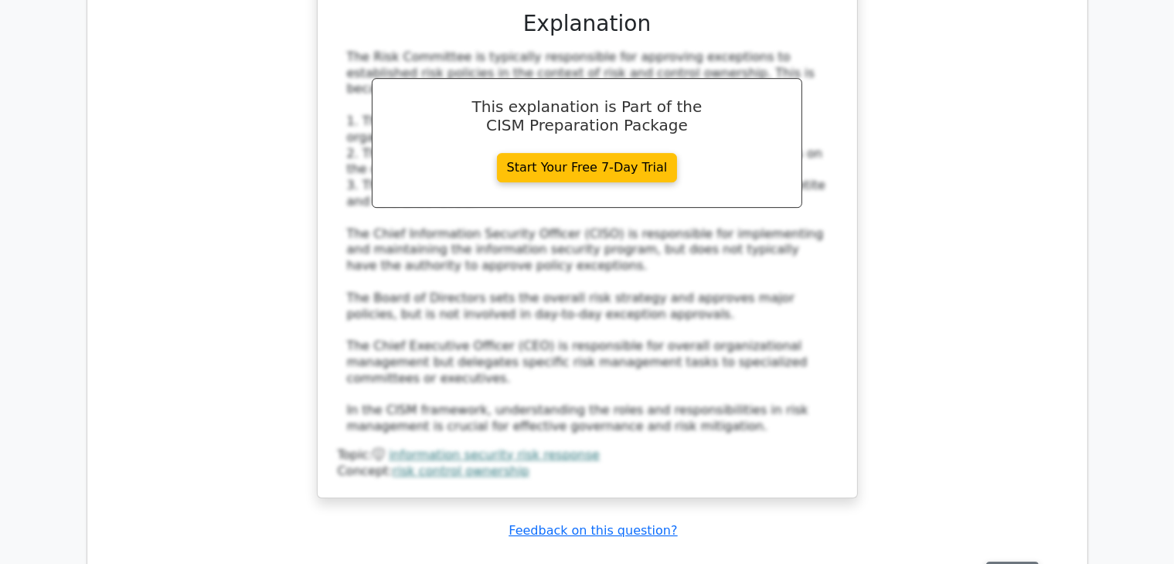
click at [1010, 562] on button "Review" at bounding box center [1012, 574] width 53 height 24
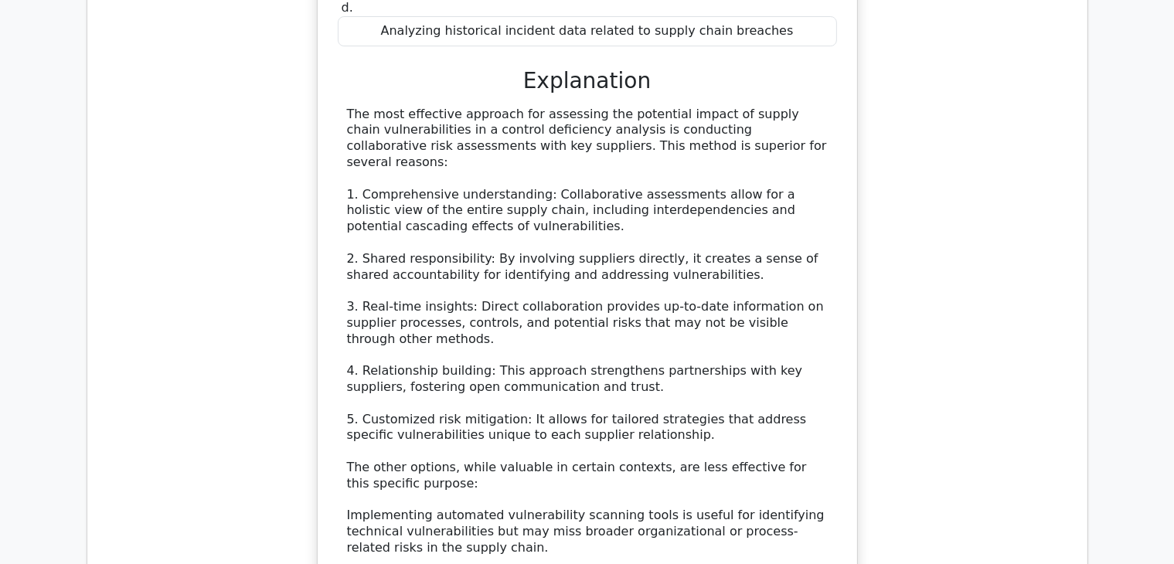
scroll to position [6154, 0]
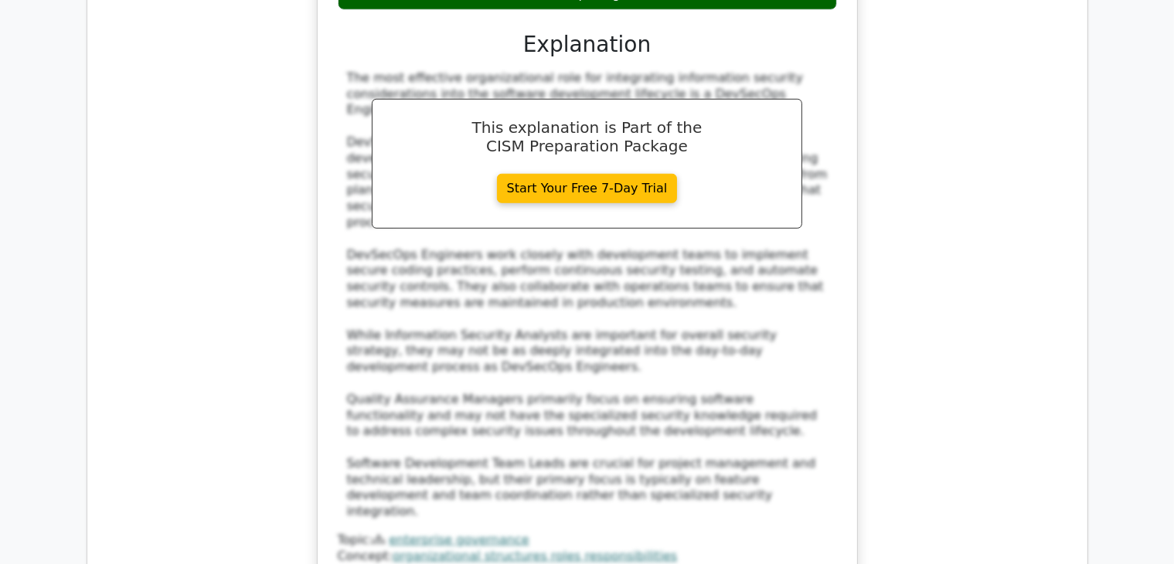
scroll to position [7117, 0]
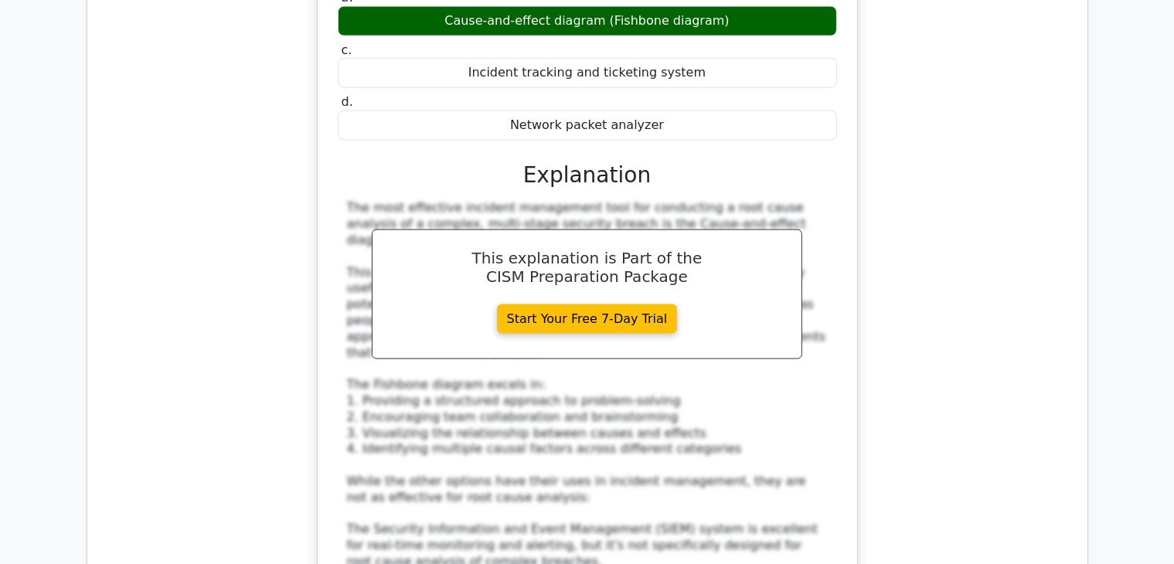
scroll to position [8125, 0]
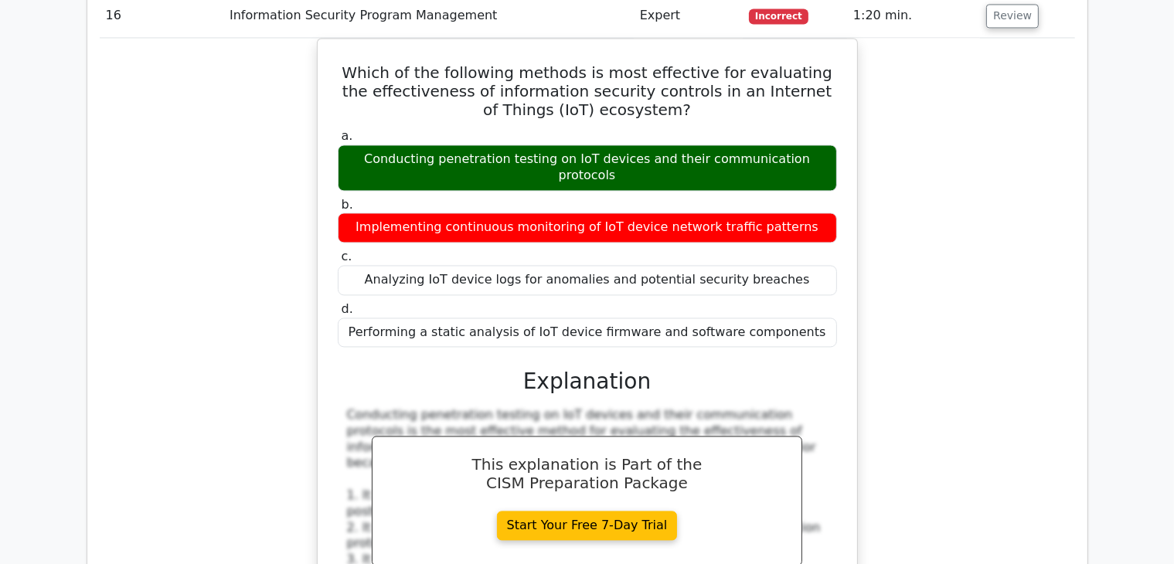
scroll to position [9084, 0]
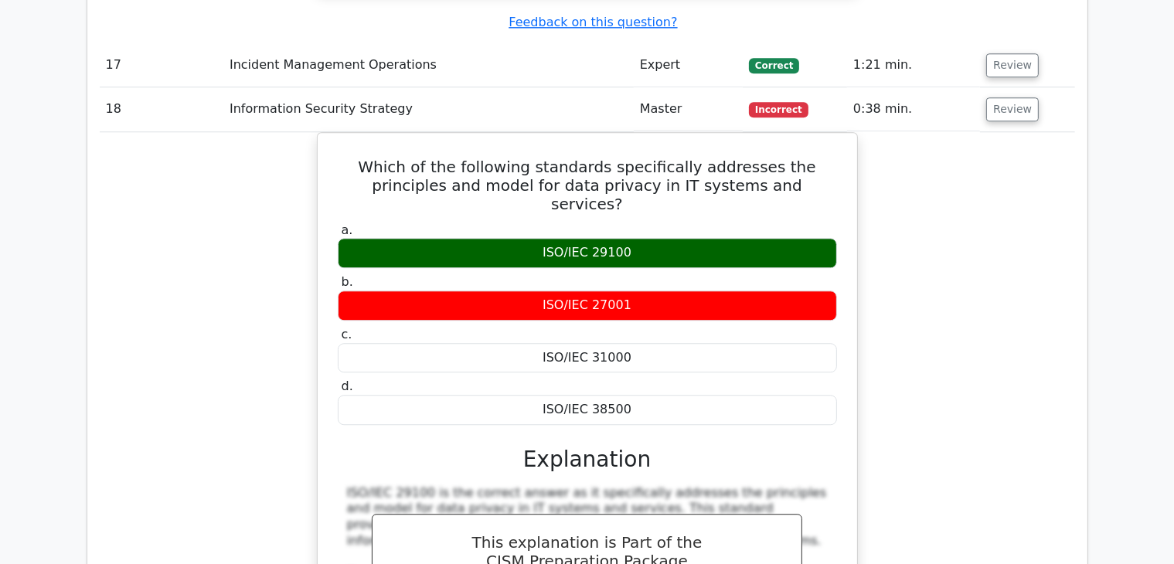
scroll to position [9944, 0]
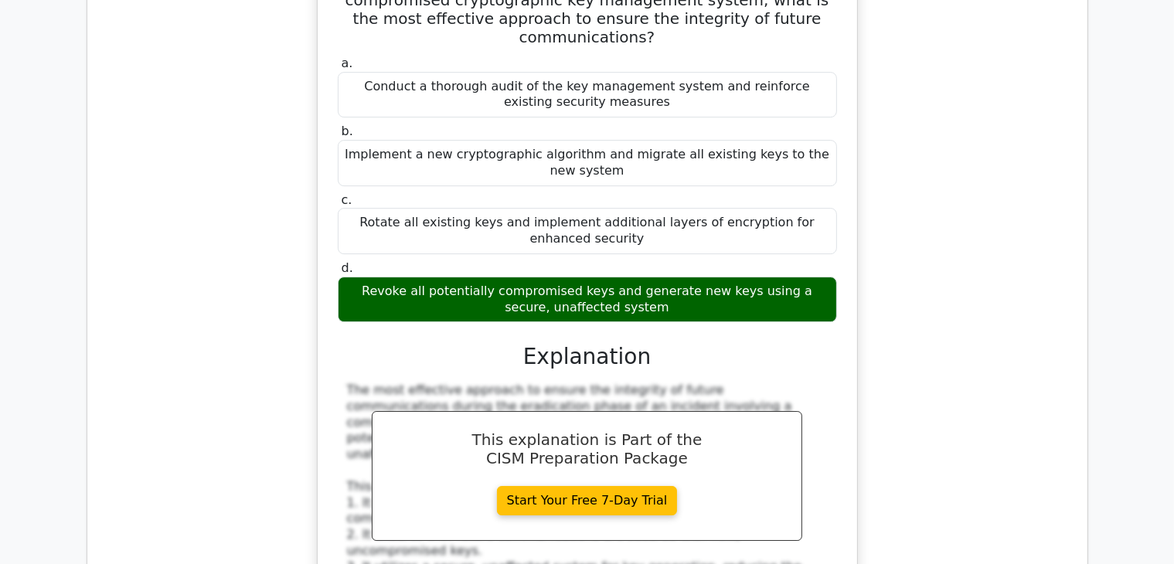
scroll to position [11142, 0]
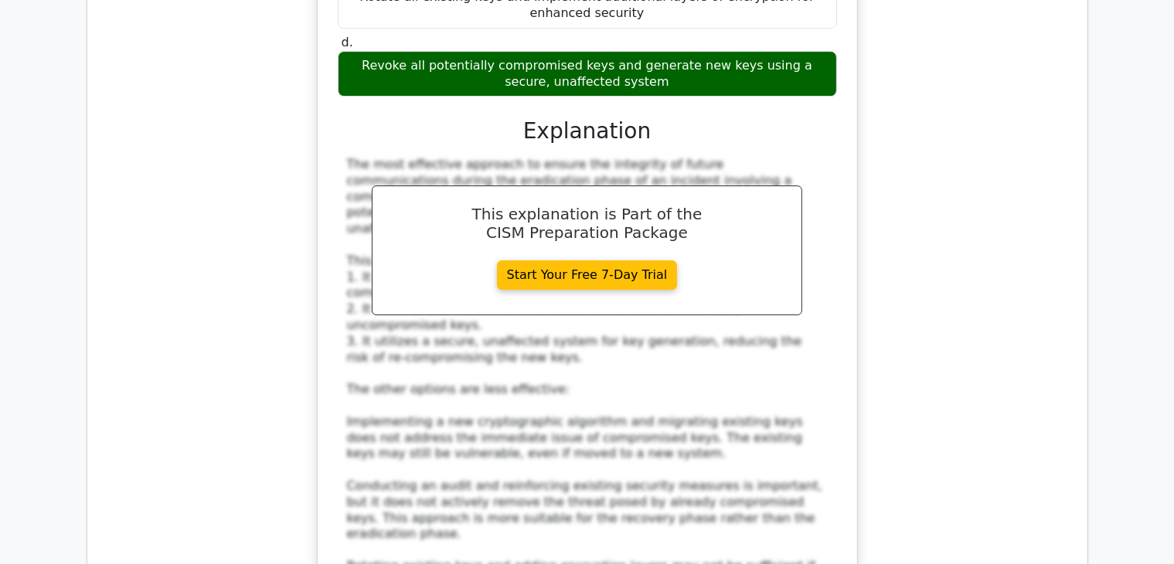
drag, startPoint x: 1008, startPoint y: 115, endPoint x: 1005, endPoint y: 141, distance: 26.6
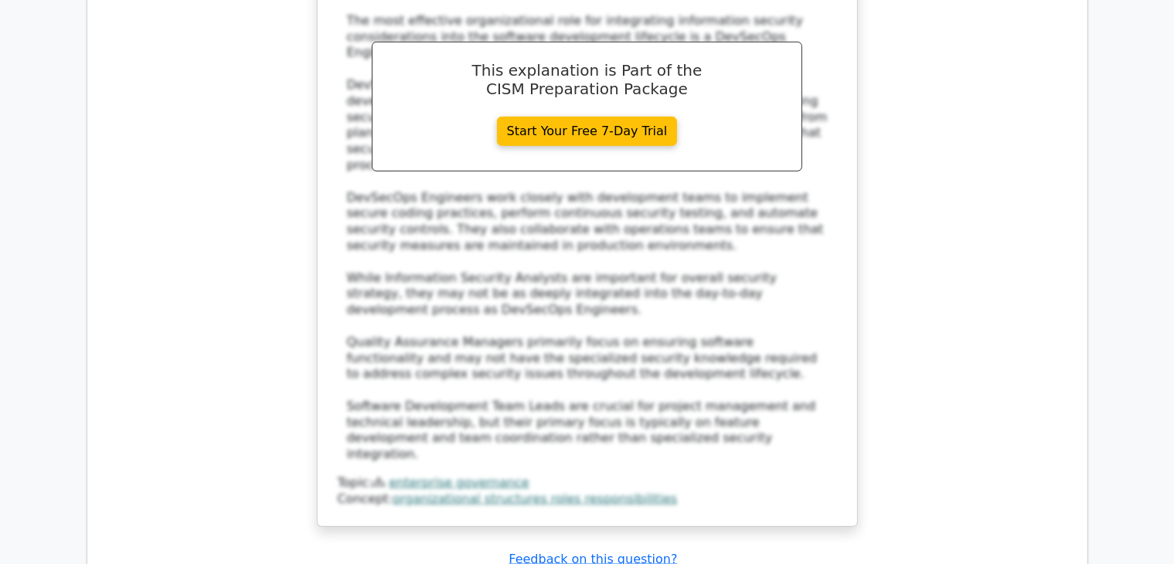
scroll to position [7175, 0]
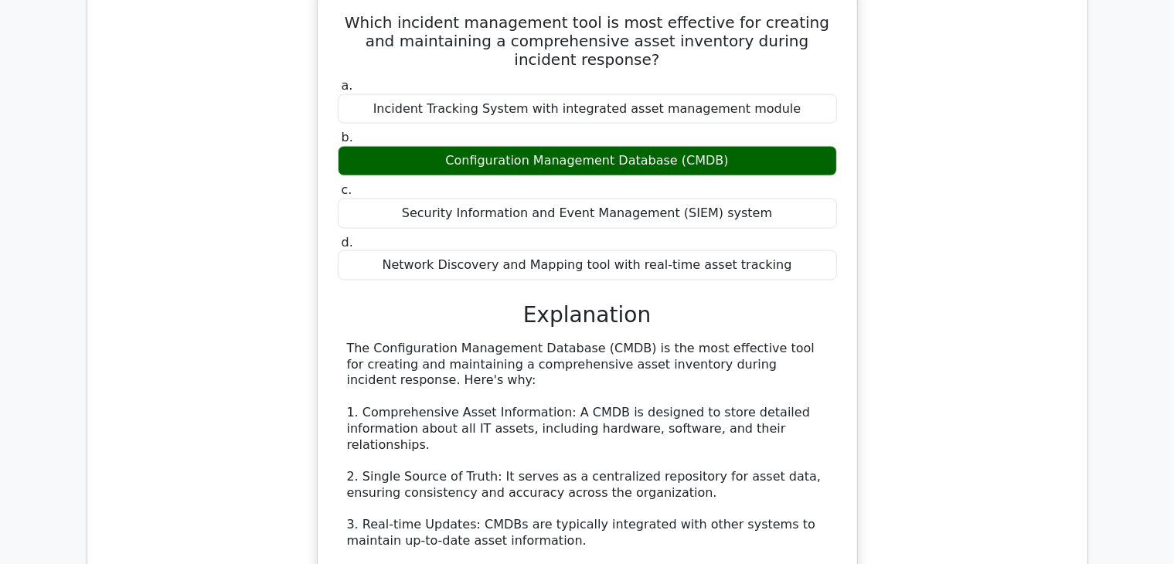
scroll to position [14077, 0]
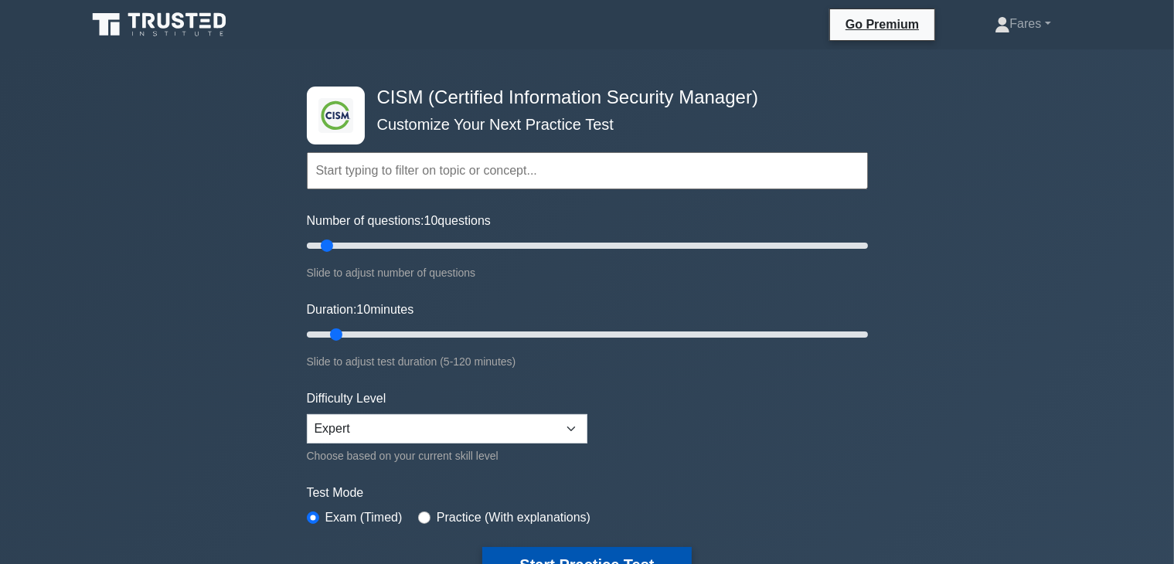
click at [584, 555] on button "Start Practice Test" at bounding box center [586, 565] width 209 height 36
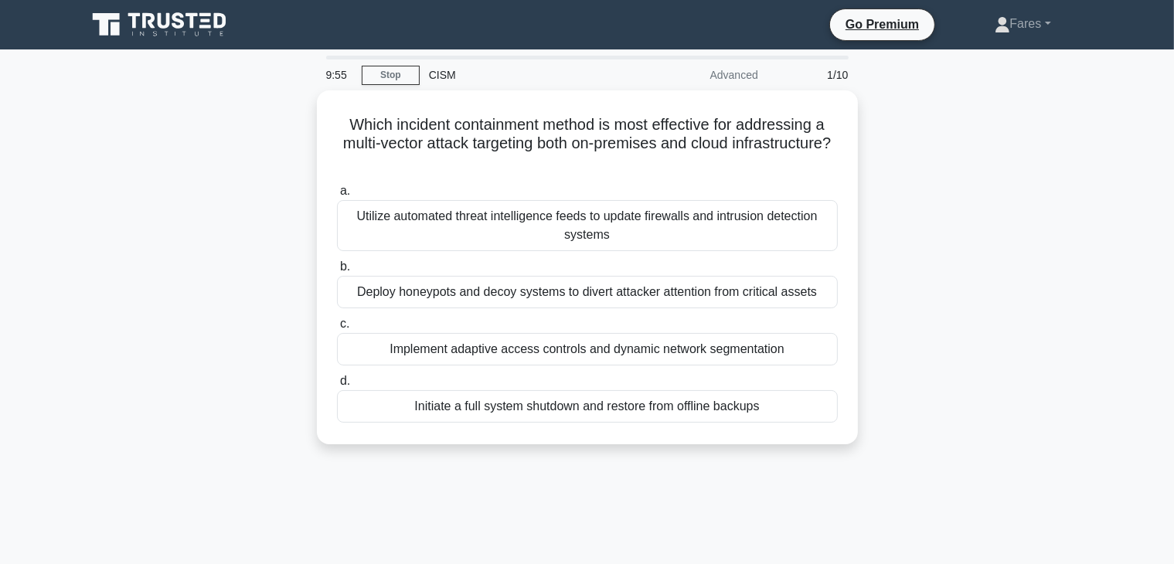
click at [1052, 292] on div "Which incident containment method is most effective for addressing a multi-vect…" at bounding box center [587, 276] width 1020 height 372
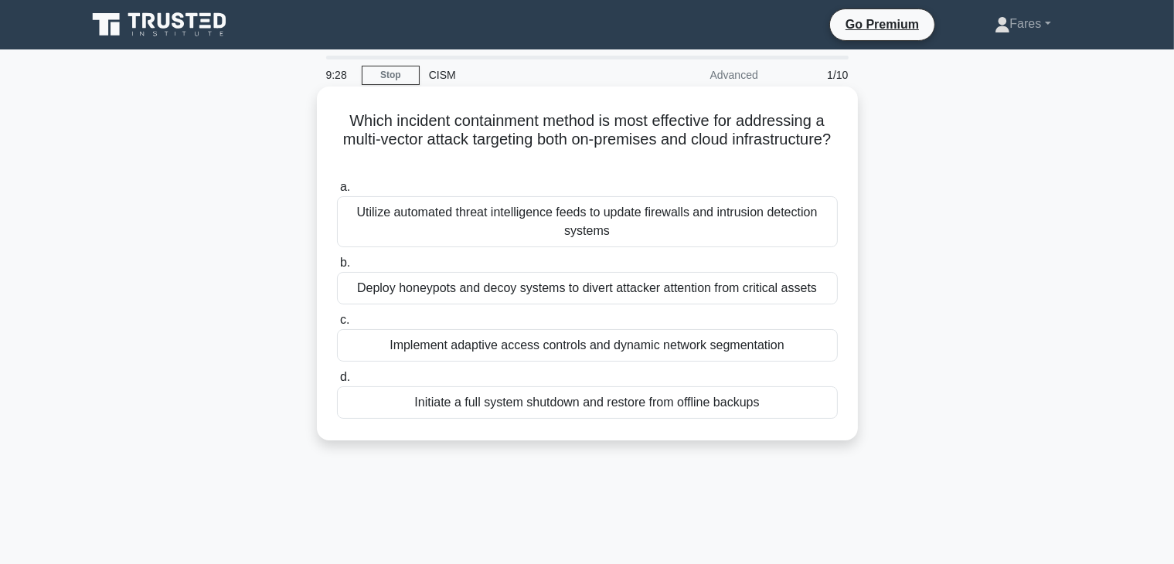
click at [737, 353] on div "Implement adaptive access controls and dynamic network segmentation" at bounding box center [587, 345] width 501 height 32
click at [337, 325] on input "c. Implement adaptive access controls and dynamic network segmentation" at bounding box center [337, 320] width 0 height 10
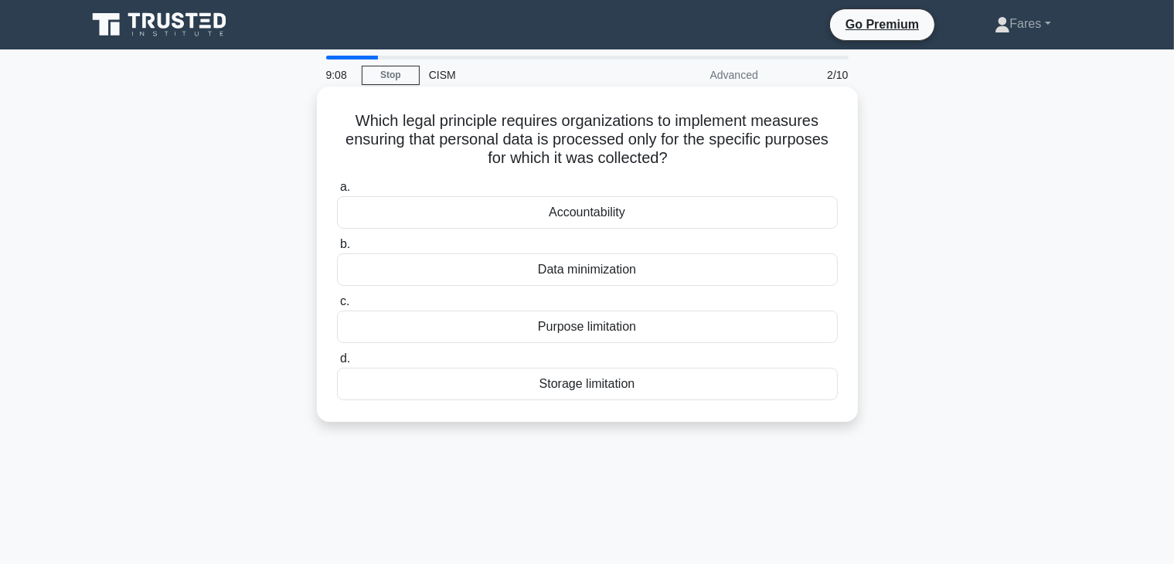
click at [598, 330] on div "Purpose limitation" at bounding box center [587, 327] width 501 height 32
click at [337, 307] on input "c. Purpose limitation" at bounding box center [337, 302] width 0 height 10
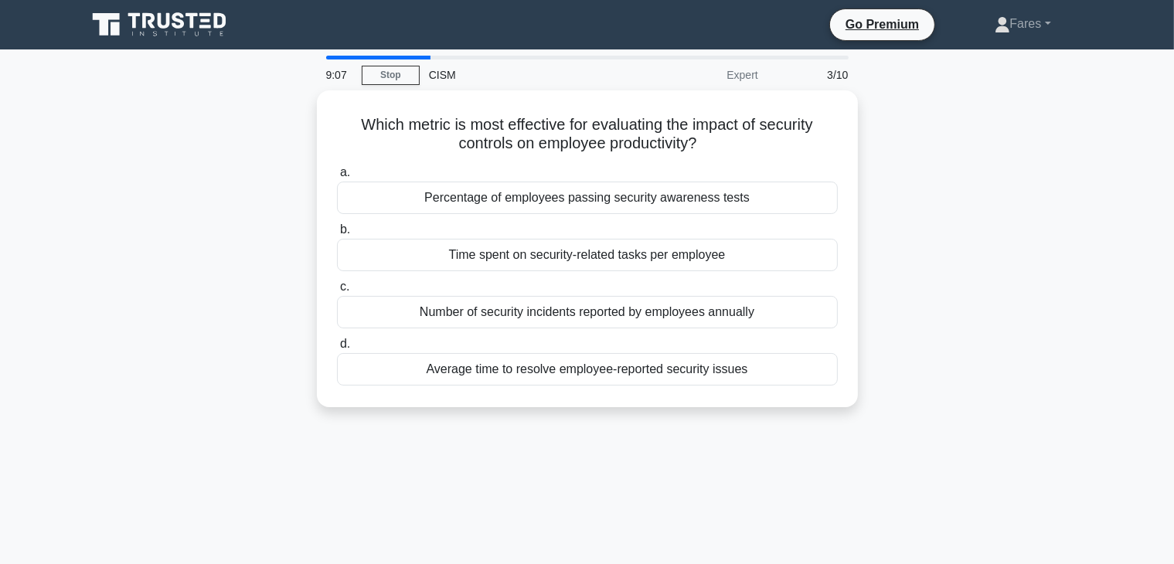
click at [598, 330] on div "a. Percentage of employees passing security awareness tests b. Time spent on se…" at bounding box center [587, 274] width 519 height 229
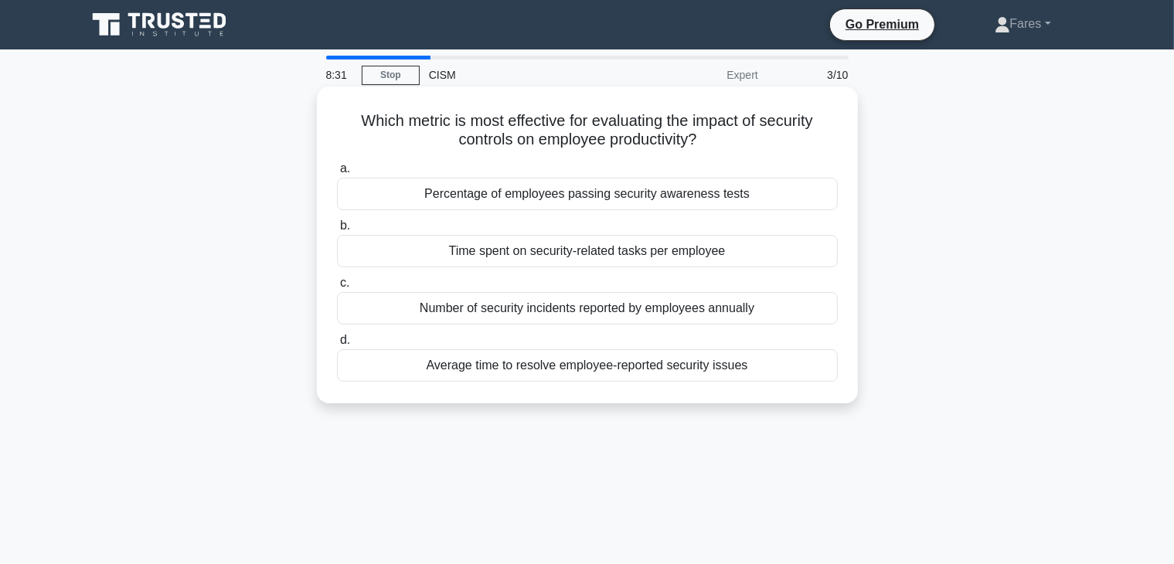
click at [676, 256] on div "Time spent on security-related tasks per employee" at bounding box center [587, 251] width 501 height 32
click at [337, 231] on input "b. Time spent on security-related tasks per employee" at bounding box center [337, 226] width 0 height 10
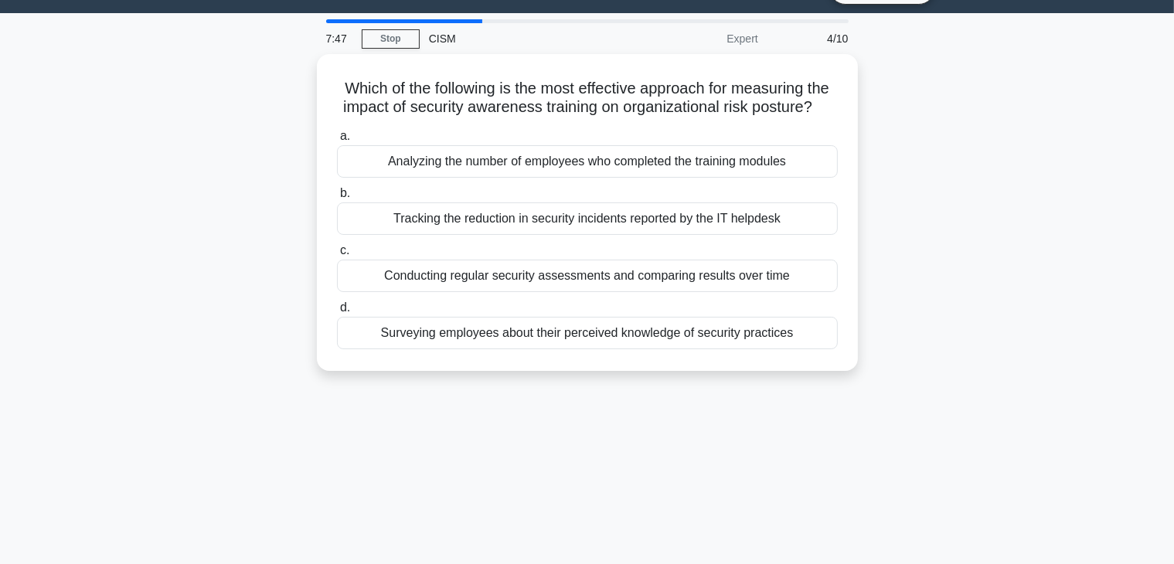
scroll to position [36, 0]
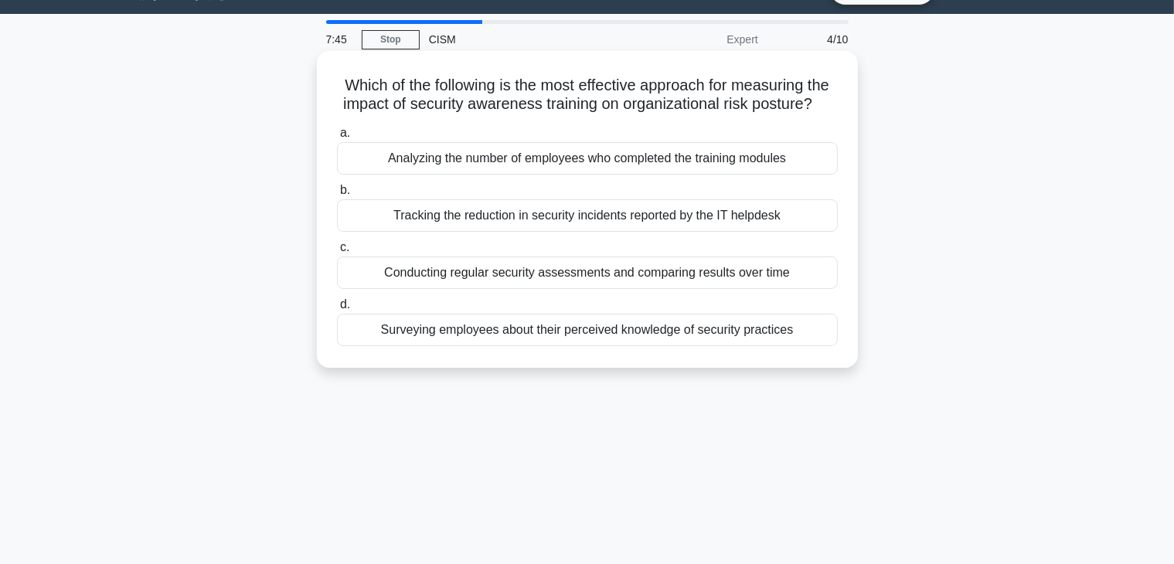
click at [559, 346] on div "Surveying employees about their perceived knowledge of security practices" at bounding box center [587, 330] width 501 height 32
click at [337, 310] on input "d. Surveying employees about their perceived knowledge of security practices" at bounding box center [337, 305] width 0 height 10
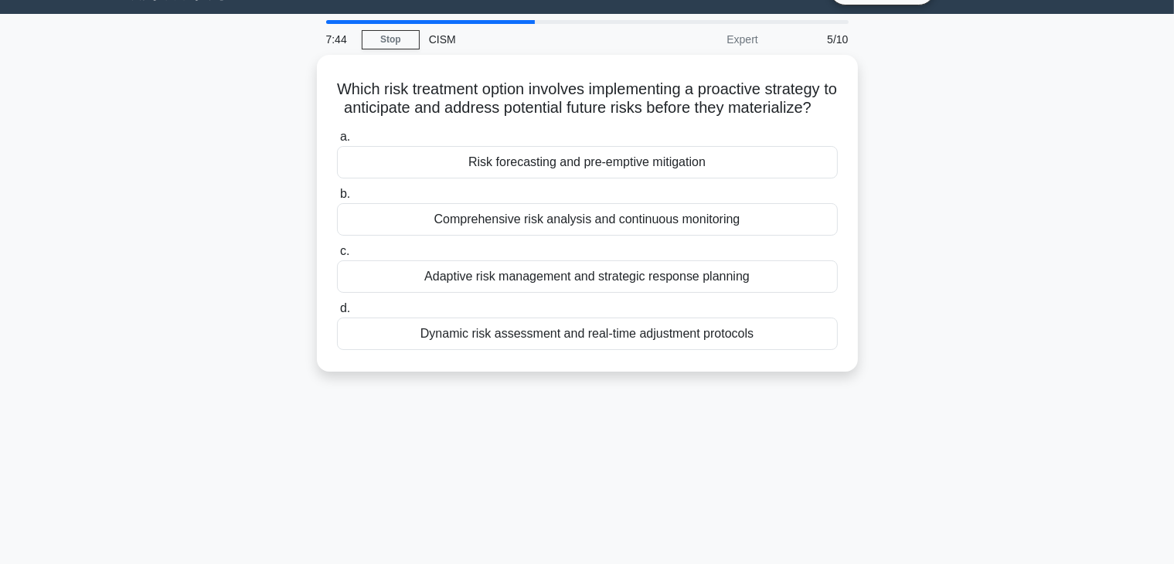
scroll to position [0, 0]
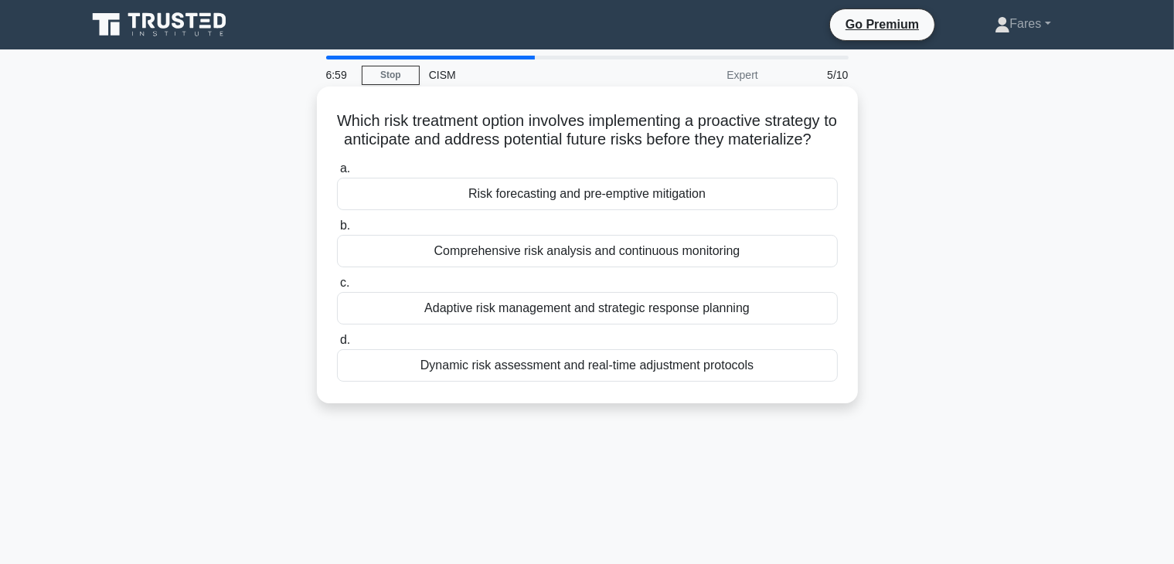
click at [539, 382] on div "Dynamic risk assessment and real-time adjustment protocols" at bounding box center [587, 365] width 501 height 32
click at [337, 345] on input "d. Dynamic risk assessment and real-time adjustment protocols" at bounding box center [337, 340] width 0 height 10
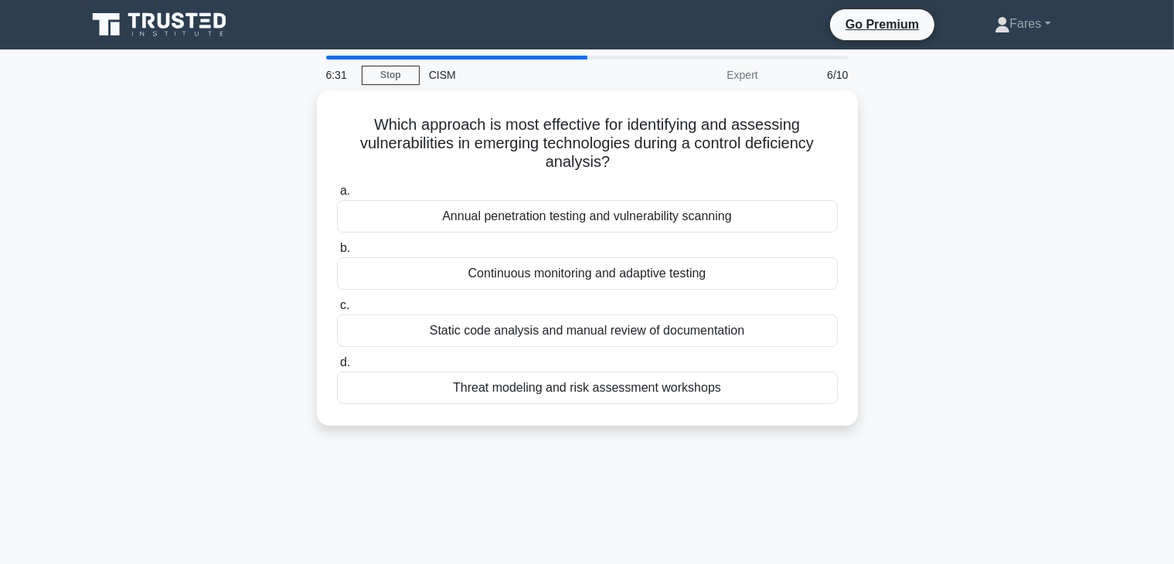
click at [1075, 208] on div "Which approach is most effective for identifying and assessing vulnerabilities …" at bounding box center [587, 267] width 1020 height 354
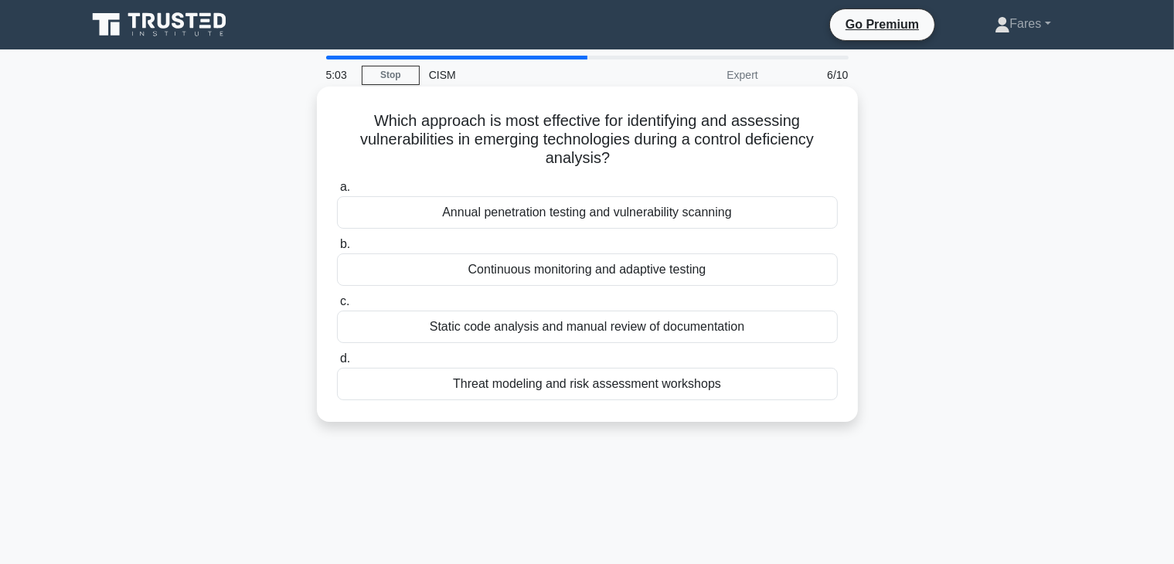
click at [693, 380] on div "Threat modeling and risk assessment workshops" at bounding box center [587, 384] width 501 height 32
click at [337, 364] on input "d. Threat modeling and risk assessment workshops" at bounding box center [337, 359] width 0 height 10
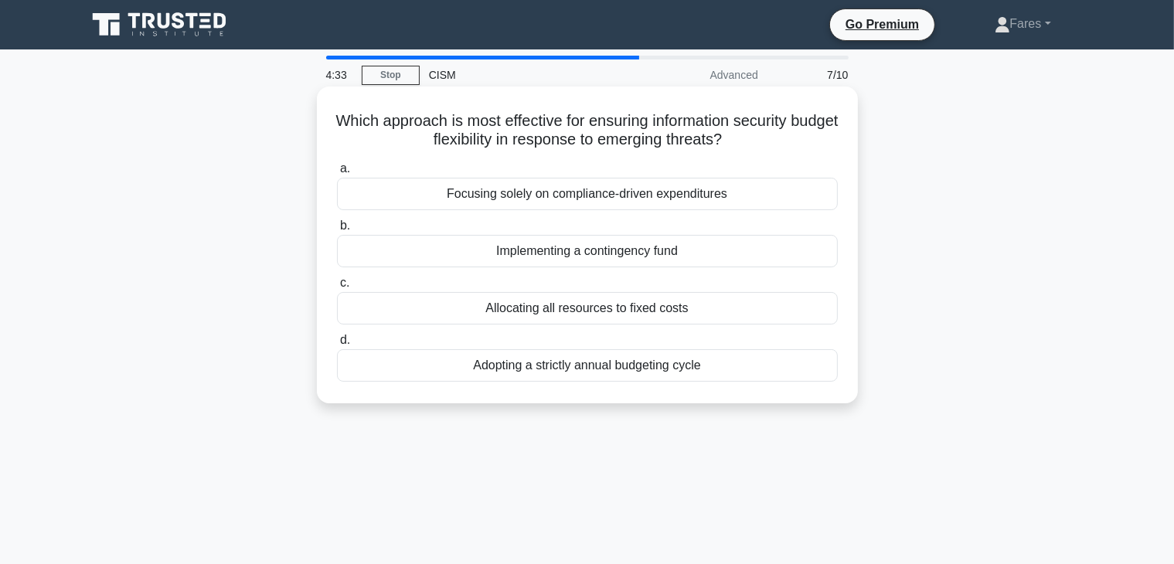
click at [661, 253] on div "Implementing a contingency fund" at bounding box center [587, 251] width 501 height 32
click at [337, 231] on input "b. Implementing a contingency fund" at bounding box center [337, 226] width 0 height 10
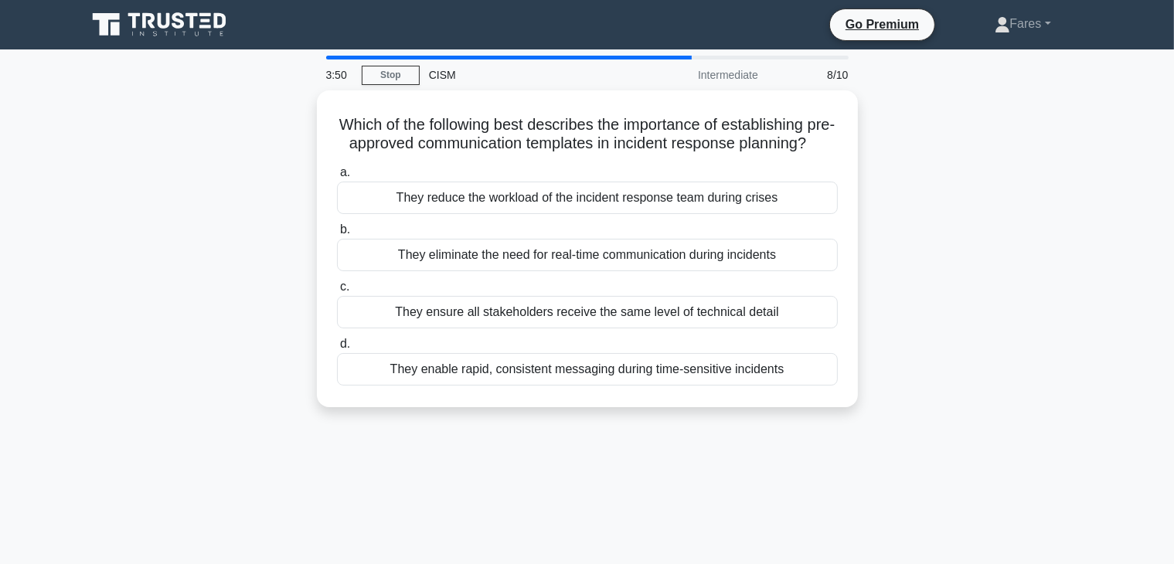
click at [657, 477] on div "3:50 Stop CISM Intermediate 8/10 Which of the following best describes the impo…" at bounding box center [587, 442] width 1020 height 773
click at [569, 486] on div "3:47 Stop CISM Intermediate 8/10 Which of the following best describes the impo…" at bounding box center [587, 442] width 1020 height 773
click at [617, 462] on div "3:36 Stop CISM Intermediate 8/10 Which of the following best describes the impo…" at bounding box center [587, 442] width 1020 height 773
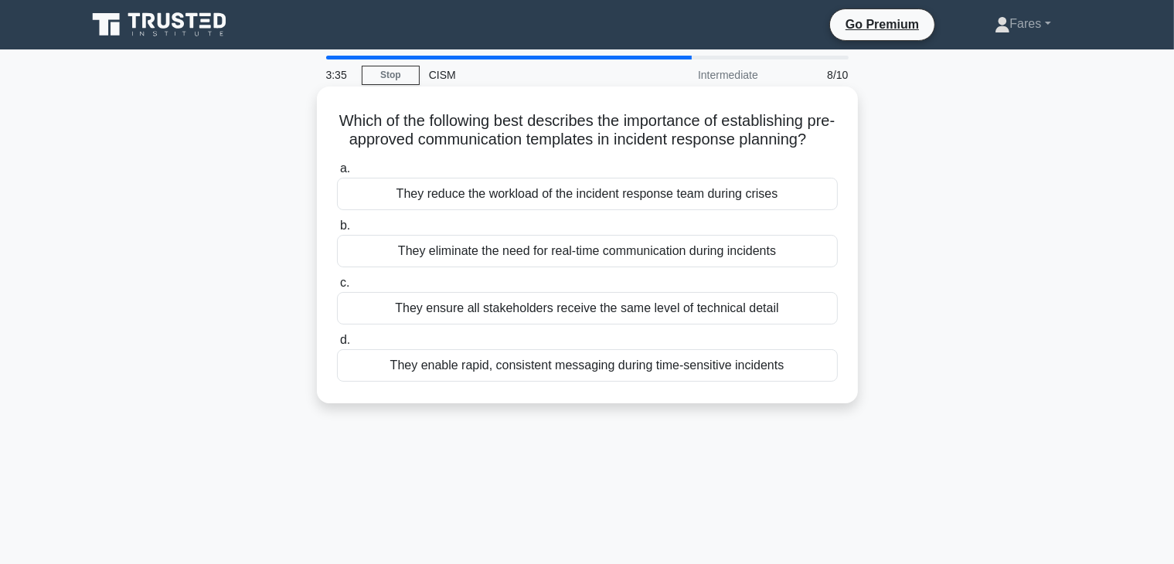
click at [617, 382] on div "They enable rapid, consistent messaging during time-sensitive incidents" at bounding box center [587, 365] width 501 height 32
click at [337, 345] on input "d. They enable rapid, consistent messaging during time-sensitive incidents" at bounding box center [337, 340] width 0 height 10
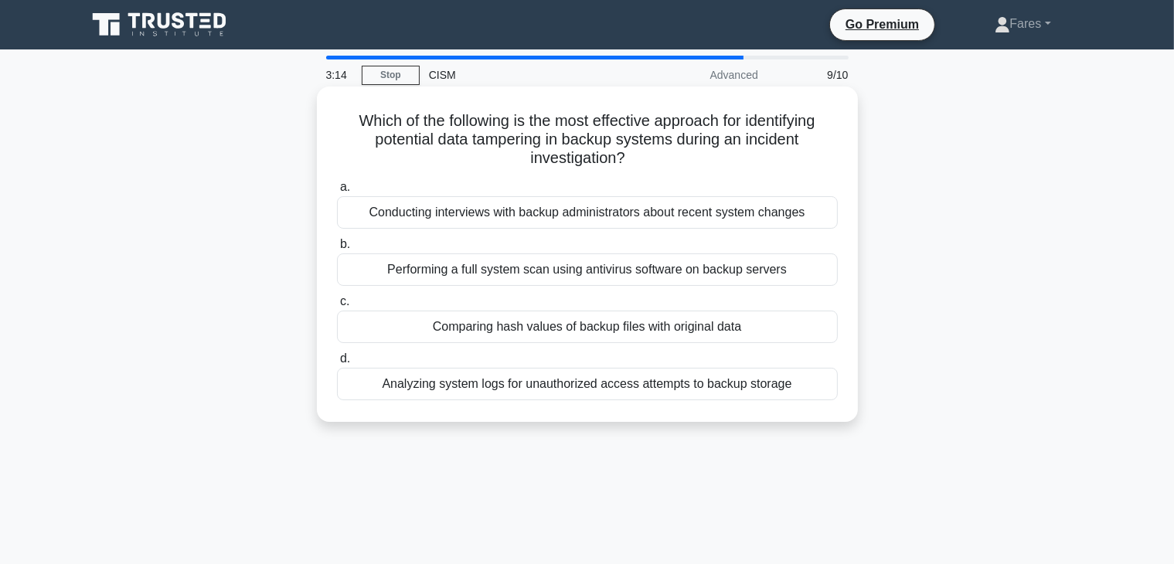
click at [678, 337] on div "Comparing hash values of backup files with original data" at bounding box center [587, 327] width 501 height 32
click at [337, 307] on input "c. Comparing hash values of backup files with original data" at bounding box center [337, 302] width 0 height 10
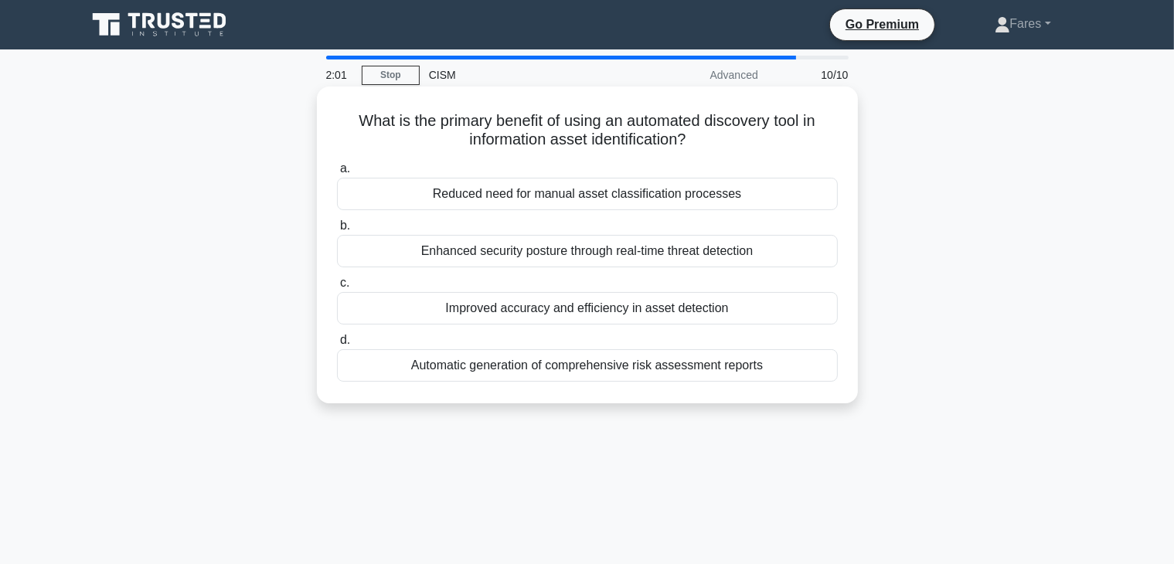
click at [720, 308] on div "Improved accuracy and efficiency in asset detection" at bounding box center [587, 308] width 501 height 32
click at [337, 288] on input "c. Improved accuracy and efficiency in asset detection" at bounding box center [337, 283] width 0 height 10
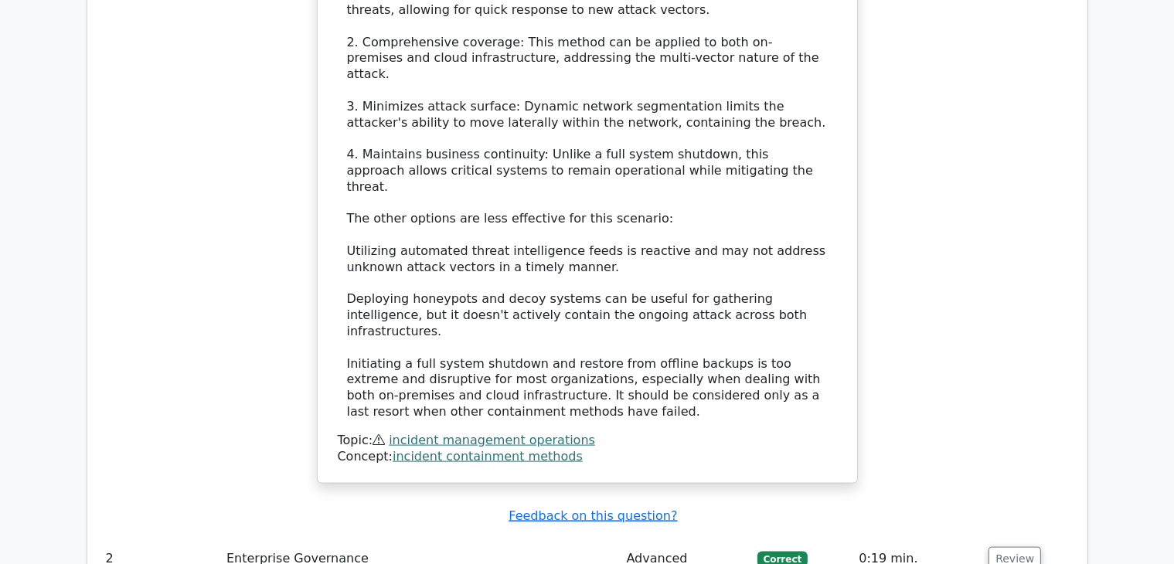
scroll to position [2297, 0]
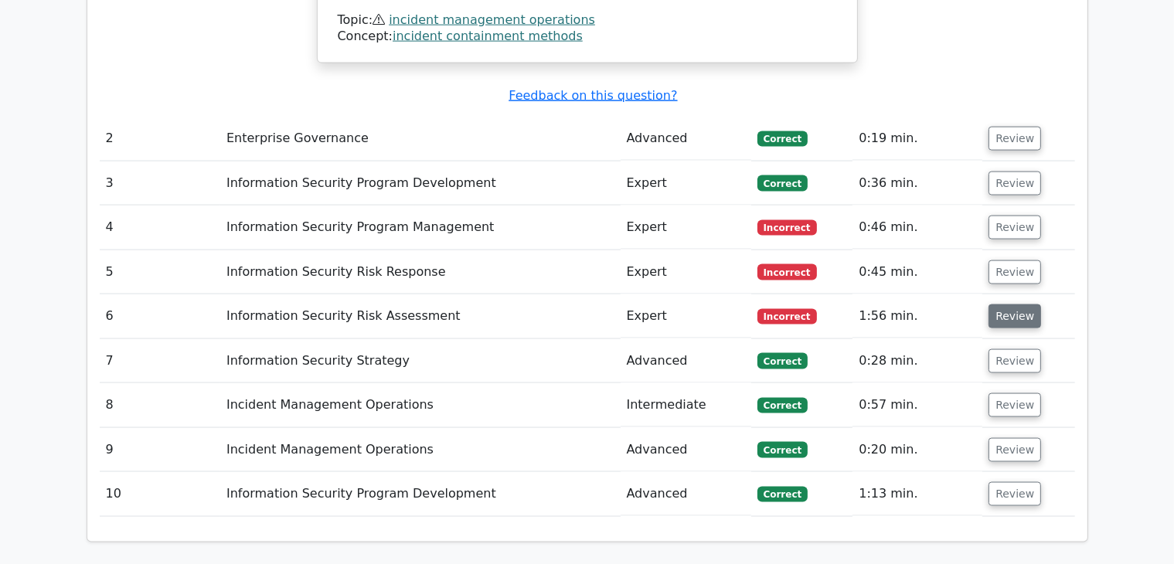
click at [1016, 304] on button "Review" at bounding box center [1014, 316] width 53 height 24
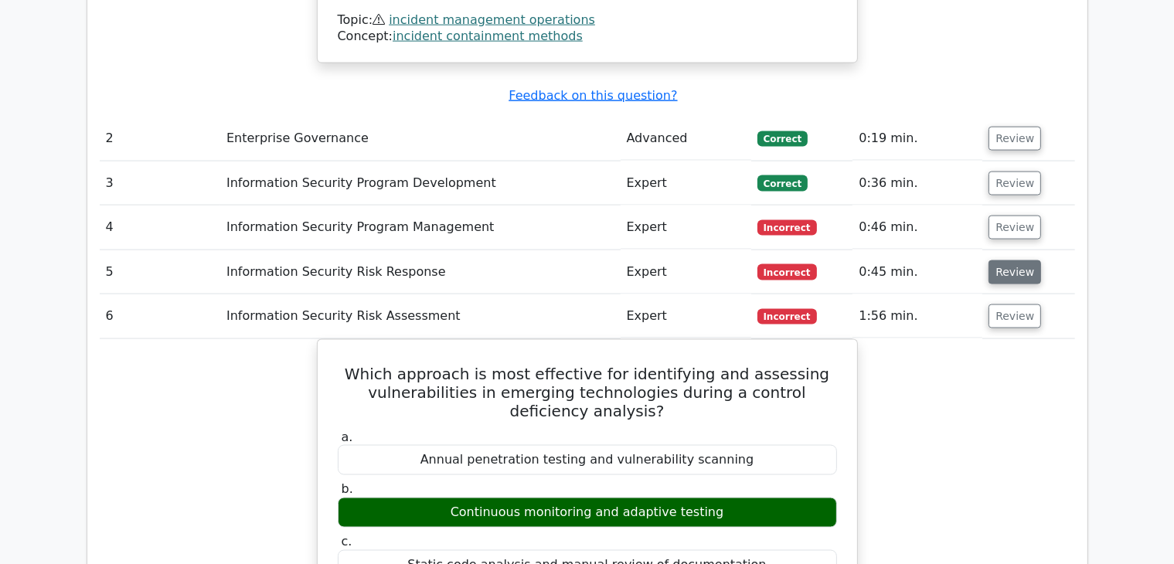
click at [1014, 260] on button "Review" at bounding box center [1014, 272] width 53 height 24
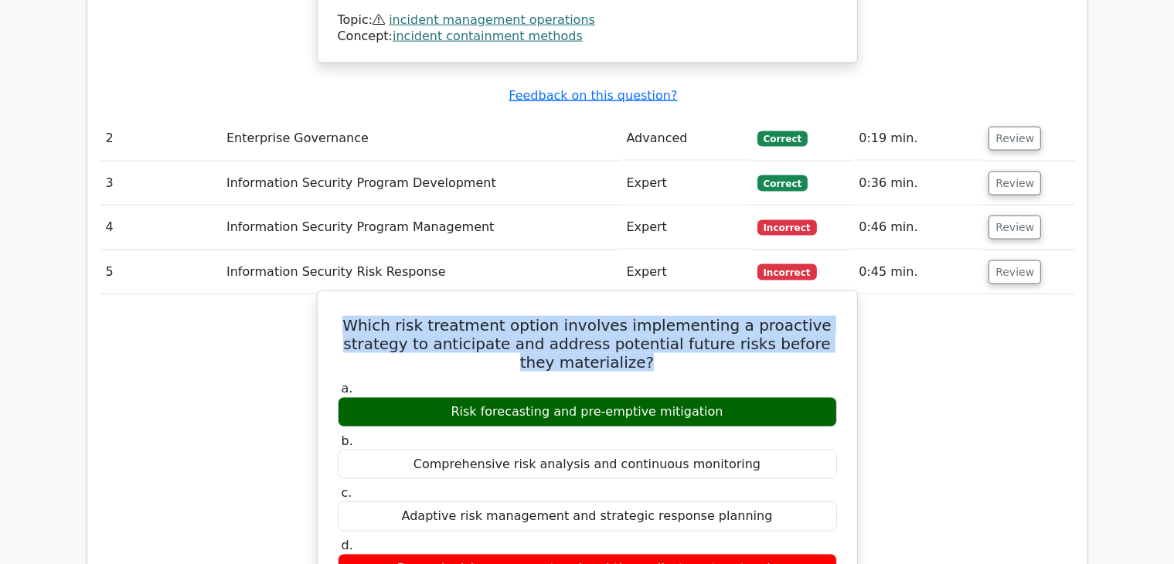
drag, startPoint x: 629, startPoint y: 243, endPoint x: 354, endPoint y: 205, distance: 277.8
click at [354, 316] on h5 "Which risk treatment option involves implementing a proactive strategy to antic…" at bounding box center [587, 344] width 502 height 56
click at [369, 316] on h5 "Which risk treatment option involves implementing a proactive strategy to antic…" at bounding box center [587, 344] width 502 height 56
drag, startPoint x: 637, startPoint y: 243, endPoint x: 362, endPoint y: 195, distance: 279.2
click at [362, 316] on h5 "Which risk treatment option involves implementing a proactive strategy to antic…" at bounding box center [587, 344] width 502 height 56
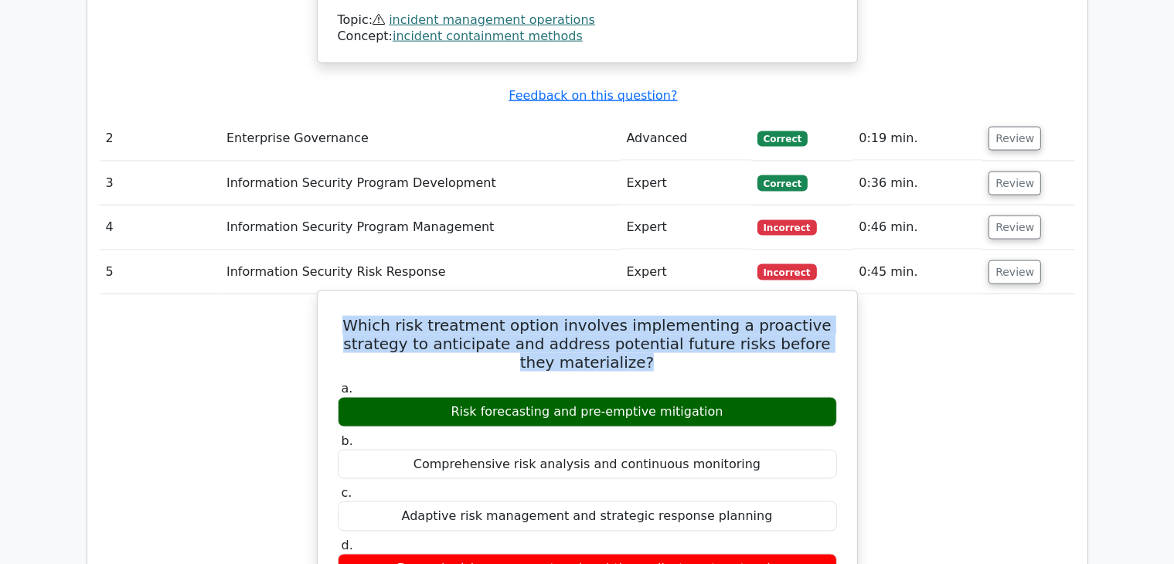
copy h5 "Which risk treatment option involves implementing a proactive strategy to antic…"
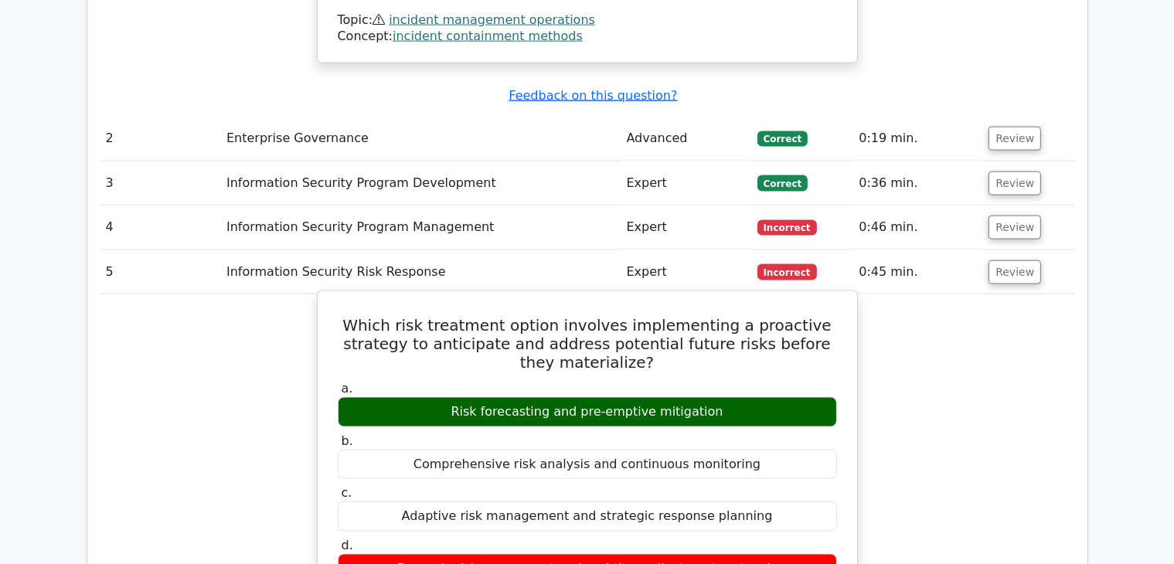
click at [427, 397] on div "Risk forecasting and pre-emptive mitigation" at bounding box center [587, 412] width 499 height 30
